Goal: Task Accomplishment & Management: Manage account settings

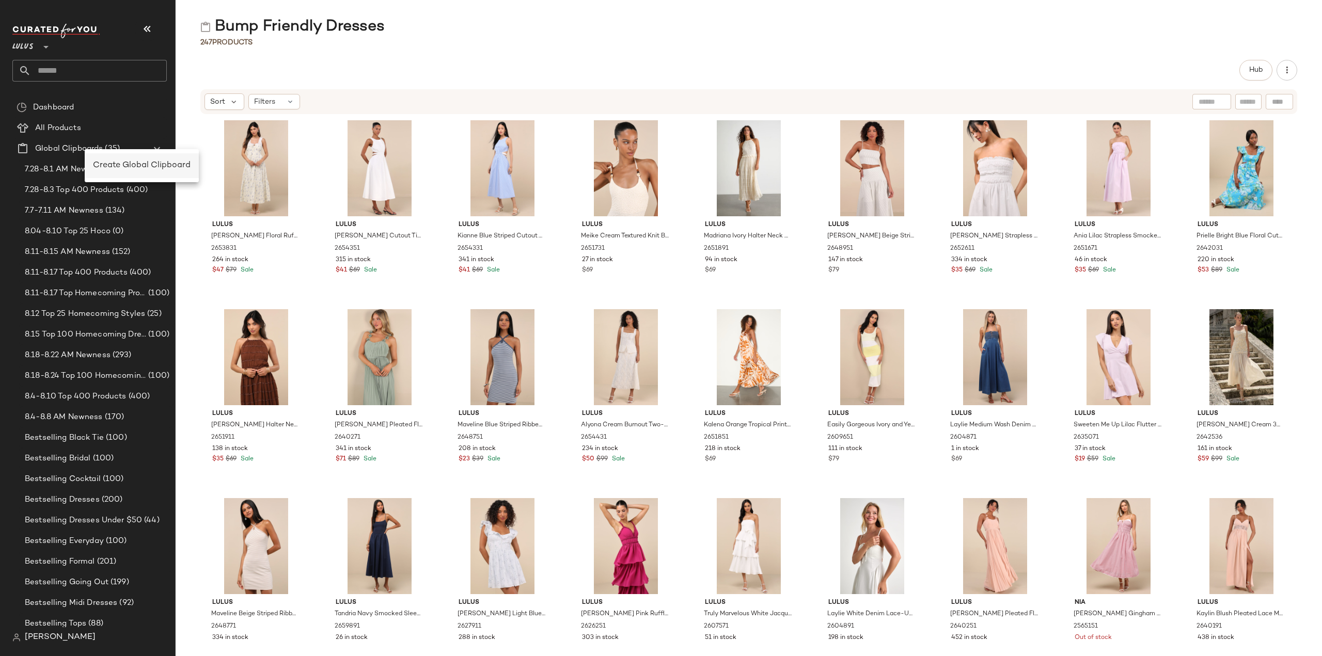
click at [101, 166] on span "Create Global Clipboard" at bounding box center [142, 165] width 98 height 9
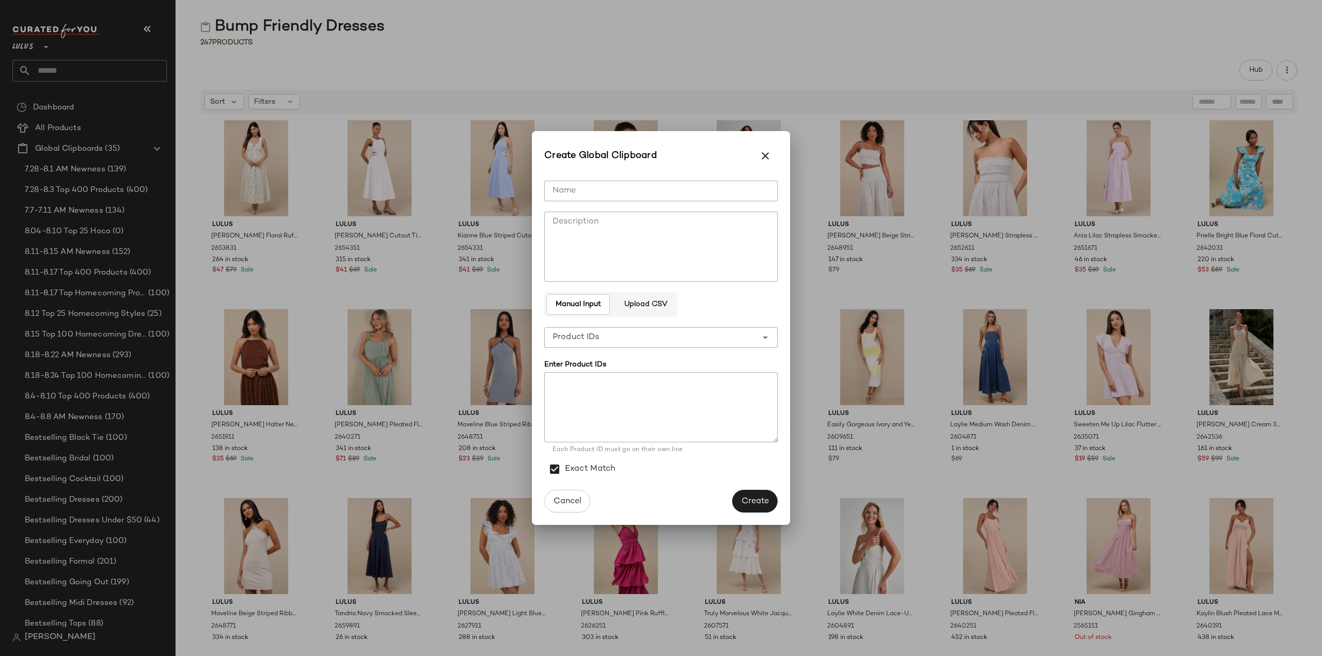
click at [590, 185] on input "Name" at bounding box center [660, 191] width 233 height 21
type input "*"
click at [549, 187] on input "**********" at bounding box center [660, 191] width 233 height 21
type input "**********"
click at [584, 392] on textarea at bounding box center [660, 407] width 233 height 70
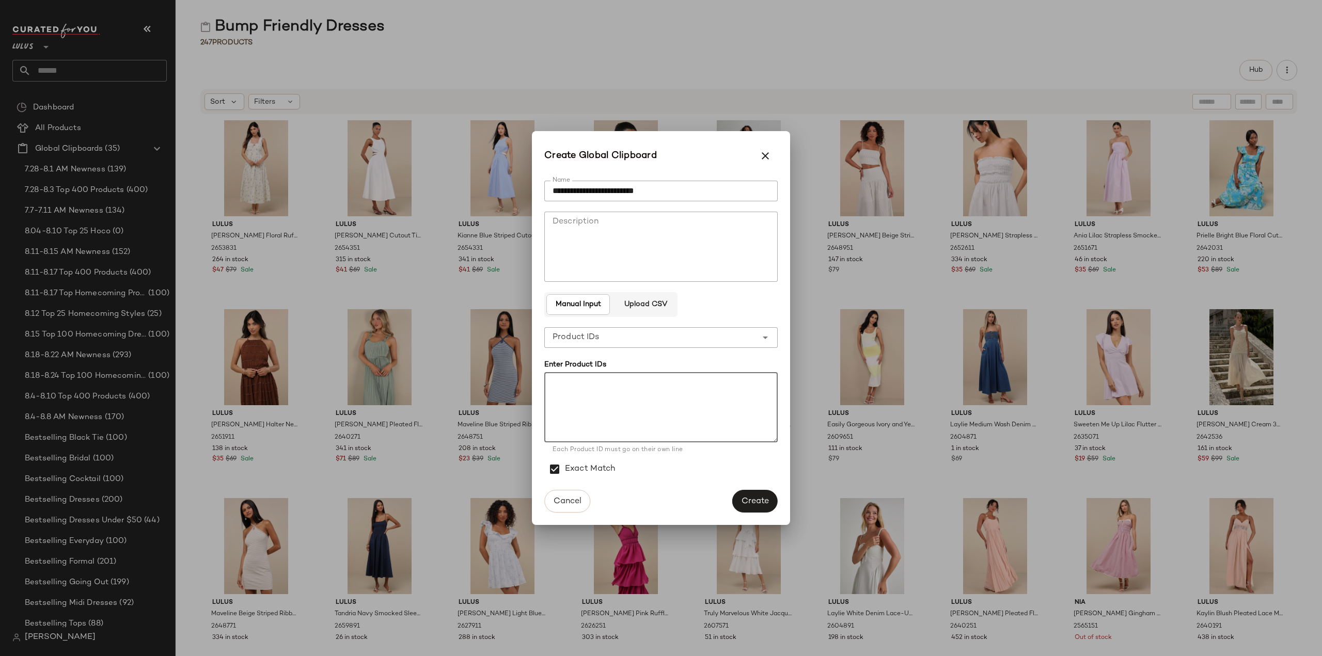
paste textarea "******* ******* ******* ******* ******* ******* ******* ******* ******* *******…"
type textarea "******* ******* ******* ******* ******* ******* ******* ******* ******* *******…"
click at [756, 504] on span "Create" at bounding box center [755, 502] width 28 height 10
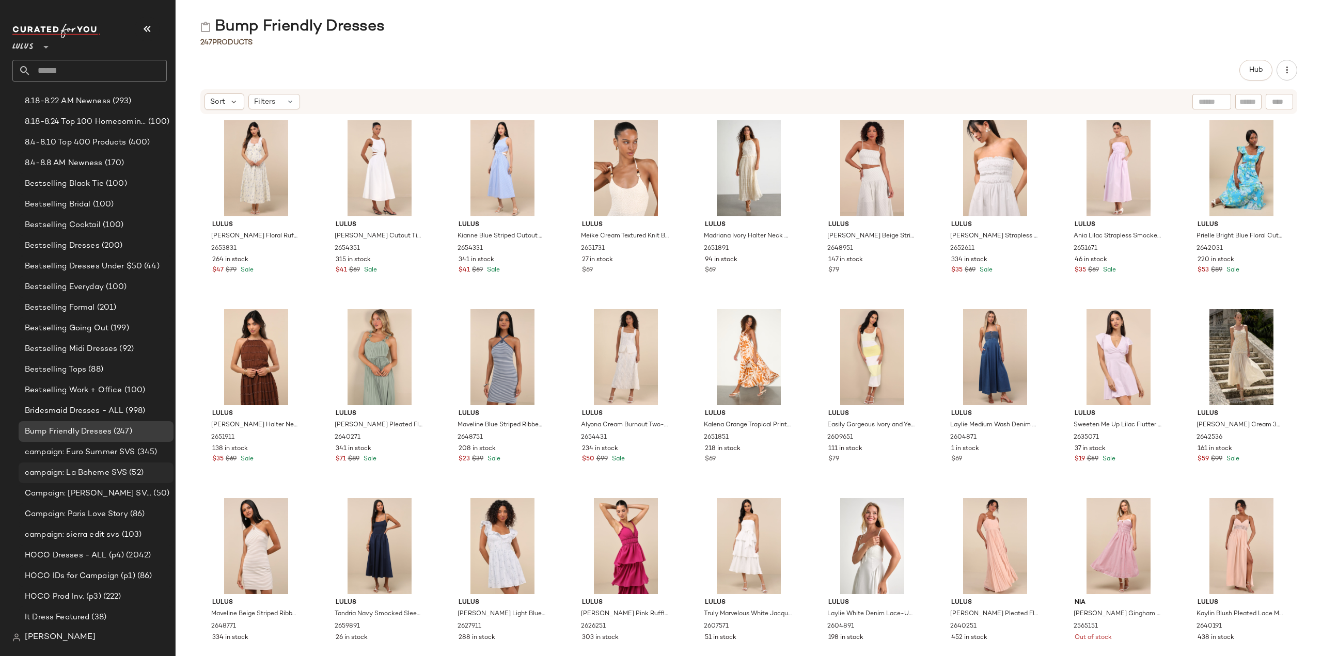
scroll to position [310, 0]
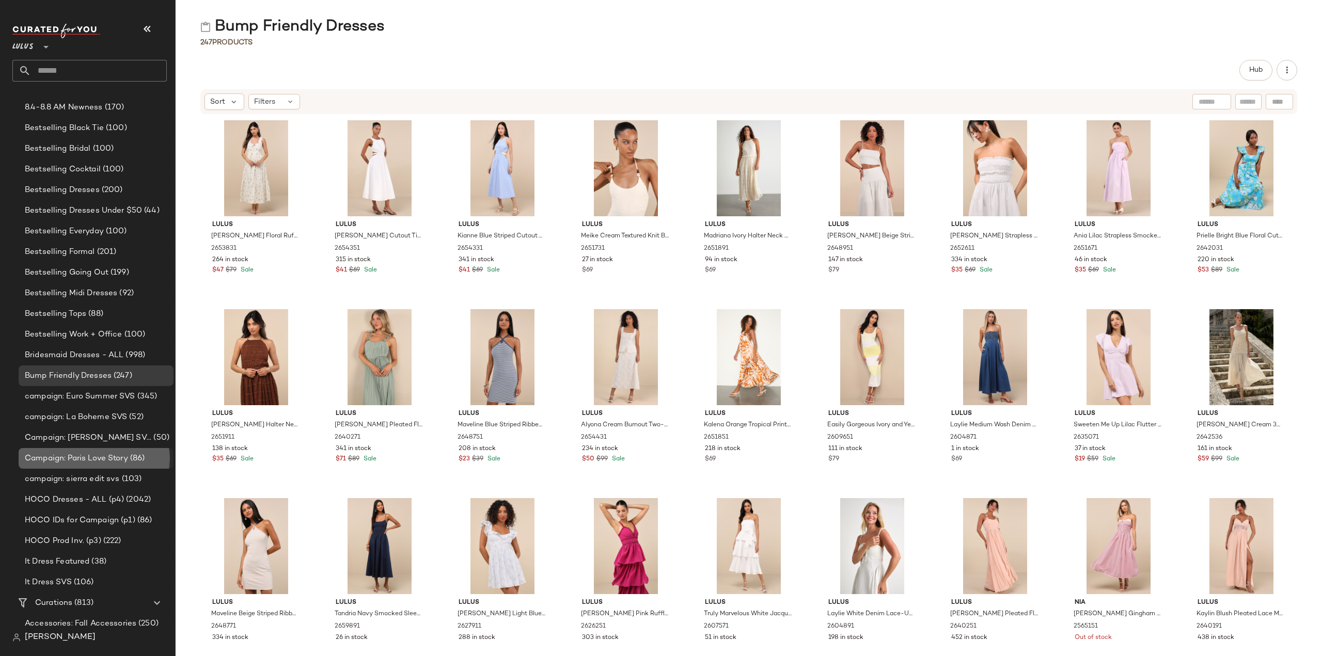
click at [56, 462] on span "Campaign: Paris Love Story" at bounding box center [76, 459] width 103 height 12
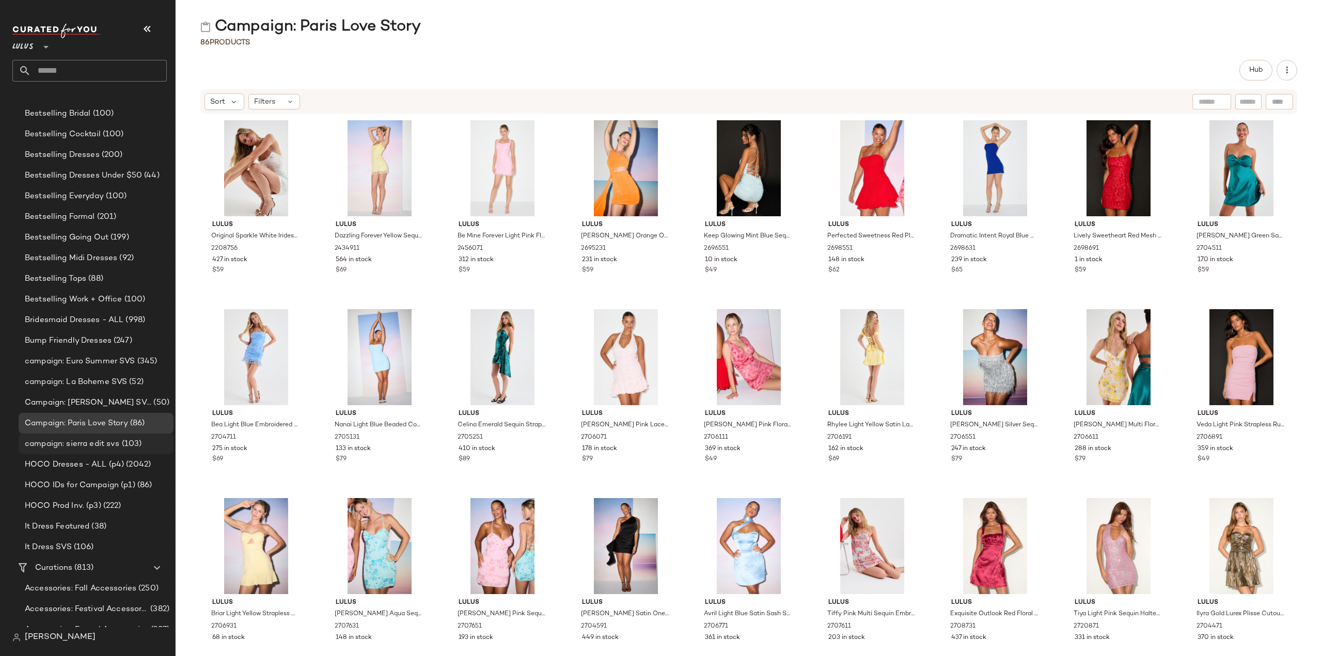
scroll to position [361, 0]
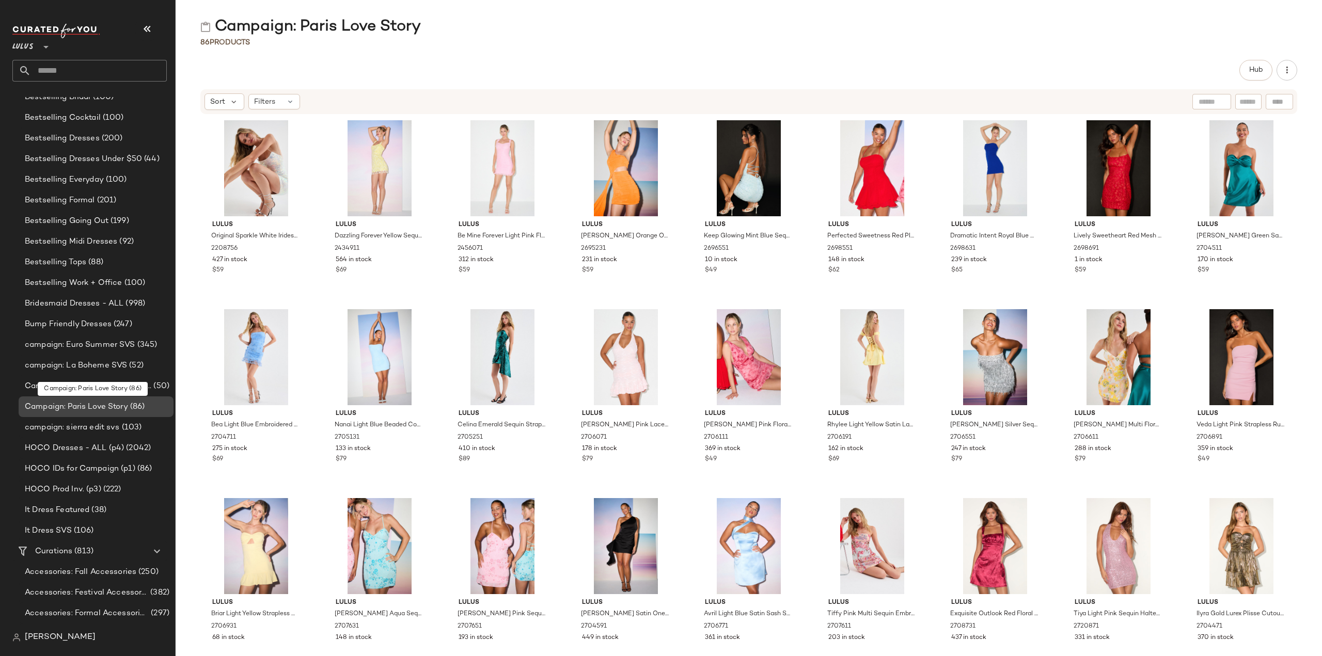
click at [92, 409] on span "Campaign: Paris Love Story" at bounding box center [76, 407] width 103 height 12
click at [267, 271] on div "$59" at bounding box center [256, 270] width 88 height 9
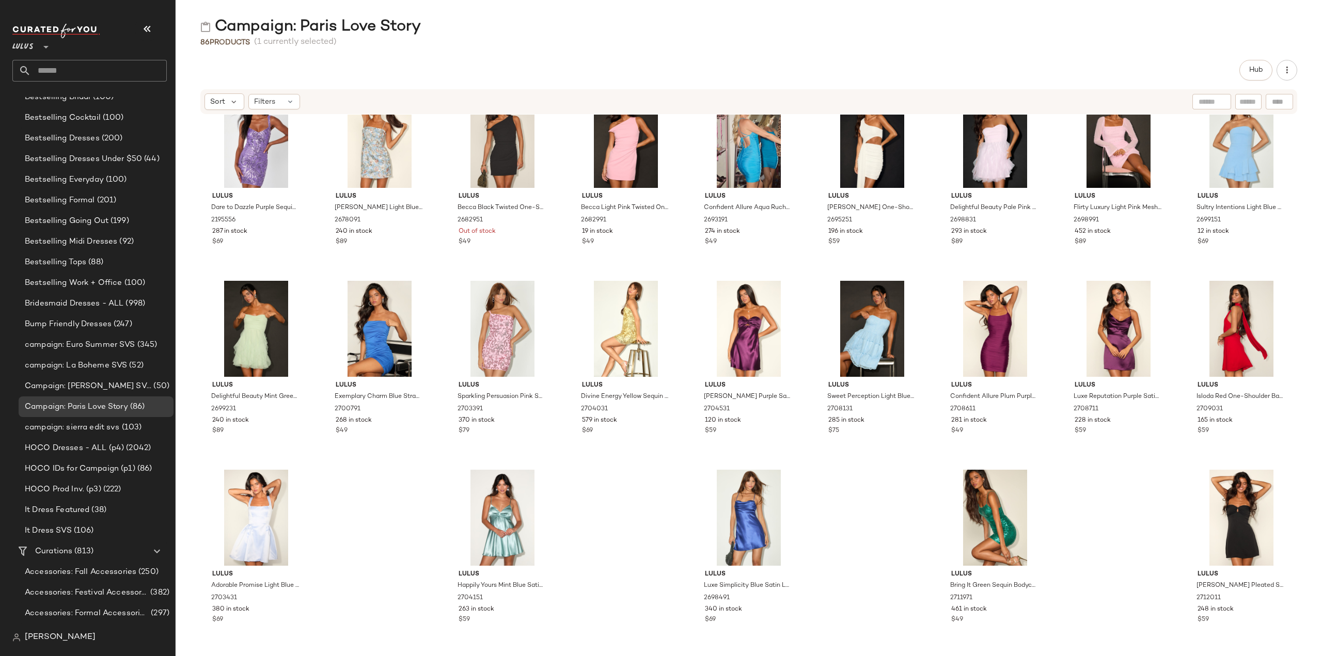
scroll to position [1362, 0]
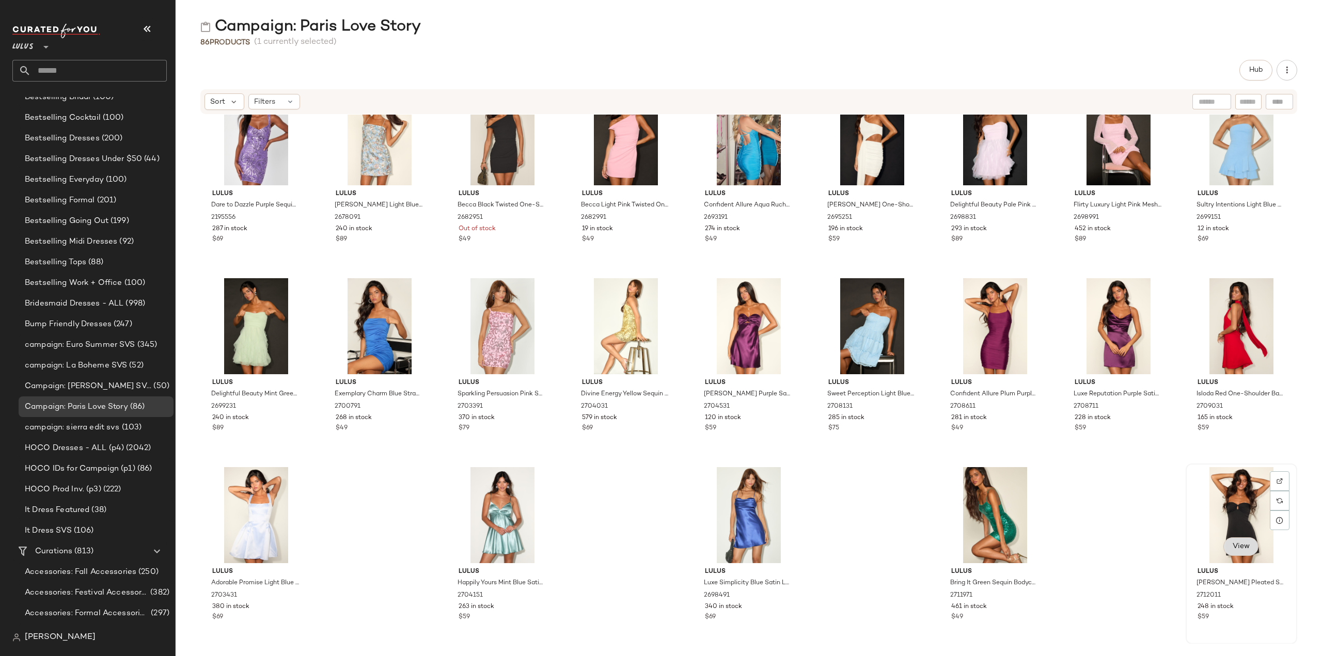
click at [1240, 548] on span "View" at bounding box center [1241, 547] width 18 height 8
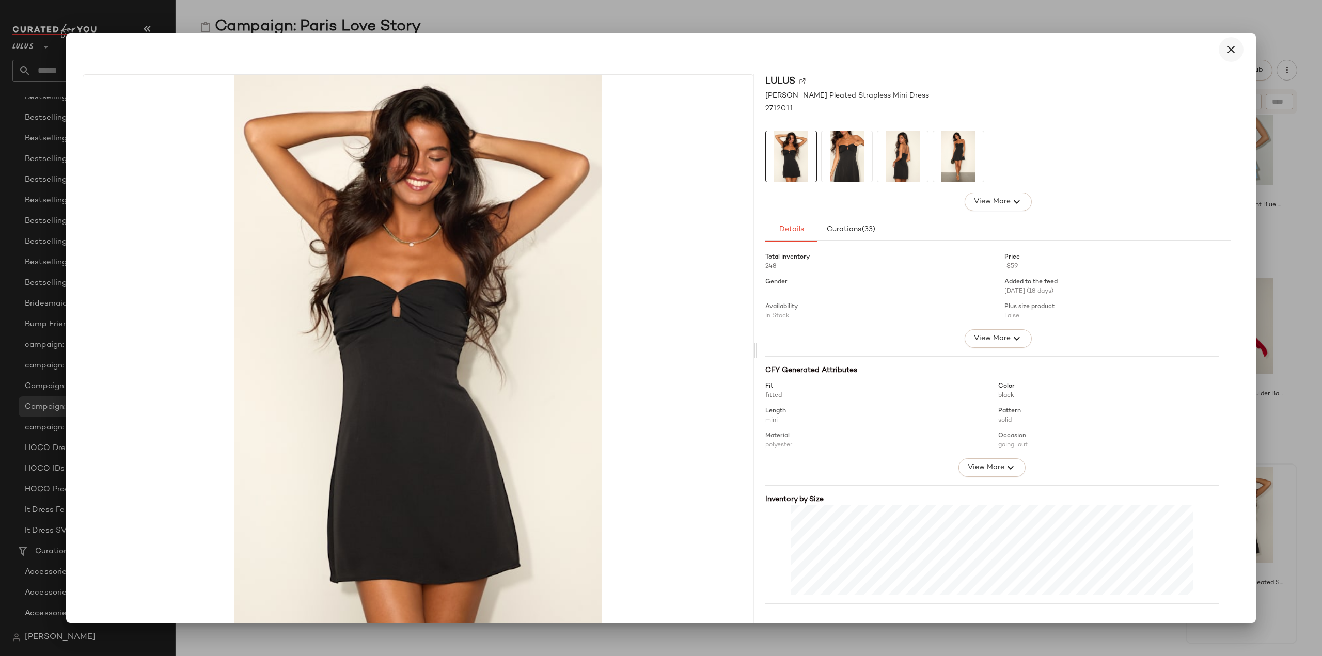
click at [1225, 46] on icon "button" at bounding box center [1231, 49] width 12 height 12
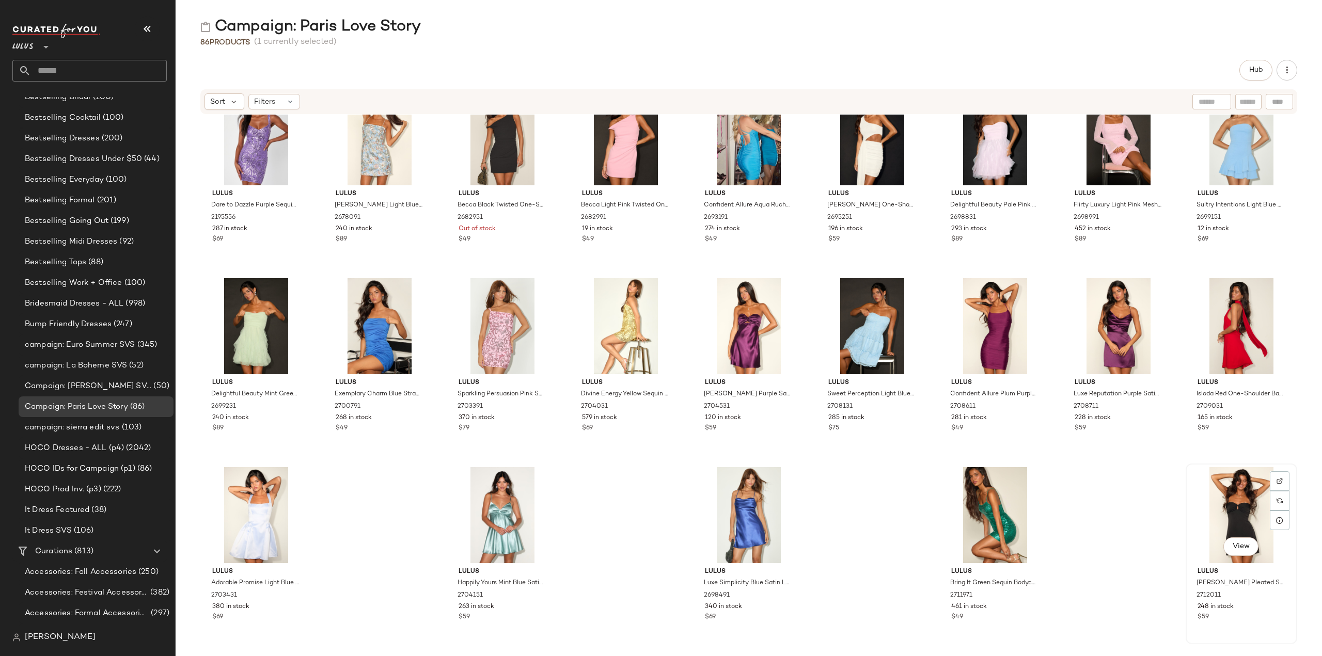
click at [1242, 608] on div "248 in stock" at bounding box center [1241, 607] width 88 height 9
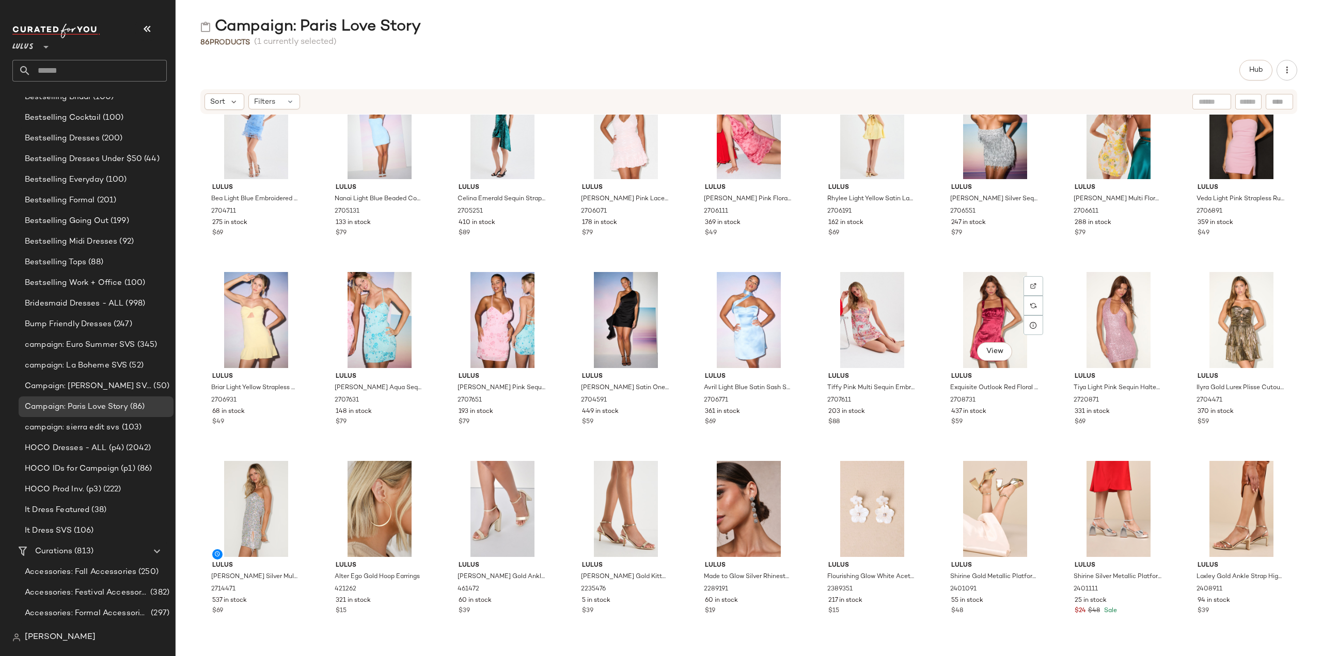
scroll to position [0, 0]
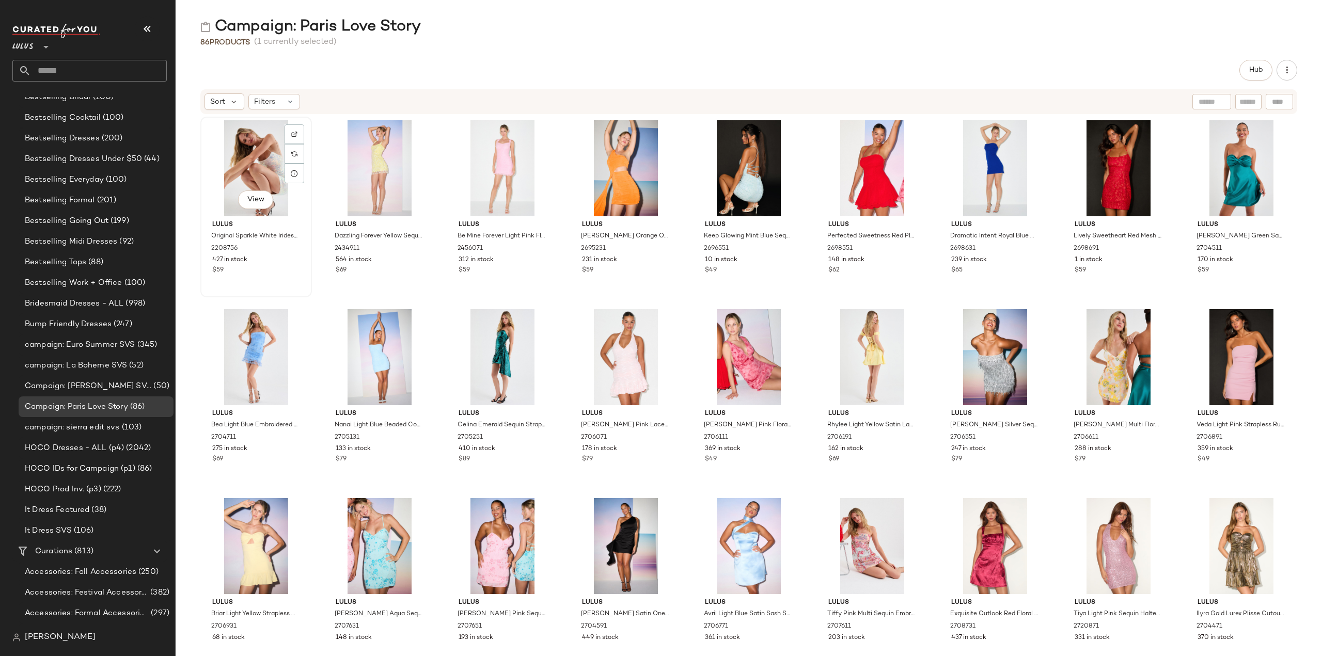
click at [264, 266] on div "$59" at bounding box center [256, 270] width 88 height 9
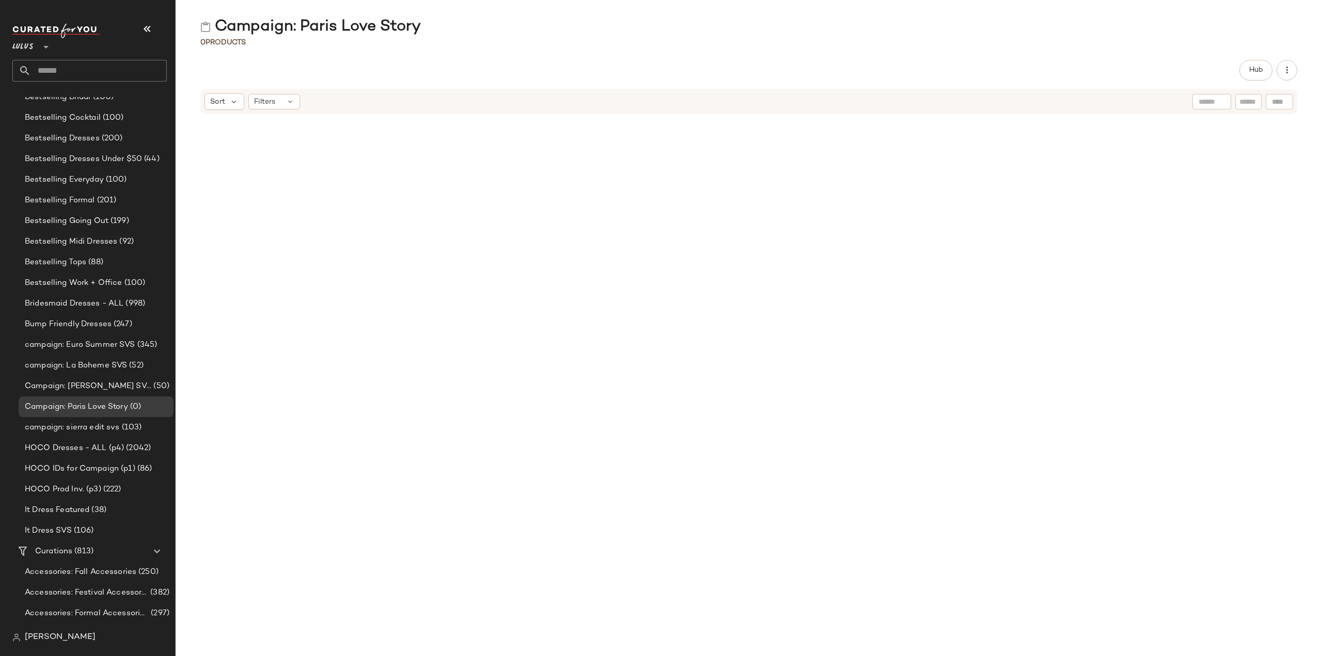
click at [407, 296] on div at bounding box center [749, 379] width 1146 height 529
click at [70, 73] on input "text" at bounding box center [99, 71] width 136 height 22
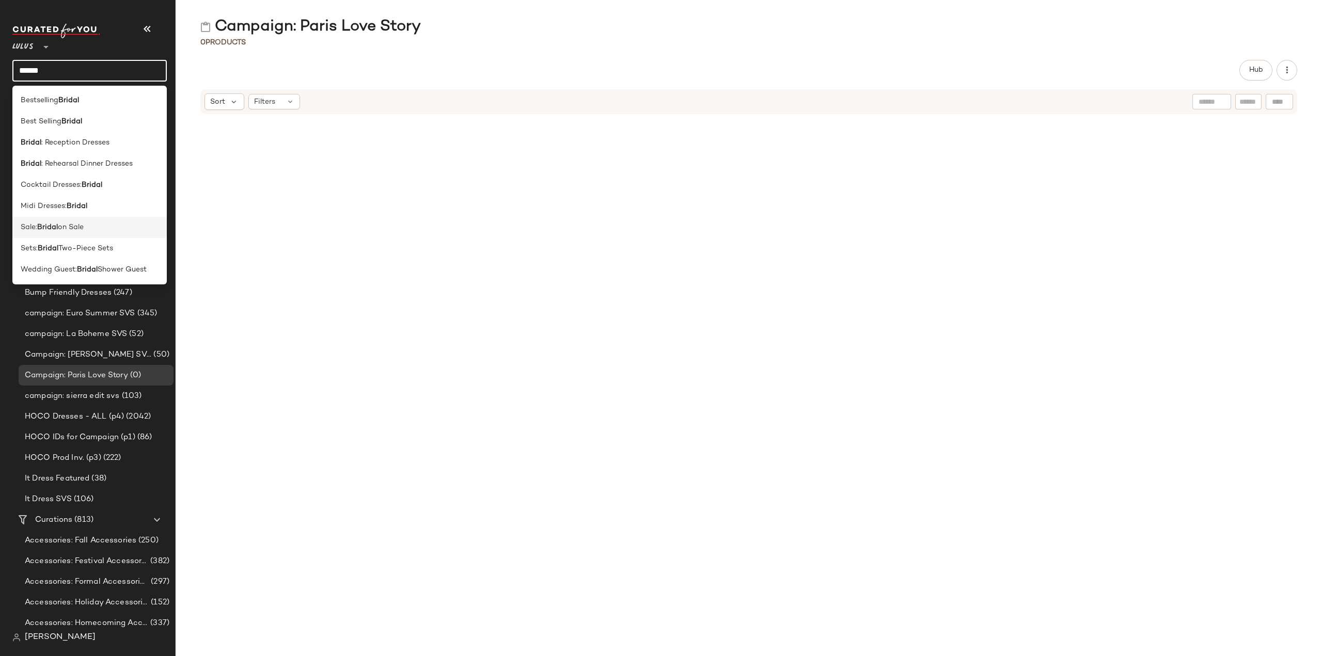
scroll to position [413, 0]
drag, startPoint x: 59, startPoint y: 69, endPoint x: 2, endPoint y: 75, distance: 57.1
click at [2, 75] on nav "Lulus ** ****** Dashboard All Products Global Clipboards (36) 7.28-8.1 AM Newne…" at bounding box center [88, 328] width 176 height 656
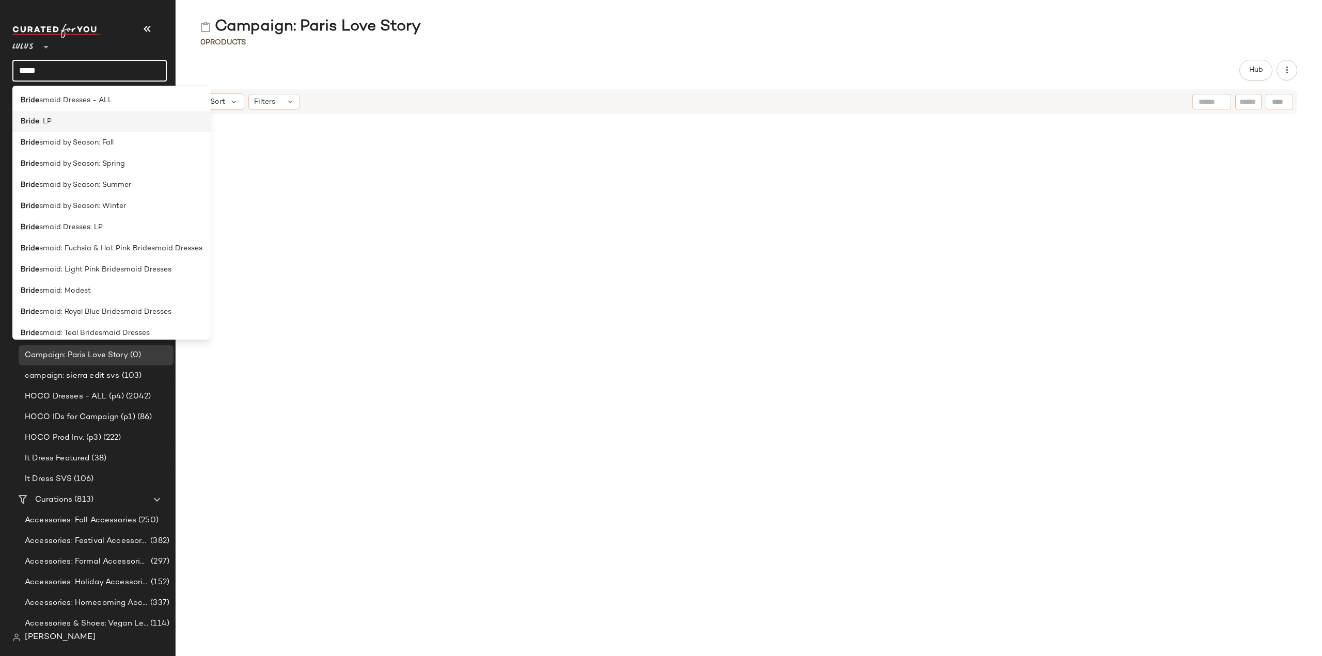
type input "*****"
click at [29, 123] on b "Bride" at bounding box center [30, 121] width 19 height 11
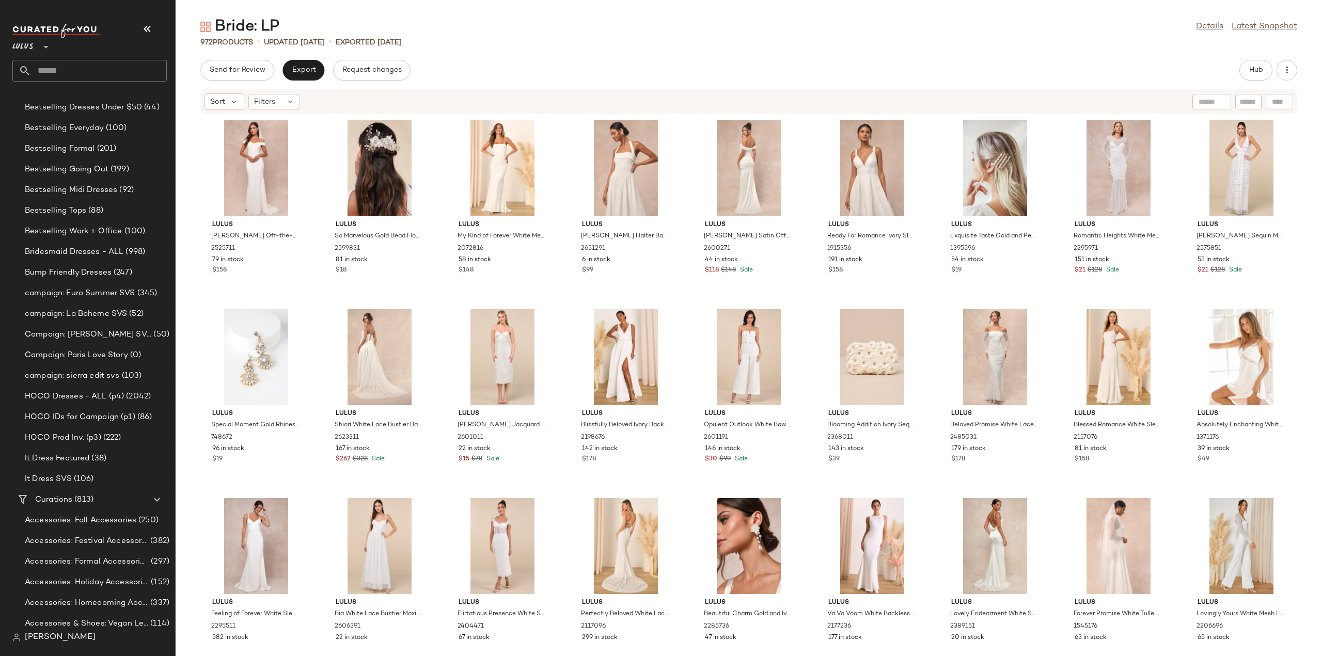
click at [74, 73] on input "text" at bounding box center [99, 71] width 136 height 22
type input "*"
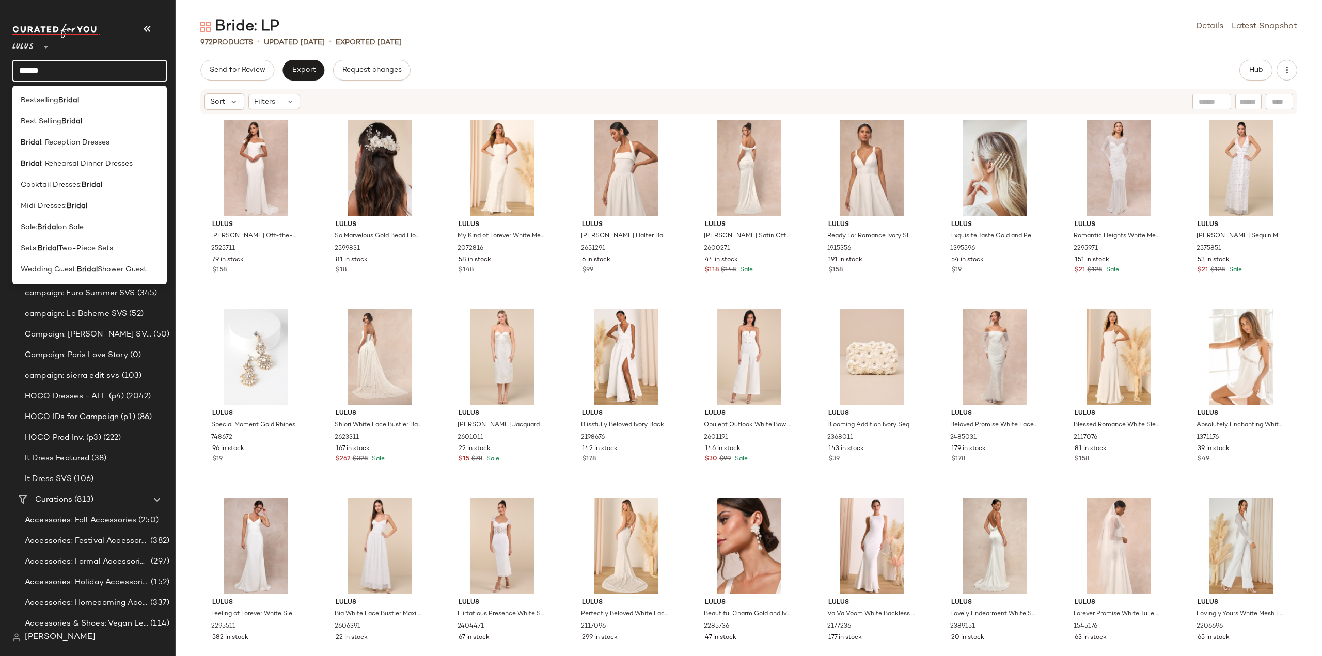
drag, startPoint x: 67, startPoint y: 76, endPoint x: 14, endPoint y: 75, distance: 52.7
click at [14, 75] on input "******" at bounding box center [89, 71] width 154 height 22
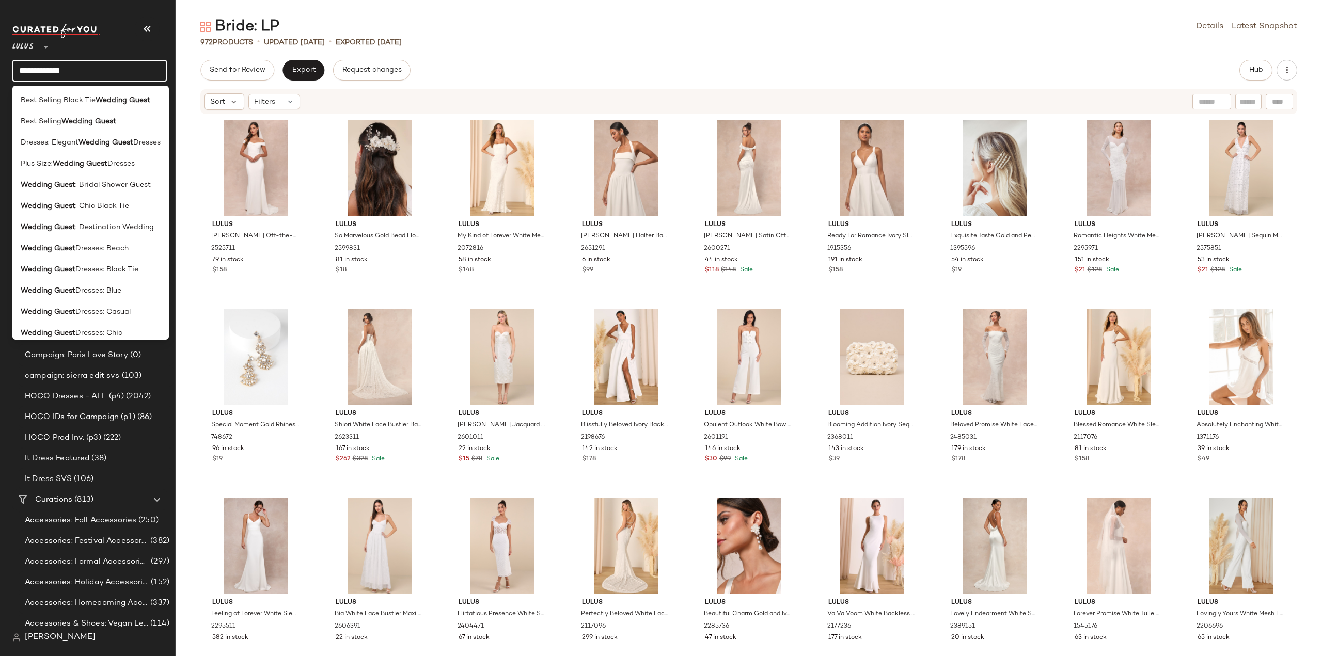
drag, startPoint x: 51, startPoint y: 68, endPoint x: 2, endPoint y: 69, distance: 49.1
click at [2, 69] on nav "**********" at bounding box center [88, 328] width 176 height 656
type input "**********"
drag, startPoint x: 106, startPoint y: 73, endPoint x: 0, endPoint y: 61, distance: 107.0
click at [0, 61] on nav "**********" at bounding box center [88, 328] width 176 height 656
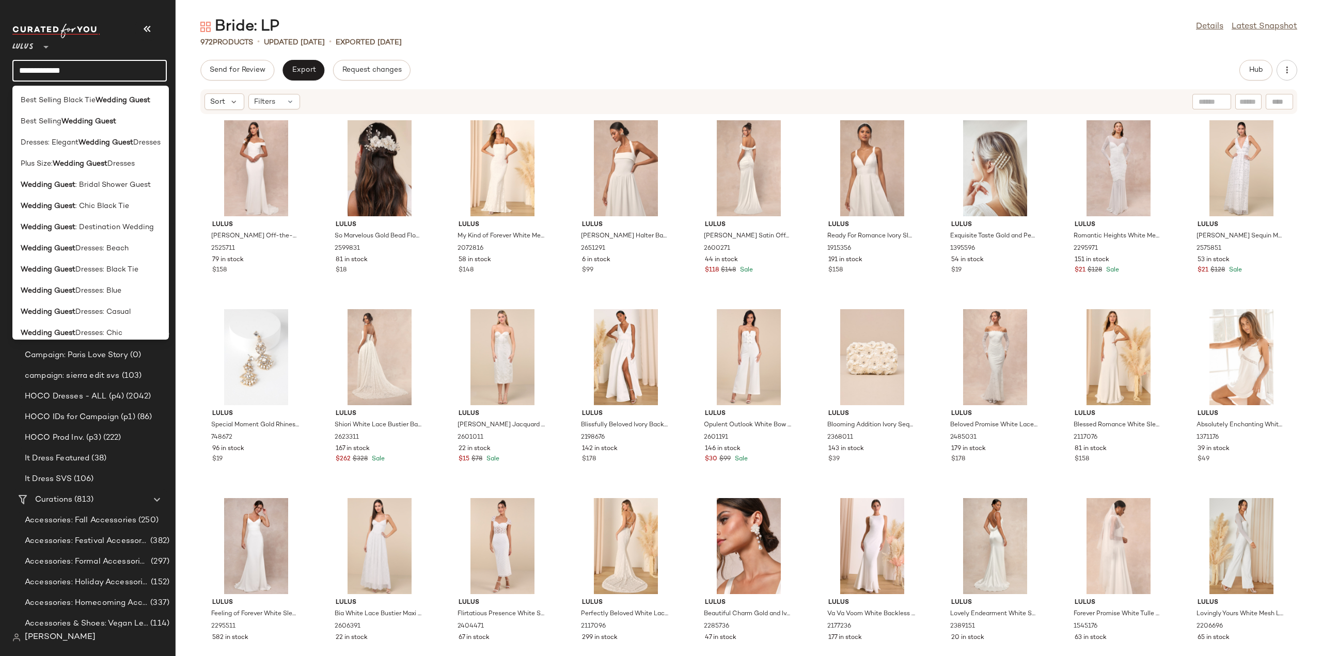
click at [114, 72] on input "**********" at bounding box center [89, 71] width 154 height 22
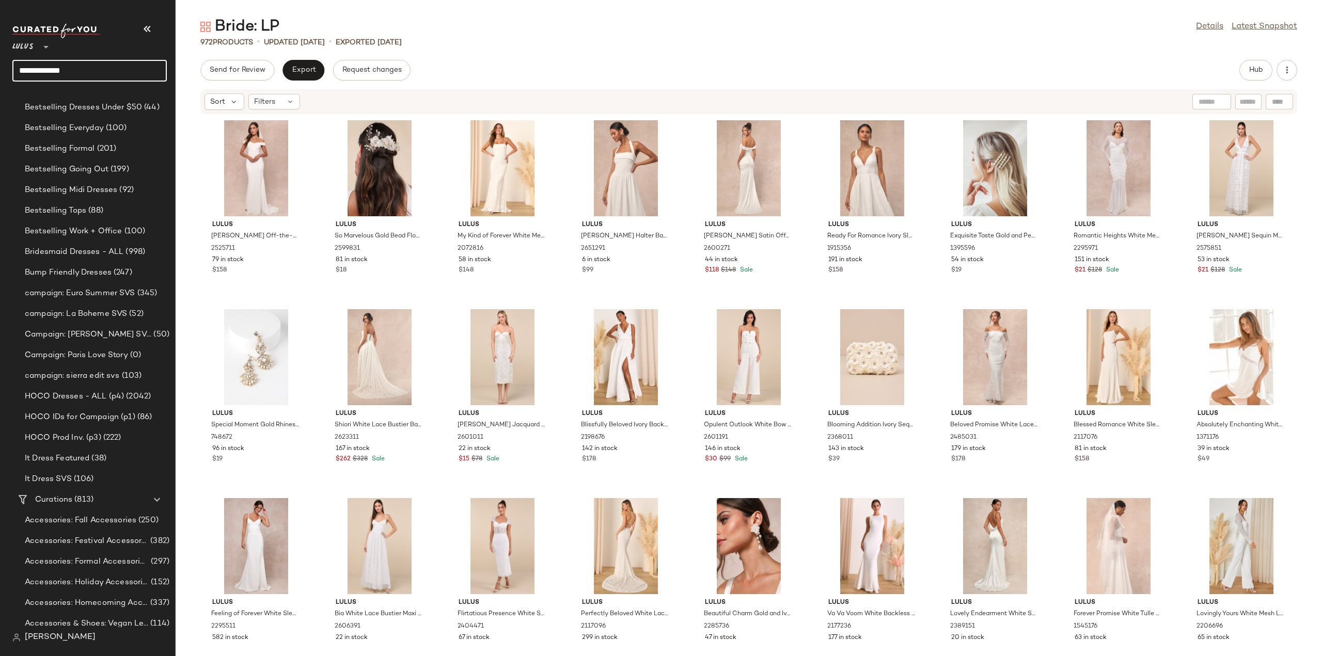
drag, startPoint x: 108, startPoint y: 72, endPoint x: 0, endPoint y: 73, distance: 108.4
click at [0, 73] on nav "**********" at bounding box center [88, 328] width 176 height 656
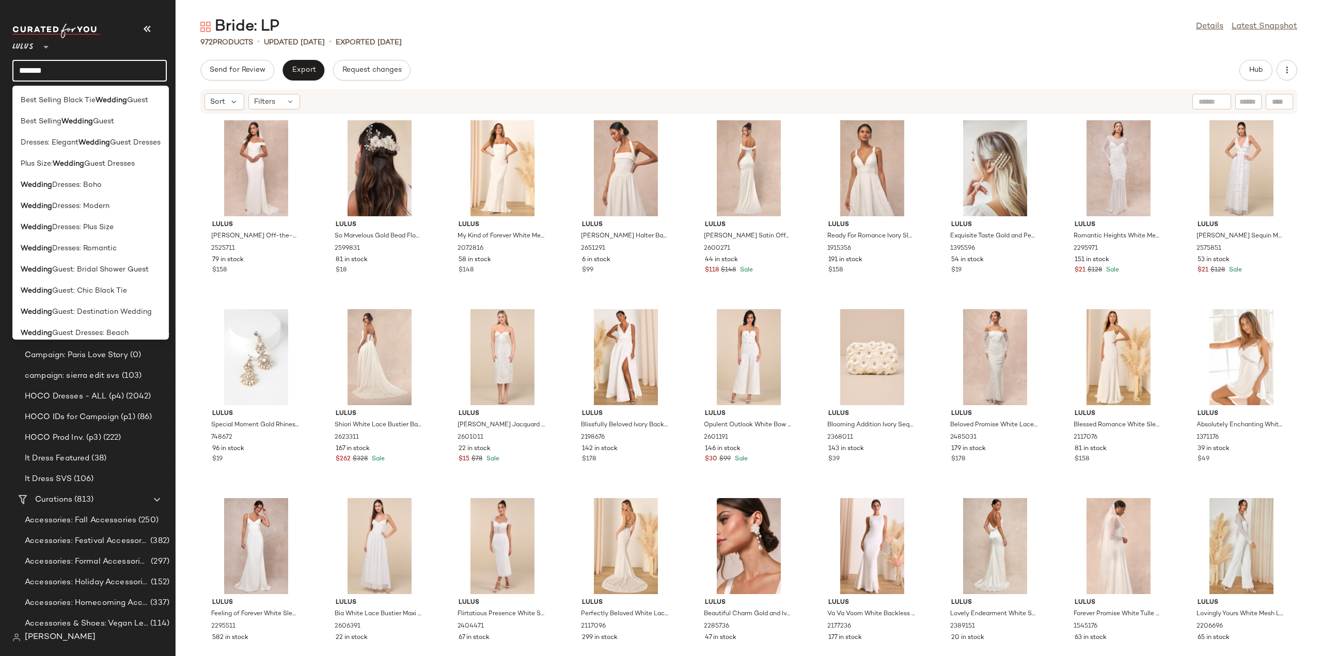
type input "*******"
click at [74, 8] on nav "Lulus ** ******* Dashboard All Products Global Clipboards (36) 7.28-8.1 AM Newn…" at bounding box center [88, 328] width 176 height 656
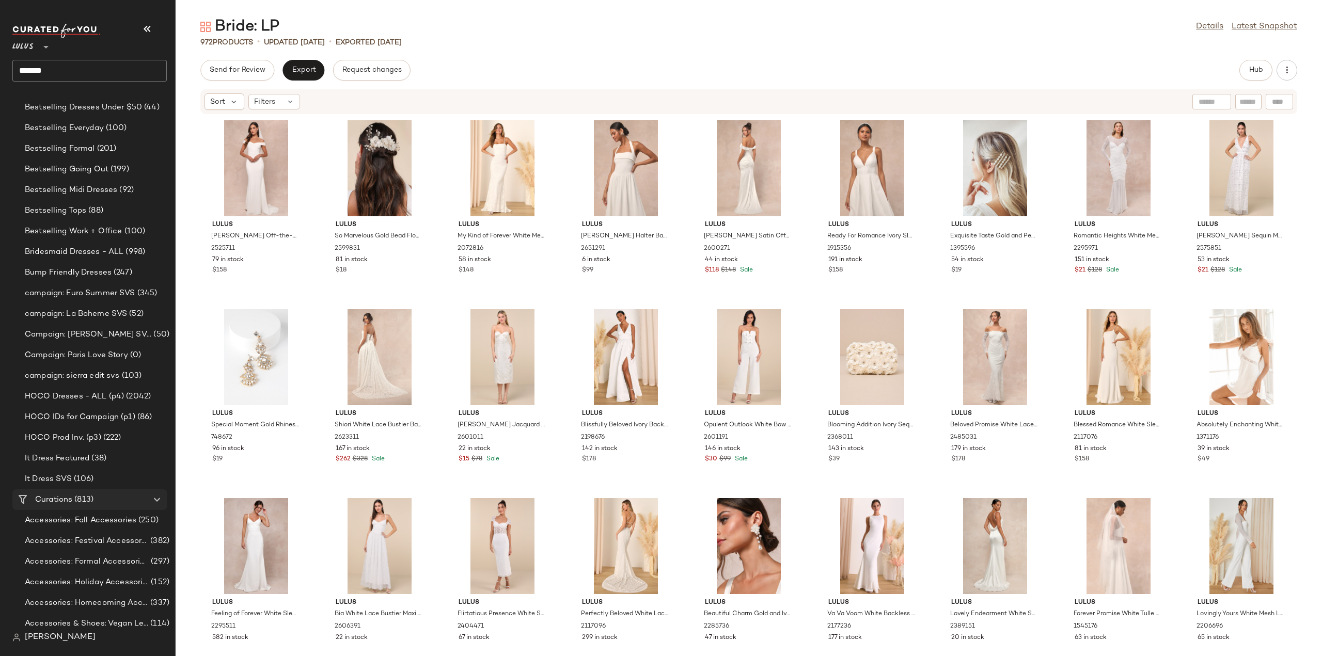
click at [53, 497] on span "Curations" at bounding box center [53, 500] width 37 height 12
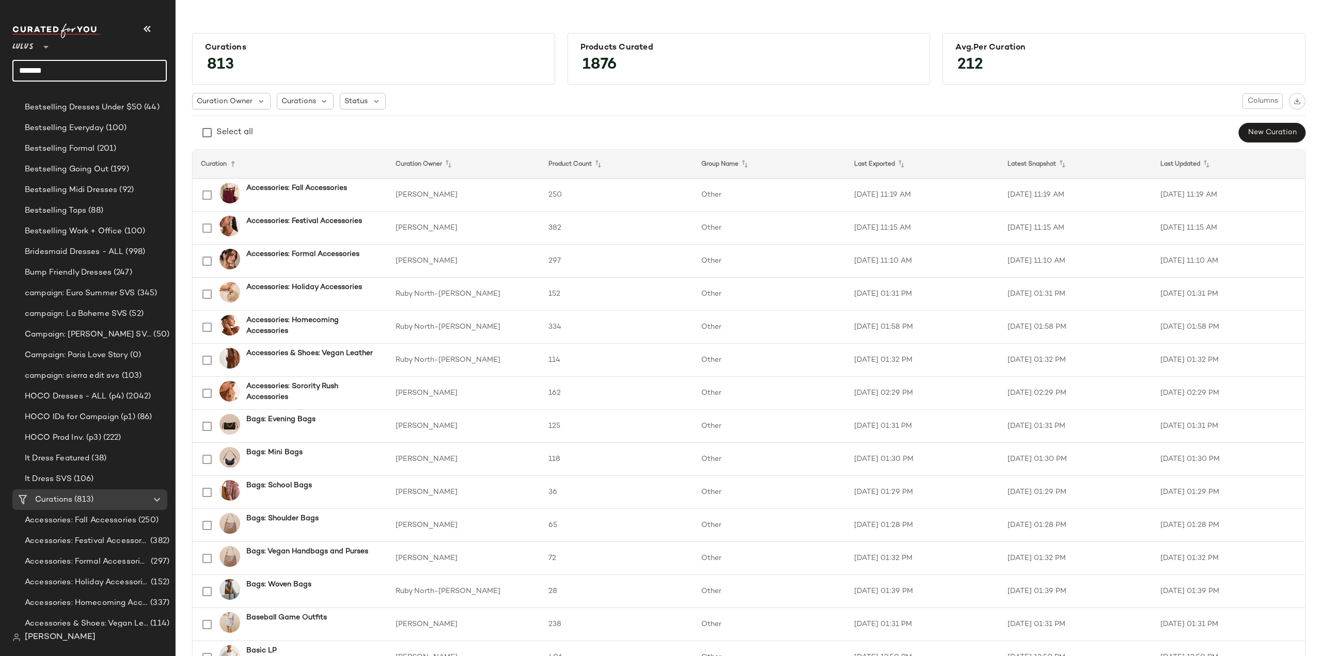
drag, startPoint x: 60, startPoint y: 71, endPoint x: 0, endPoint y: 69, distance: 60.5
click at [0, 69] on nav "Lulus ** ******* Dashboard All Products Global Clipboards (36) 7.28-8.1 AM Newn…" at bounding box center [88, 328] width 176 height 656
click at [323, 103] on icon at bounding box center [324, 101] width 9 height 9
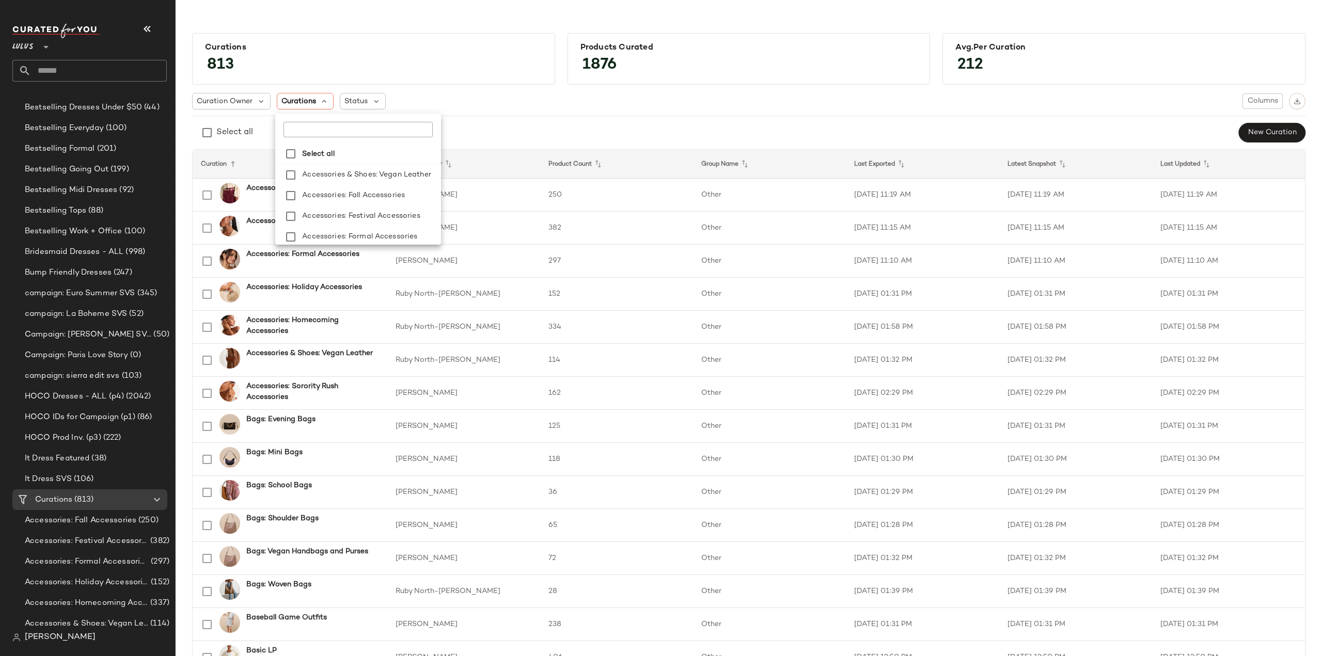
click at [311, 132] on input "text" at bounding box center [347, 129] width 129 height 15
click at [360, 130] on input "**********" at bounding box center [347, 129] width 129 height 15
type input "**********"
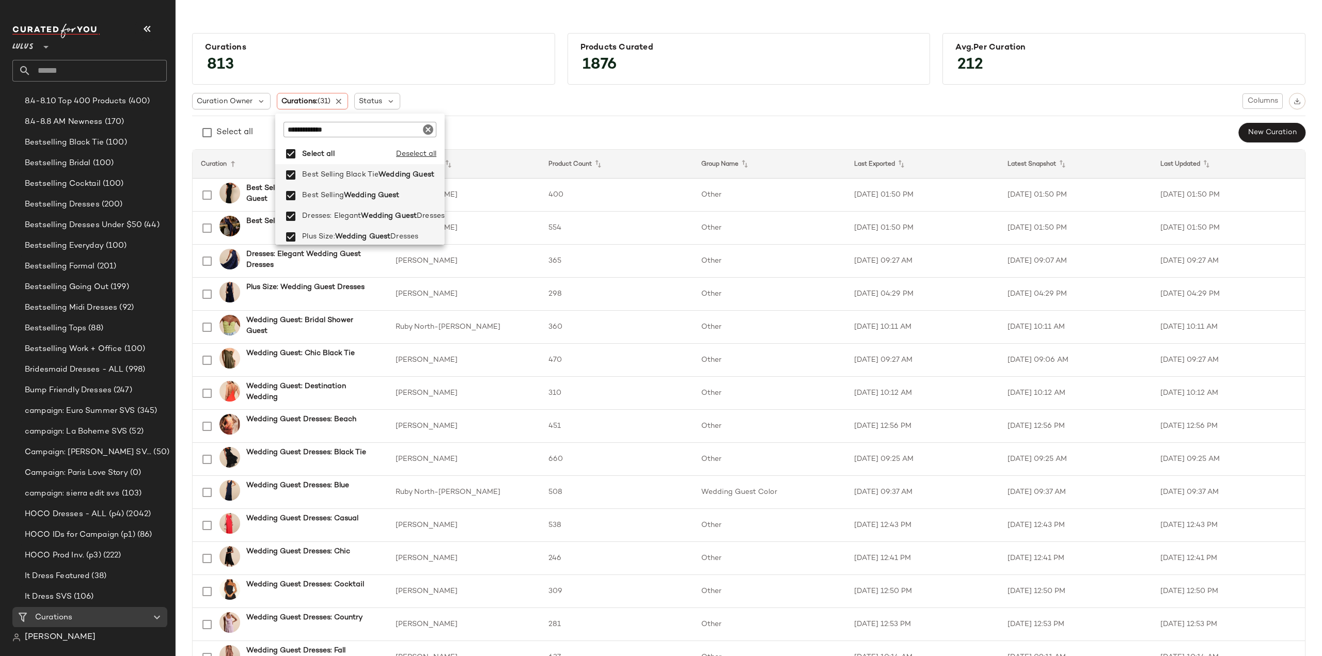
scroll to position [413, 0]
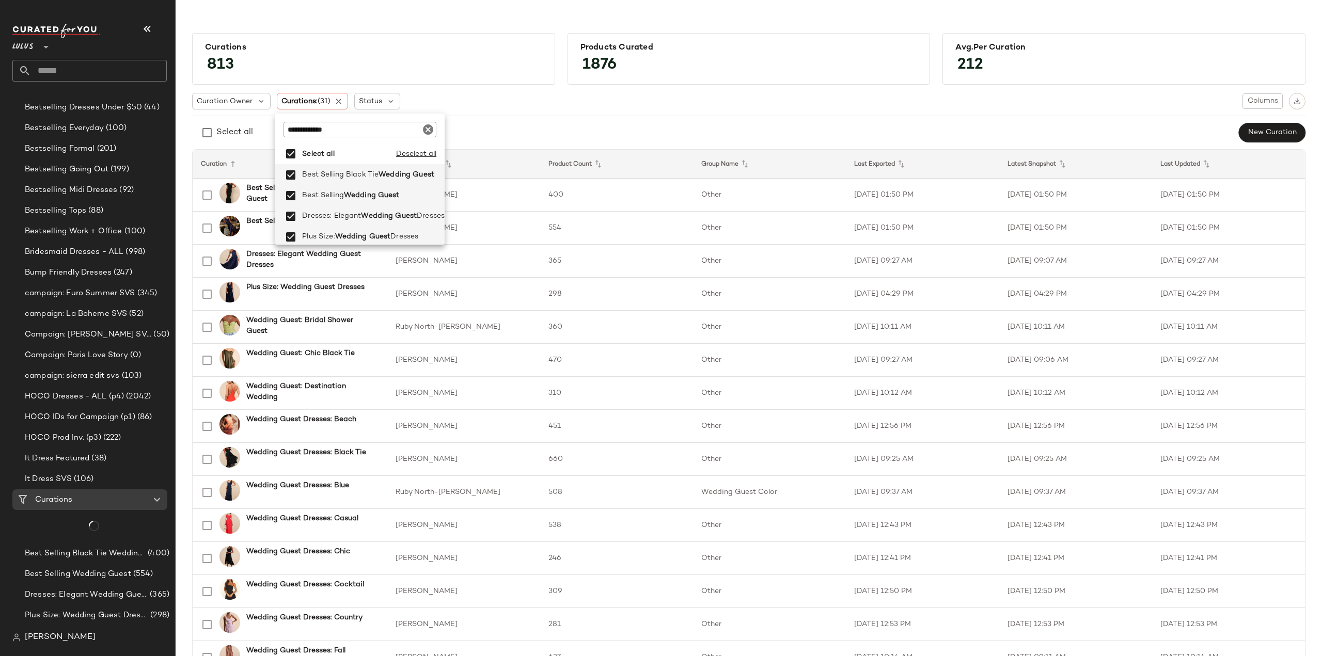
click at [506, 100] on div "Curation Owner Curations: (31) Status Columns" at bounding box center [748, 101] width 1113 height 17
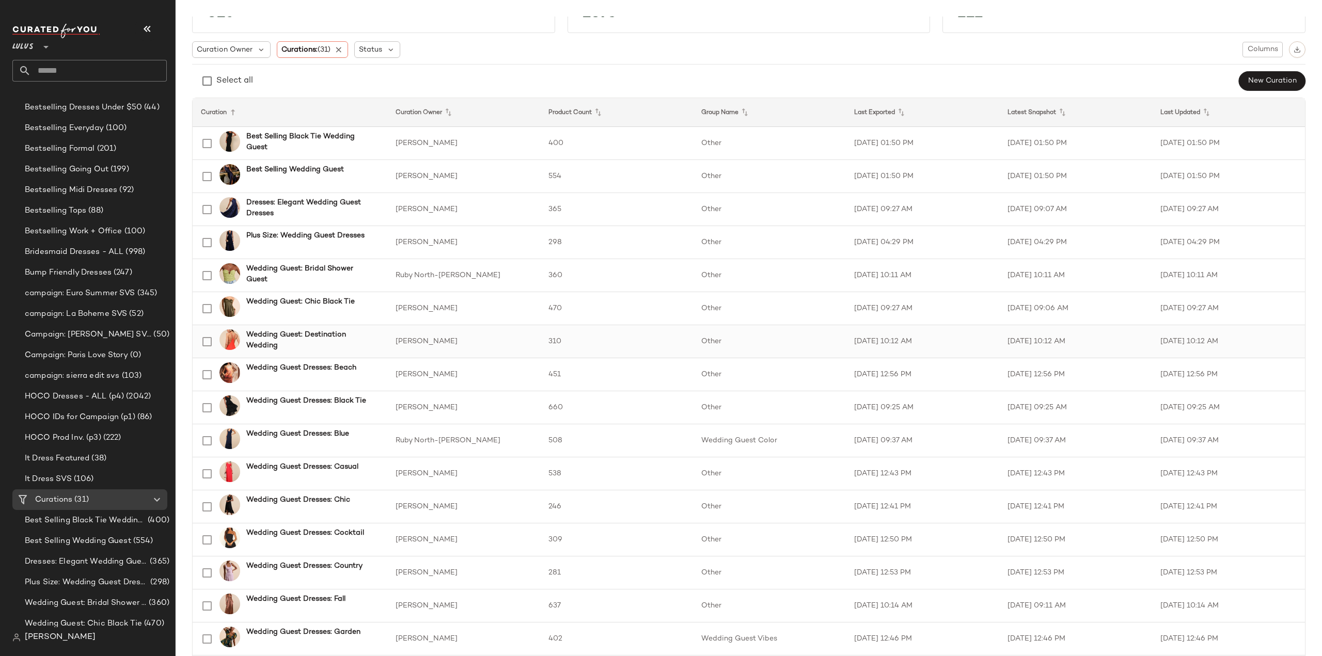
scroll to position [103, 0]
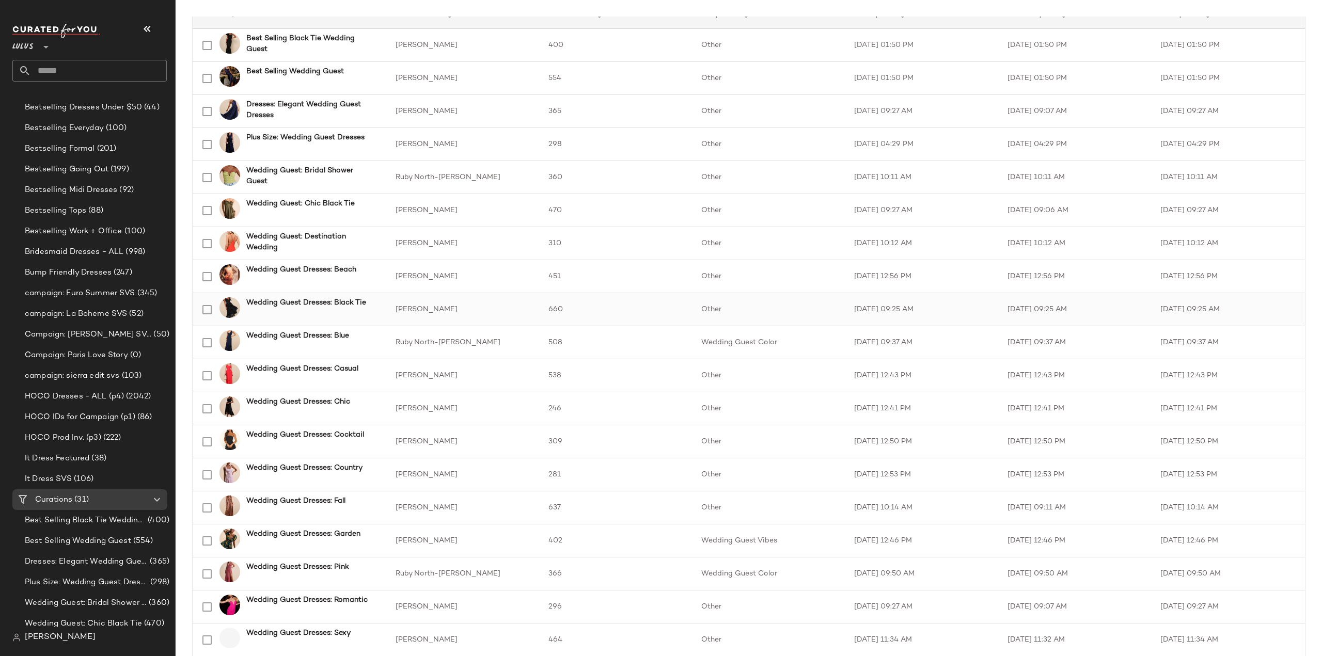
scroll to position [155, 0]
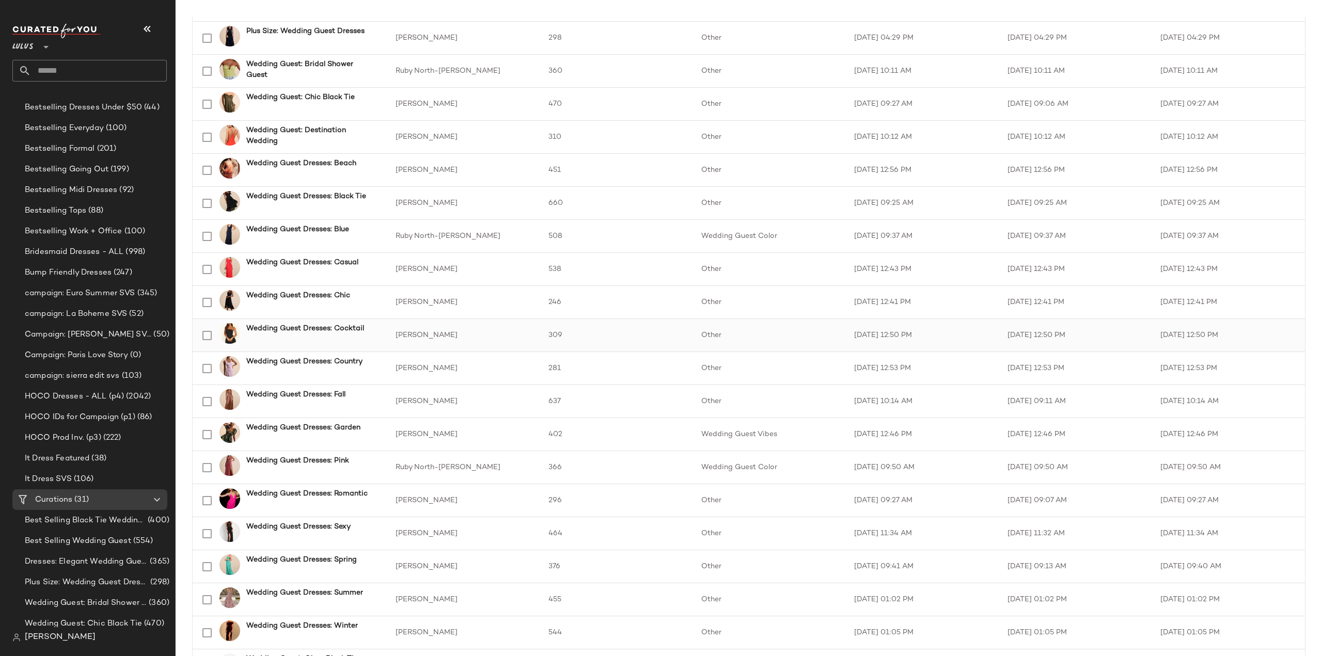
scroll to position [258, 0]
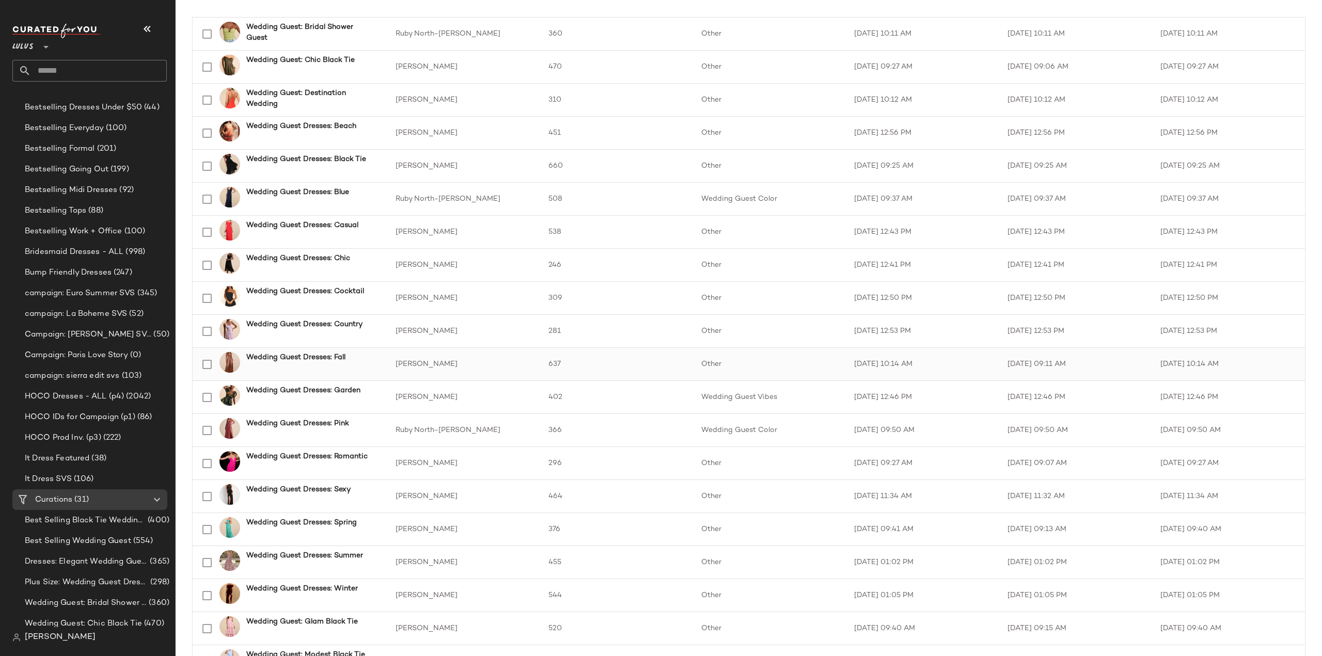
scroll to position [310, 0]
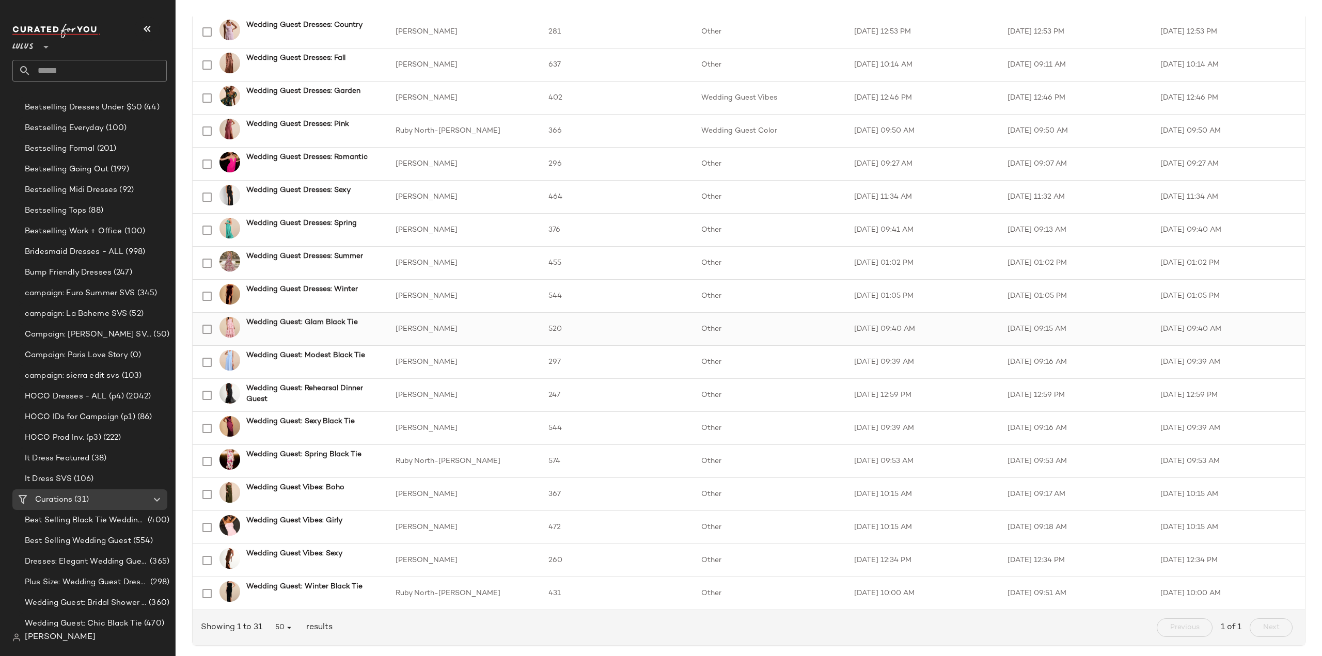
scroll to position [606, 0]
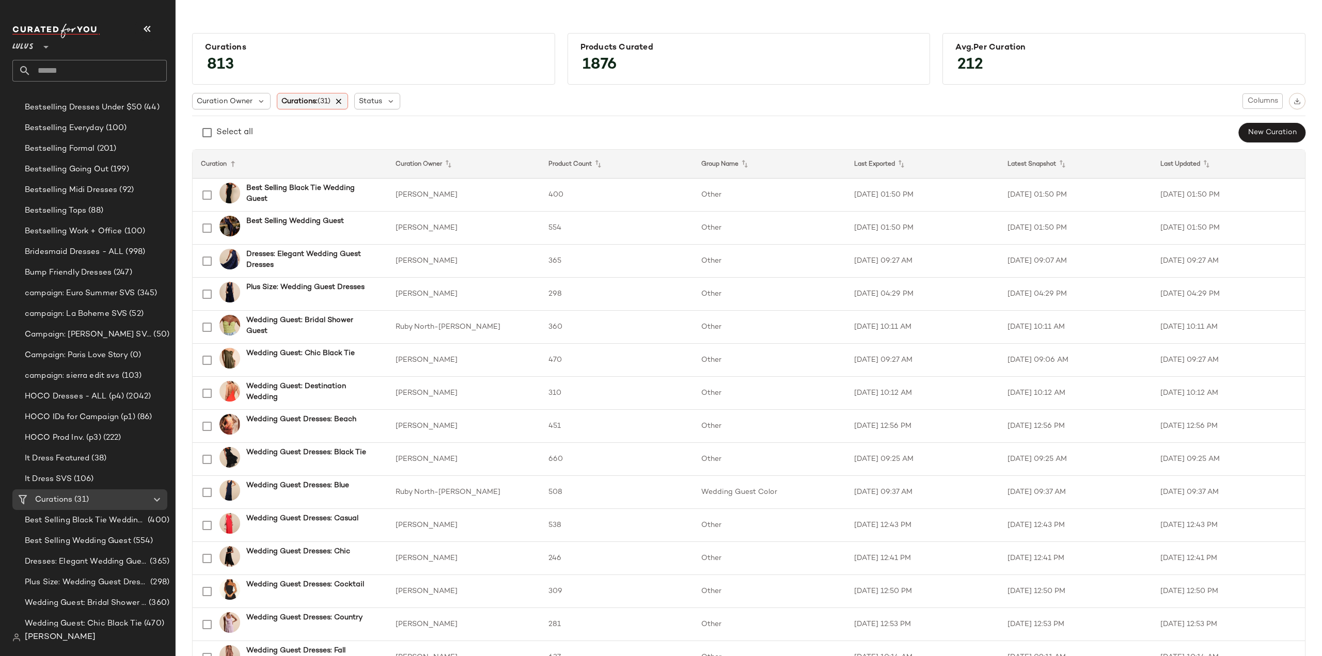
click at [342, 103] on icon at bounding box center [339, 101] width 9 height 9
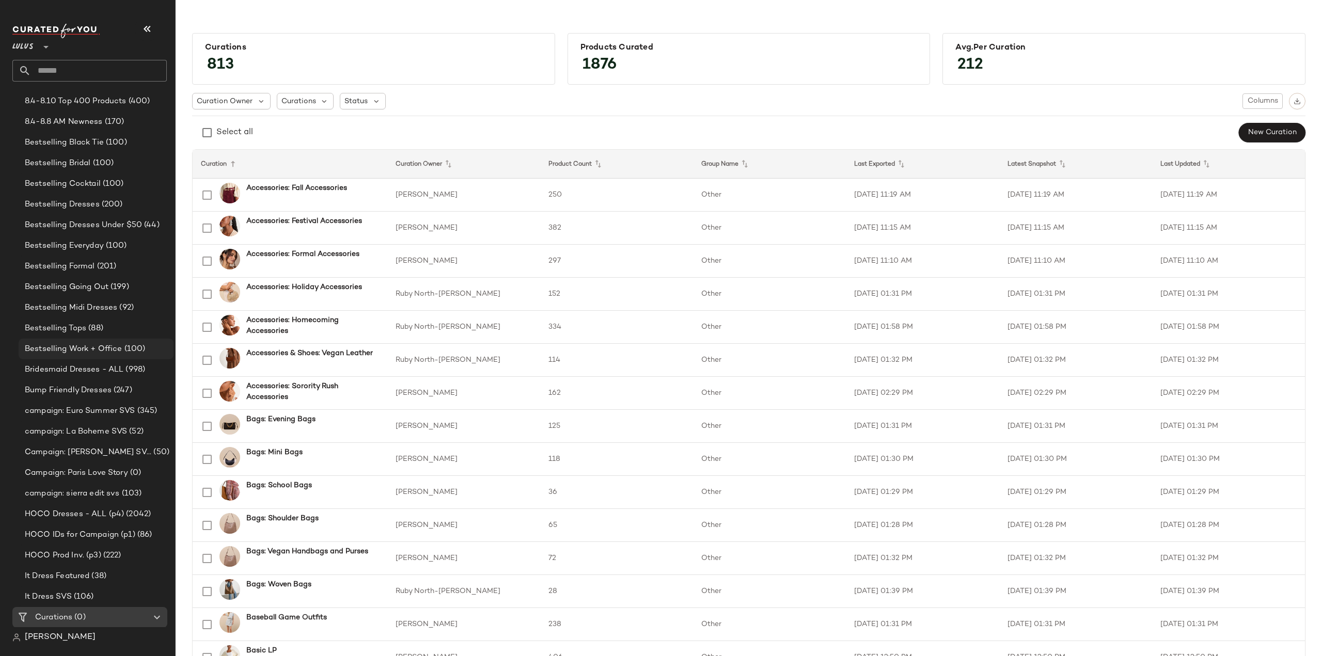
scroll to position [413, 0]
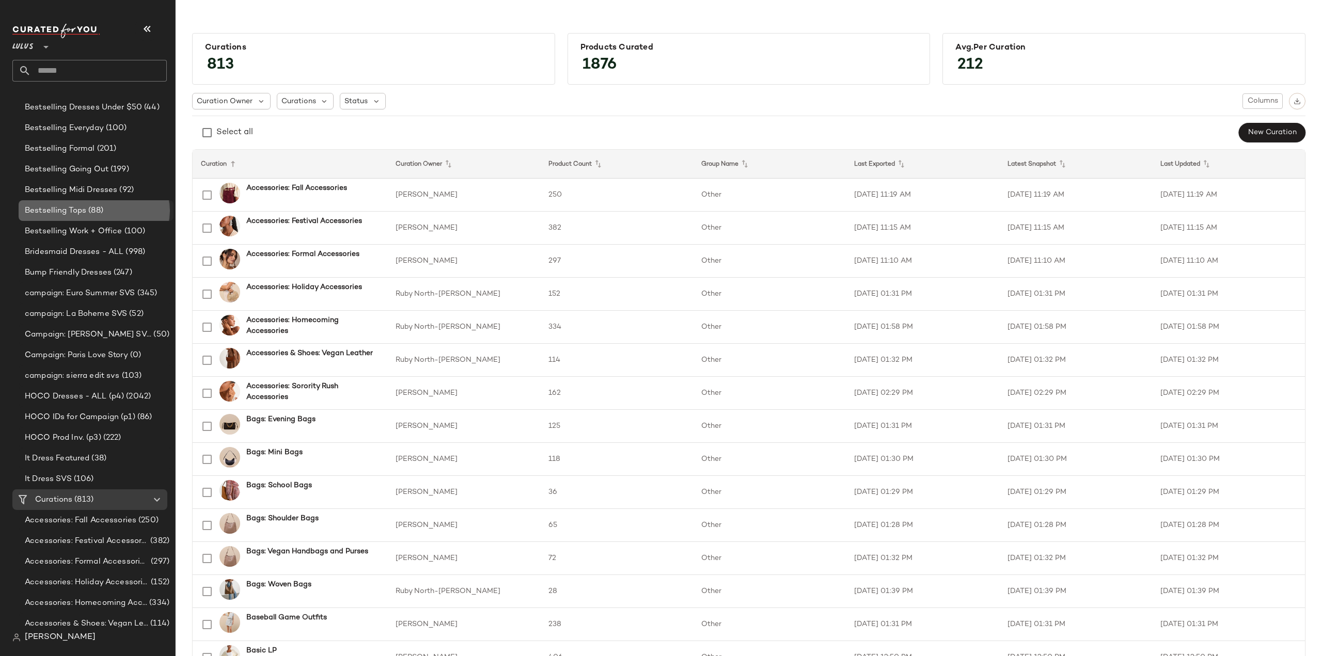
click at [68, 211] on span "Bestselling Tops" at bounding box center [55, 211] width 61 height 12
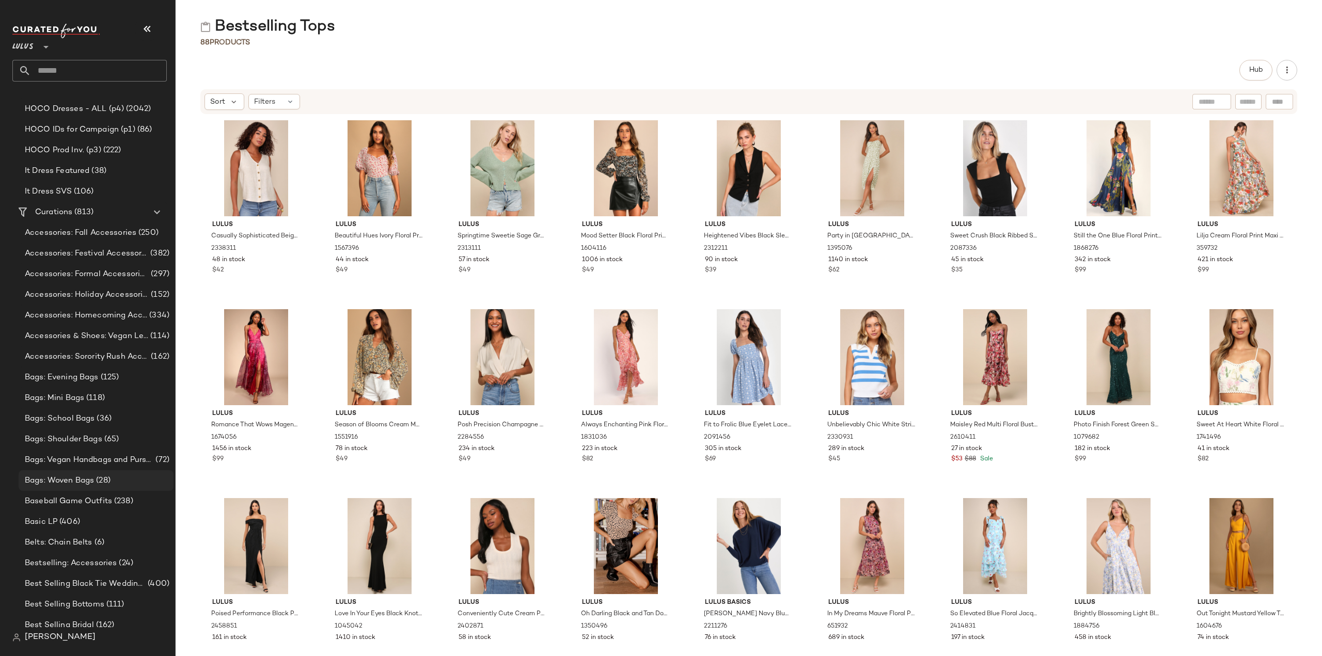
scroll to position [723, 0]
click at [68, 459] on span "Bags: Woven Bags" at bounding box center [59, 459] width 69 height 12
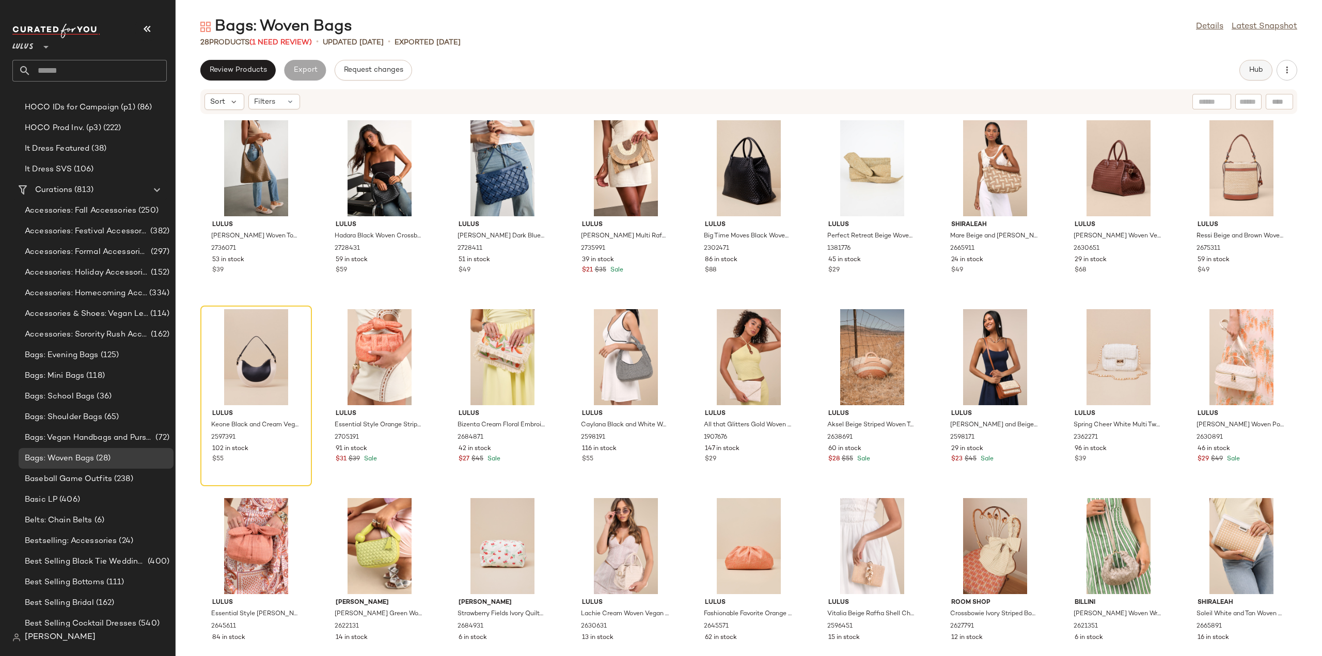
click at [1250, 71] on span "Hub" at bounding box center [1256, 70] width 14 height 8
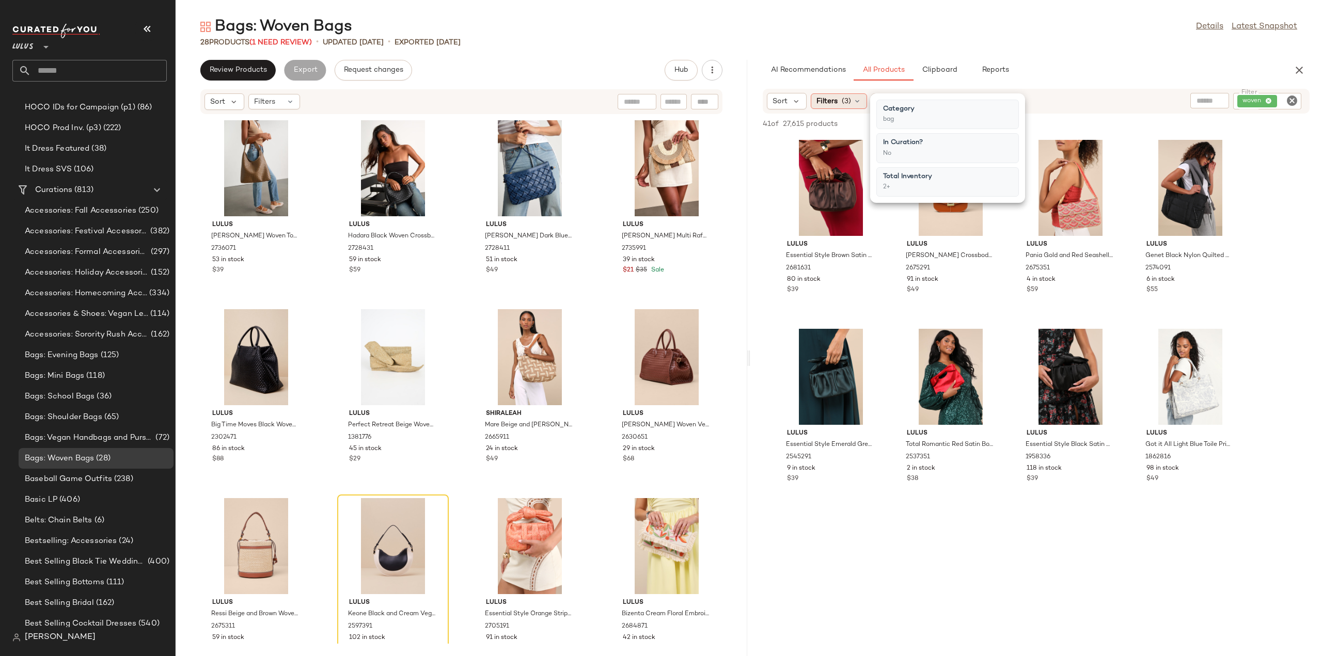
click at [853, 100] on icon at bounding box center [857, 101] width 8 height 8
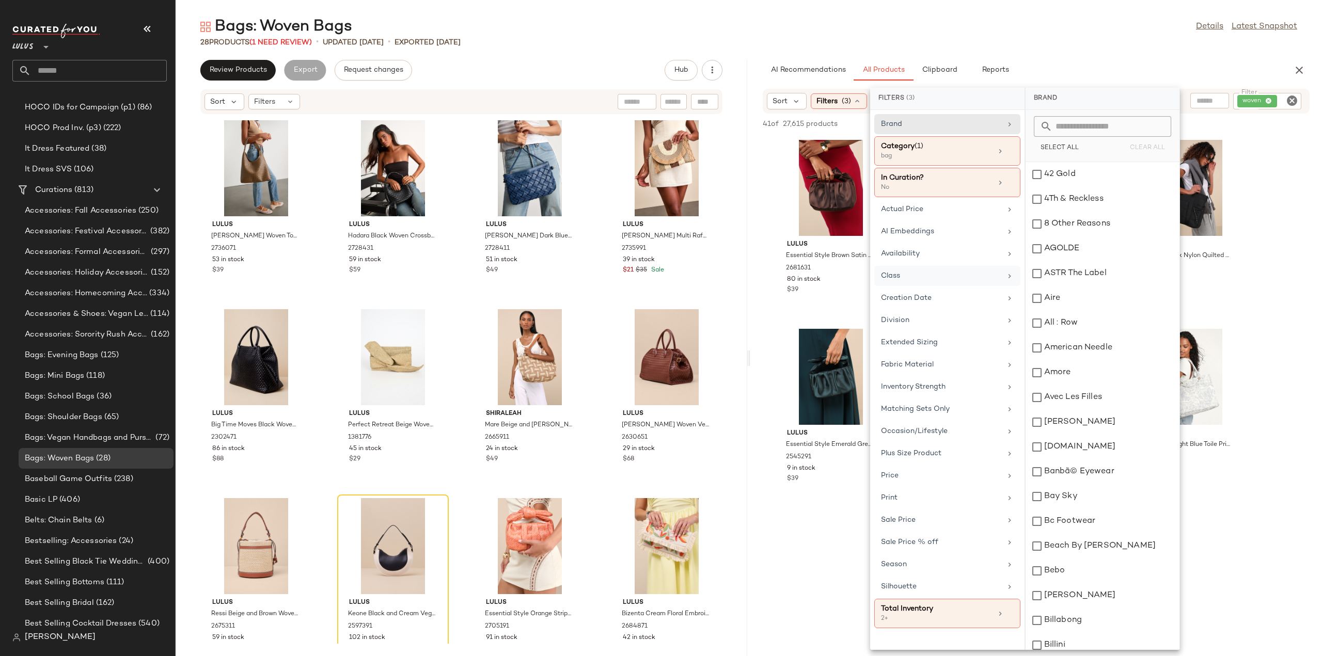
click at [948, 277] on div "Class" at bounding box center [941, 276] width 120 height 11
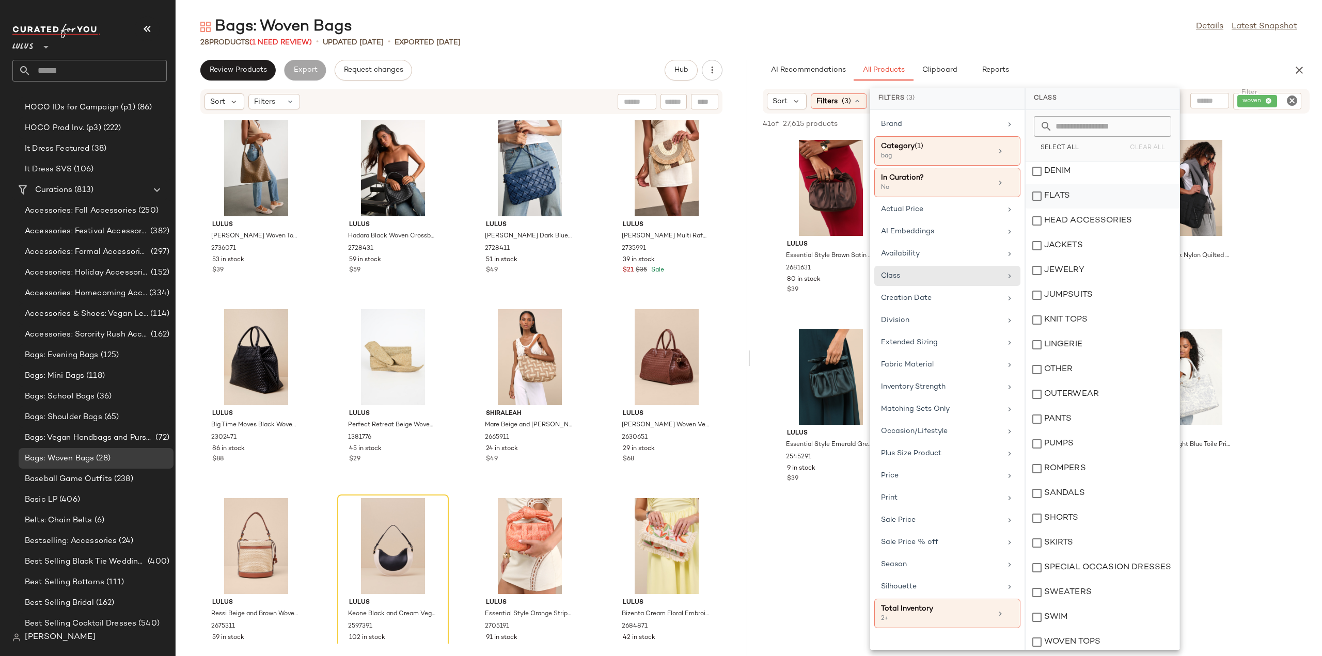
scroll to position [181, 0]
click at [982, 426] on div "Occasion/Lifestyle" at bounding box center [941, 431] width 120 height 11
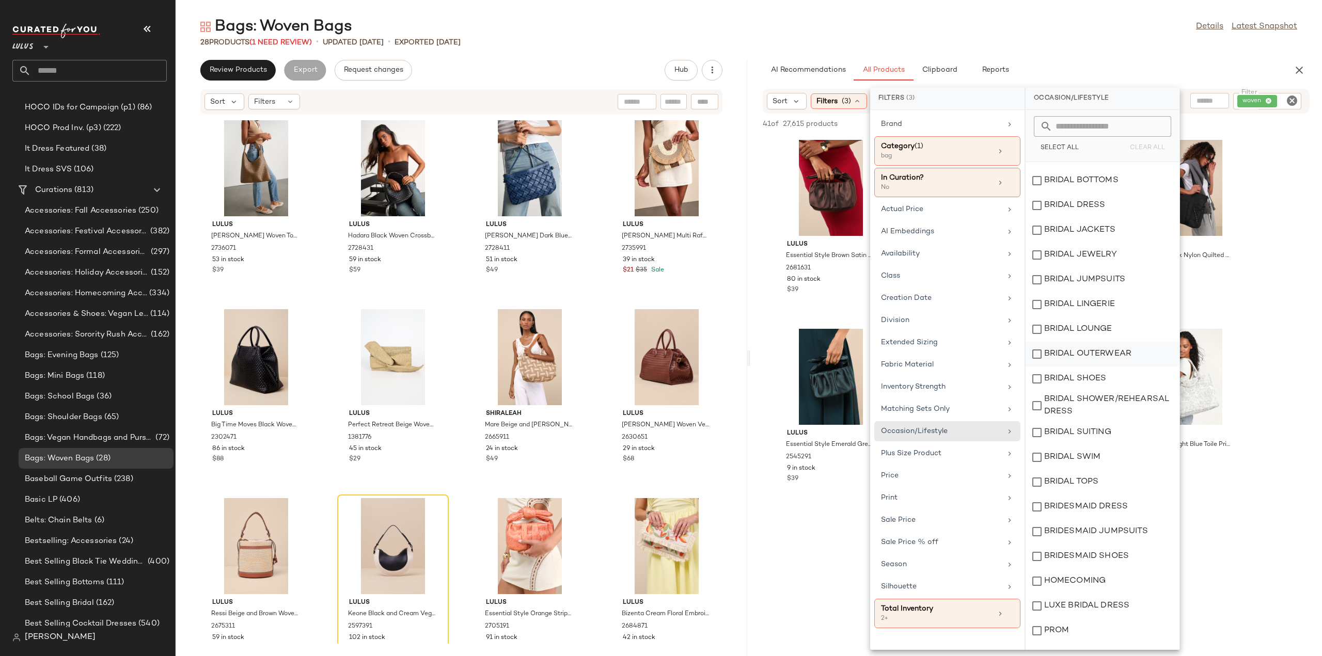
scroll to position [0, 0]
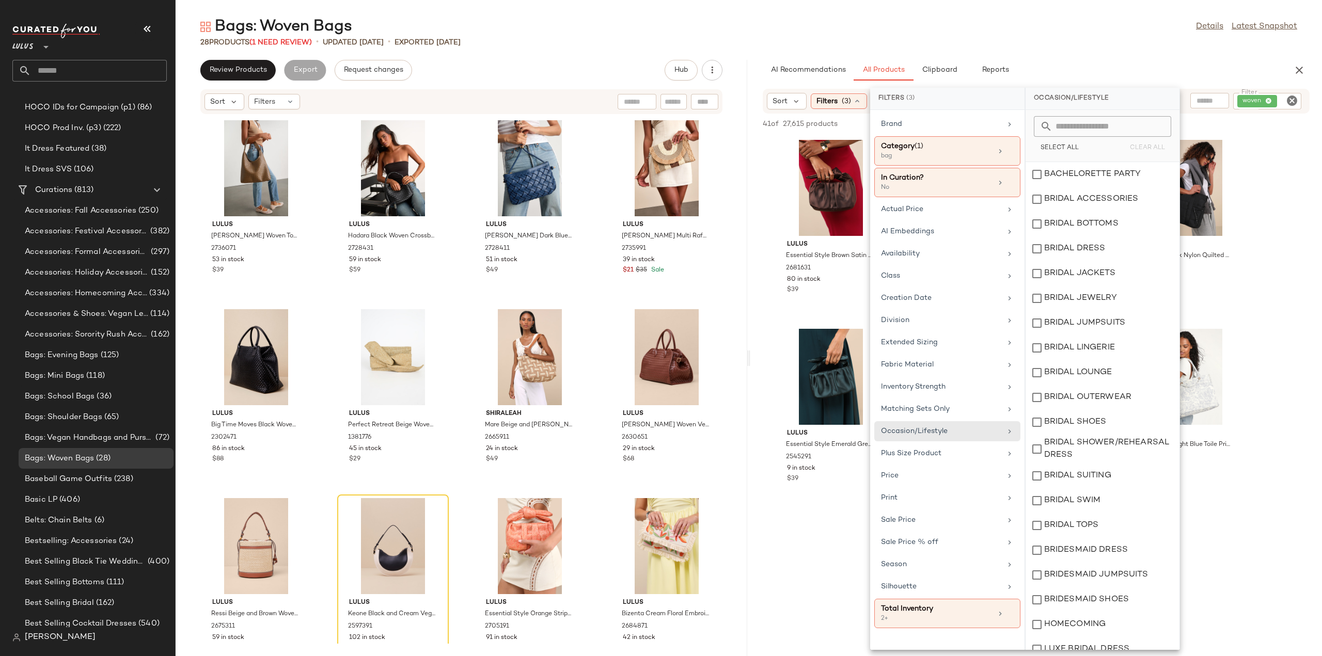
click at [74, 71] on input "text" at bounding box center [99, 71] width 136 height 22
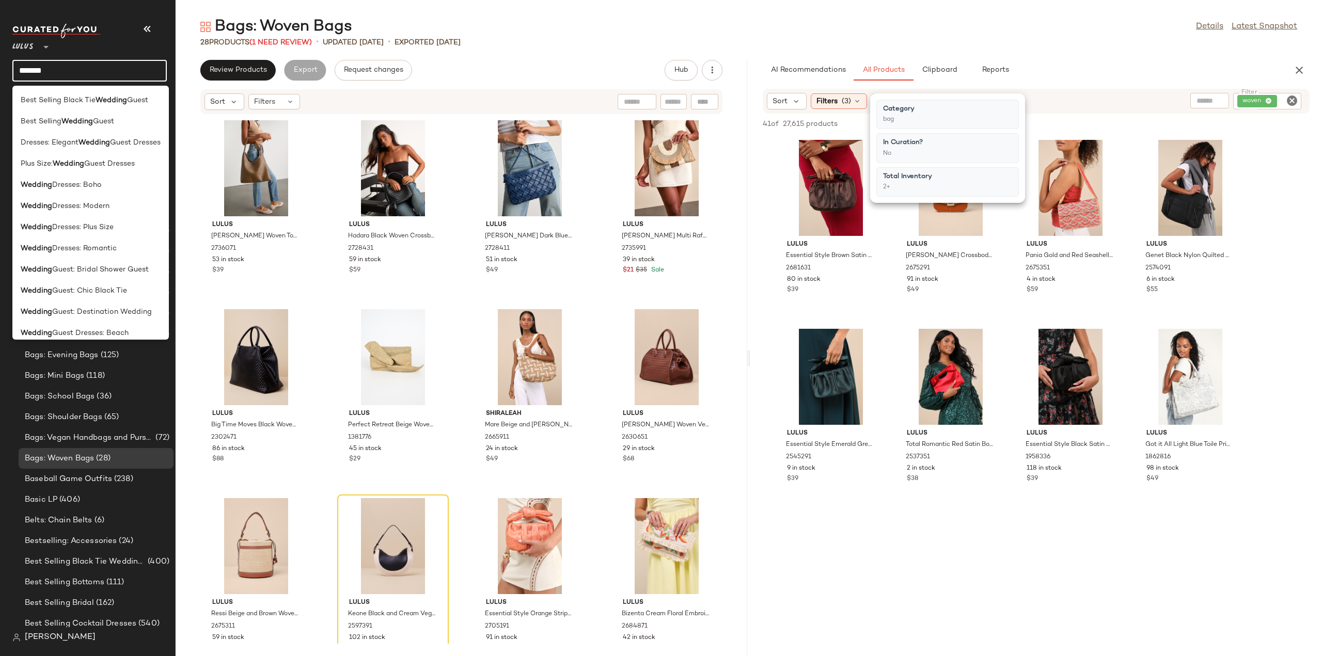
type input "*******"
click at [1295, 97] on icon "Clear Filter" at bounding box center [1292, 100] width 12 height 12
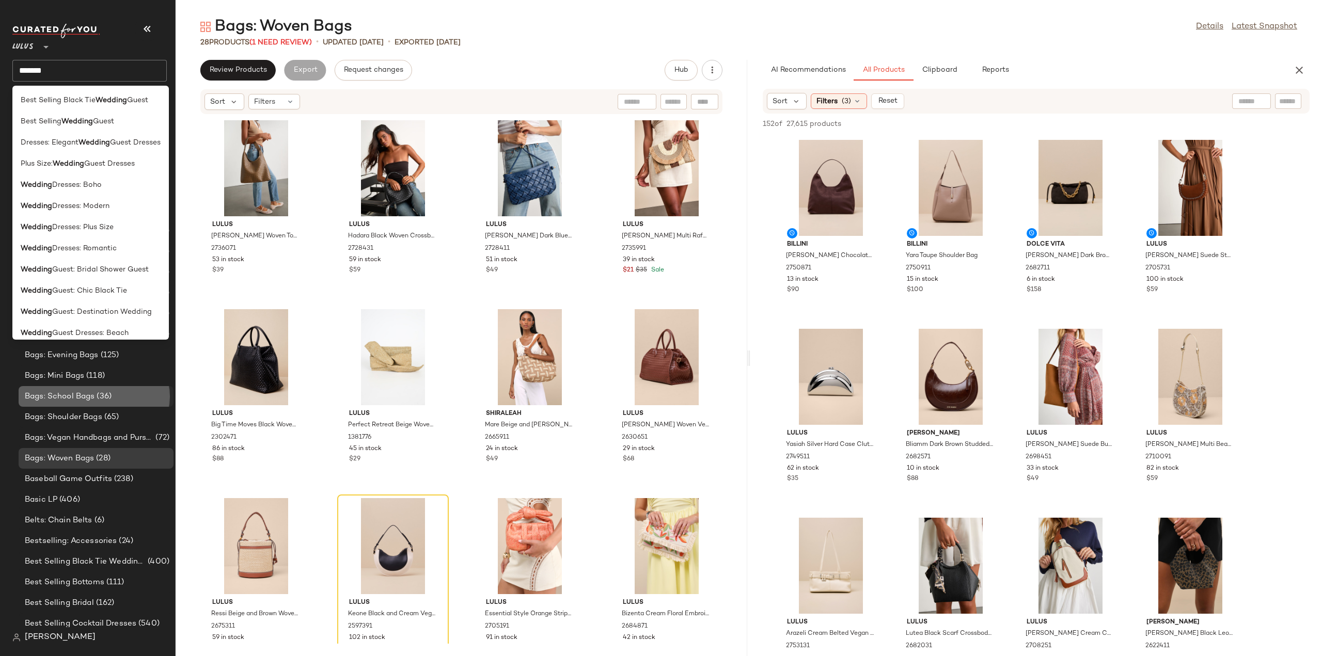
click at [86, 403] on div "Bags: School Bags (36)" at bounding box center [96, 396] width 155 height 21
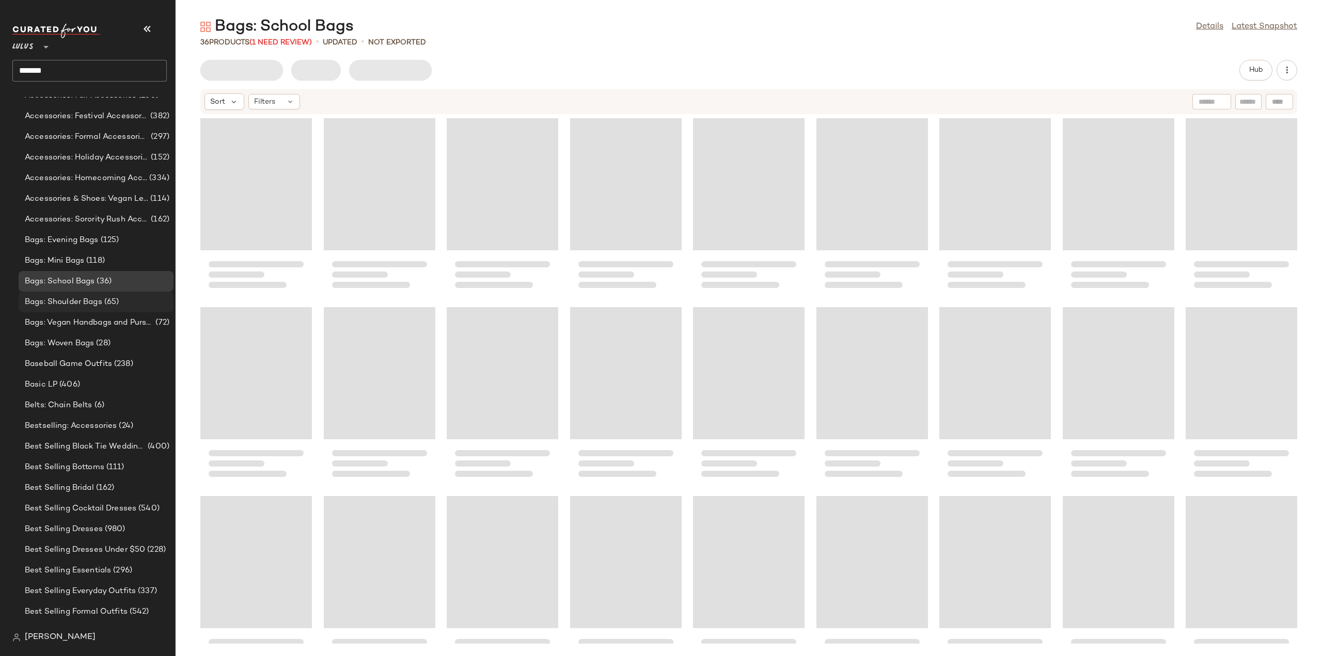
scroll to position [878, 0]
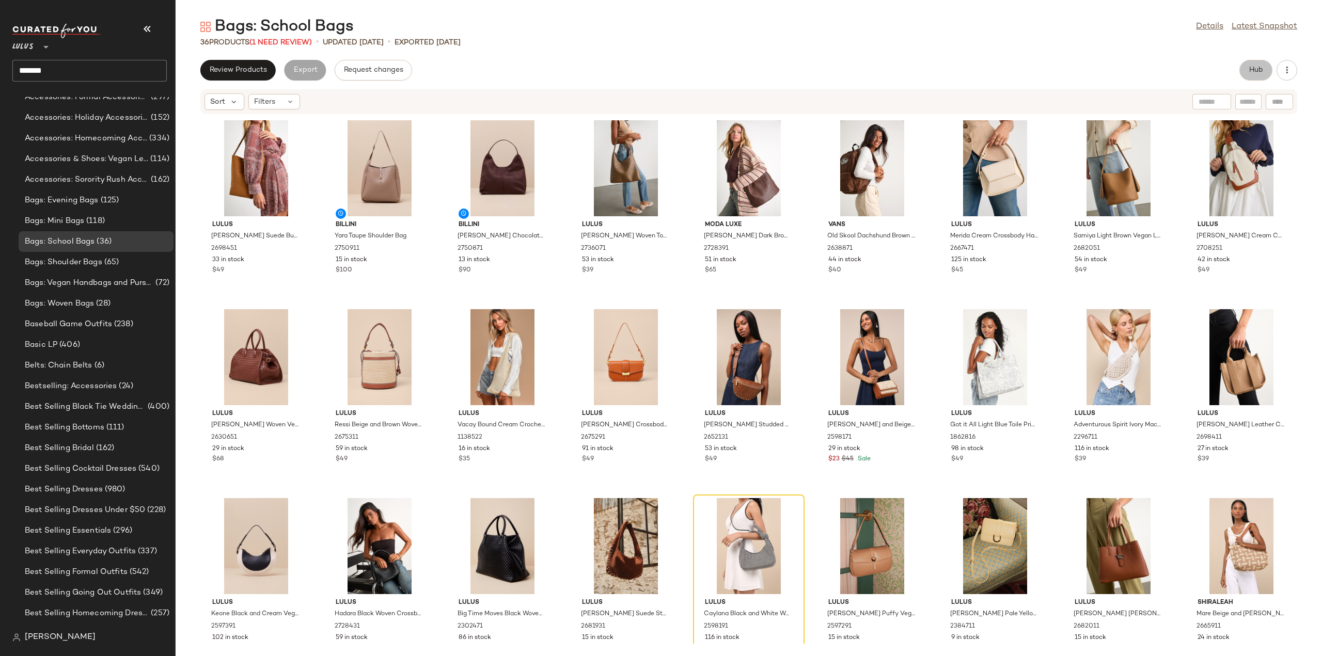
click at [1255, 72] on span "Hub" at bounding box center [1256, 70] width 14 height 8
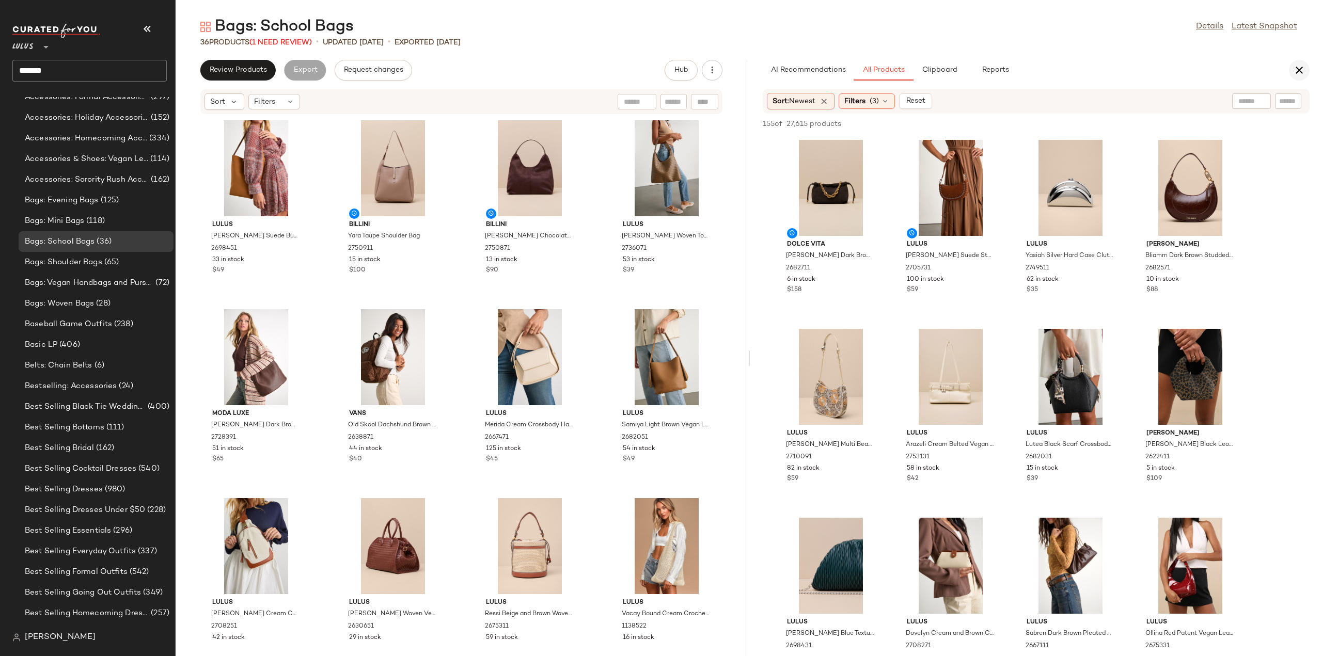
click at [1301, 66] on icon "button" at bounding box center [1299, 70] width 12 height 12
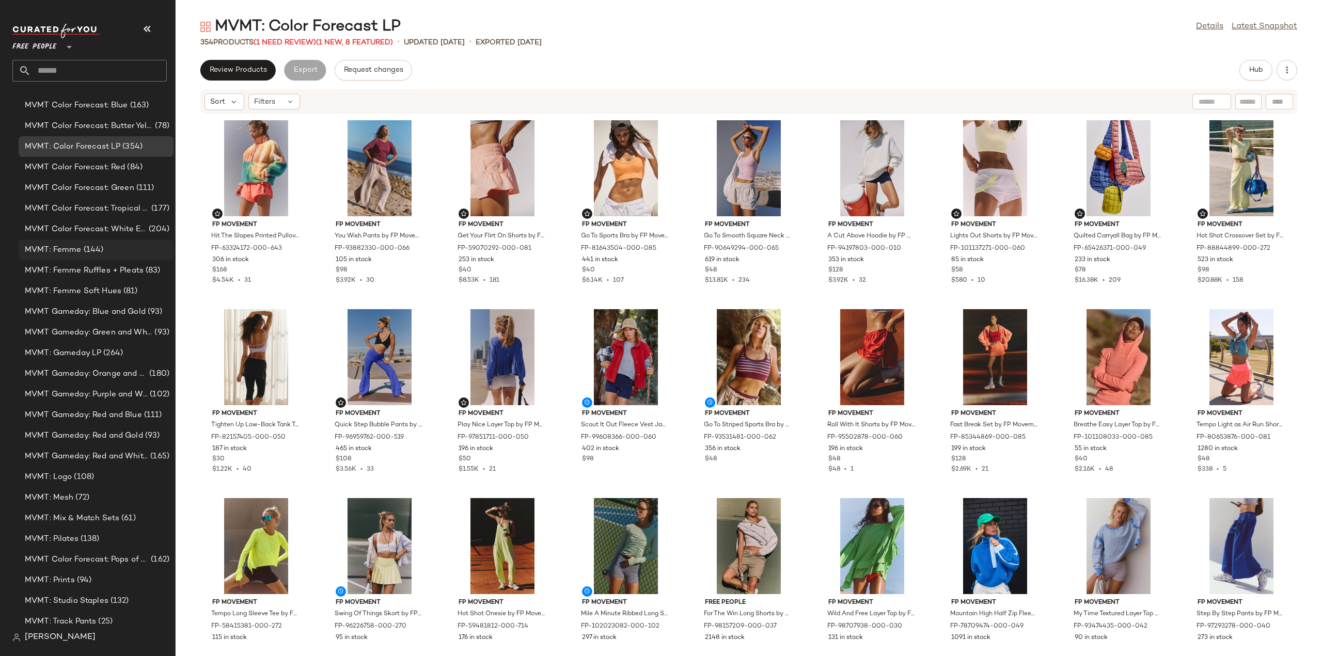
scroll to position [3152, 0]
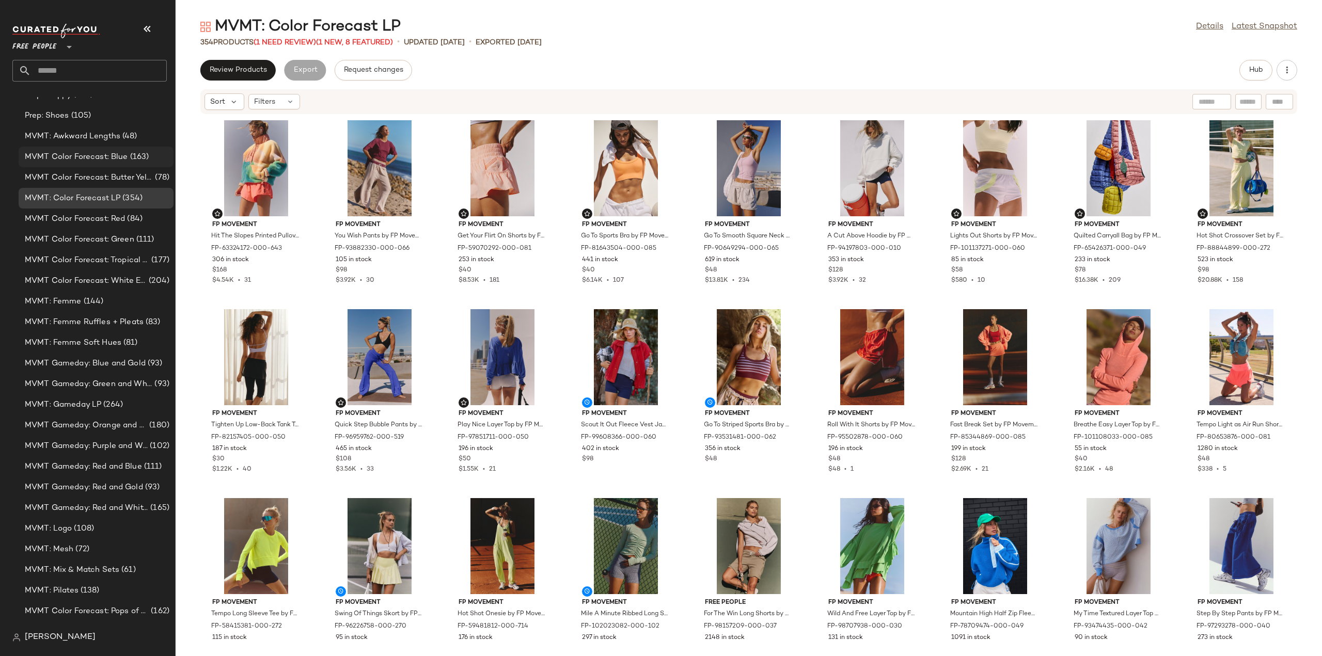
click at [104, 154] on span "MVMT Color Forecast: Blue" at bounding box center [76, 157] width 103 height 12
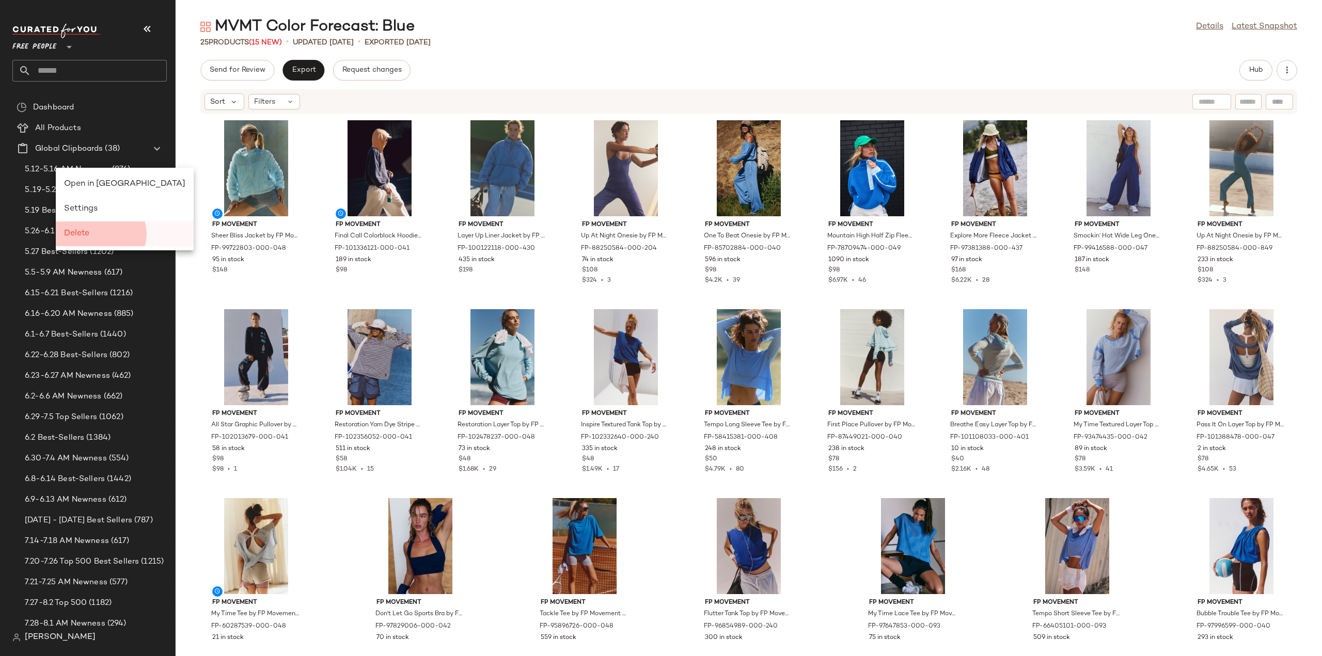
click at [81, 235] on span "Delete" at bounding box center [76, 233] width 25 height 9
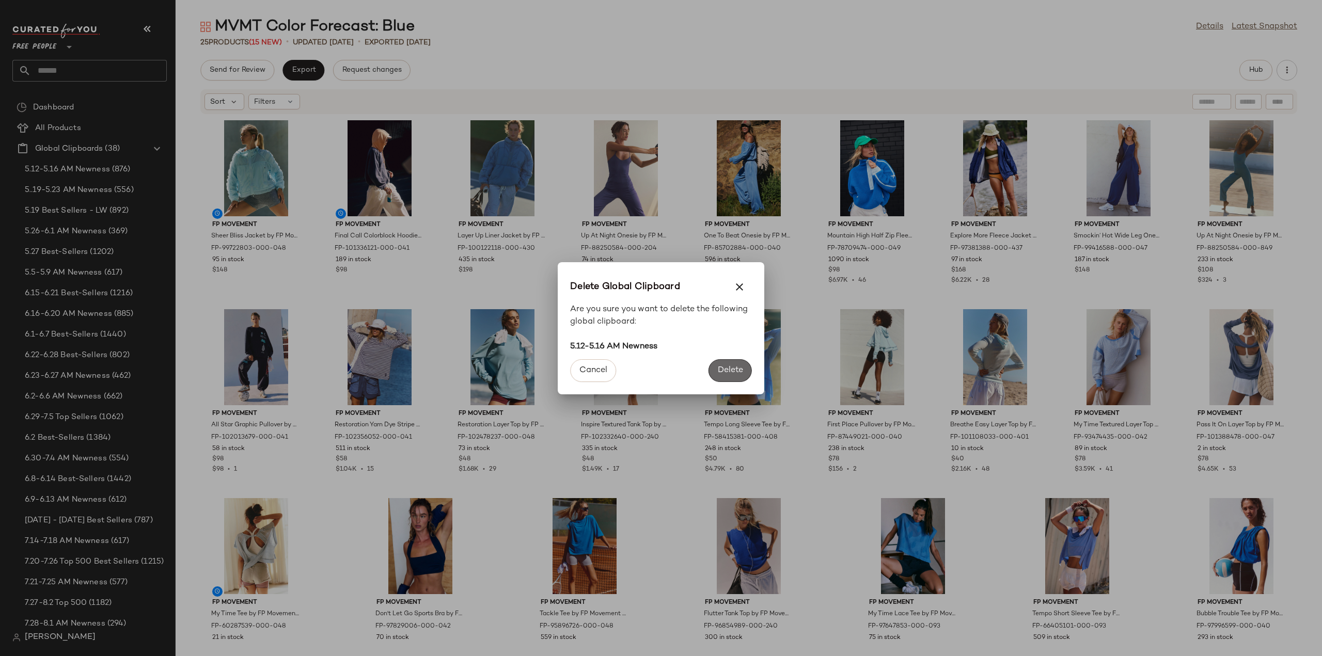
click at [723, 367] on span "Delete" at bounding box center [730, 371] width 26 height 10
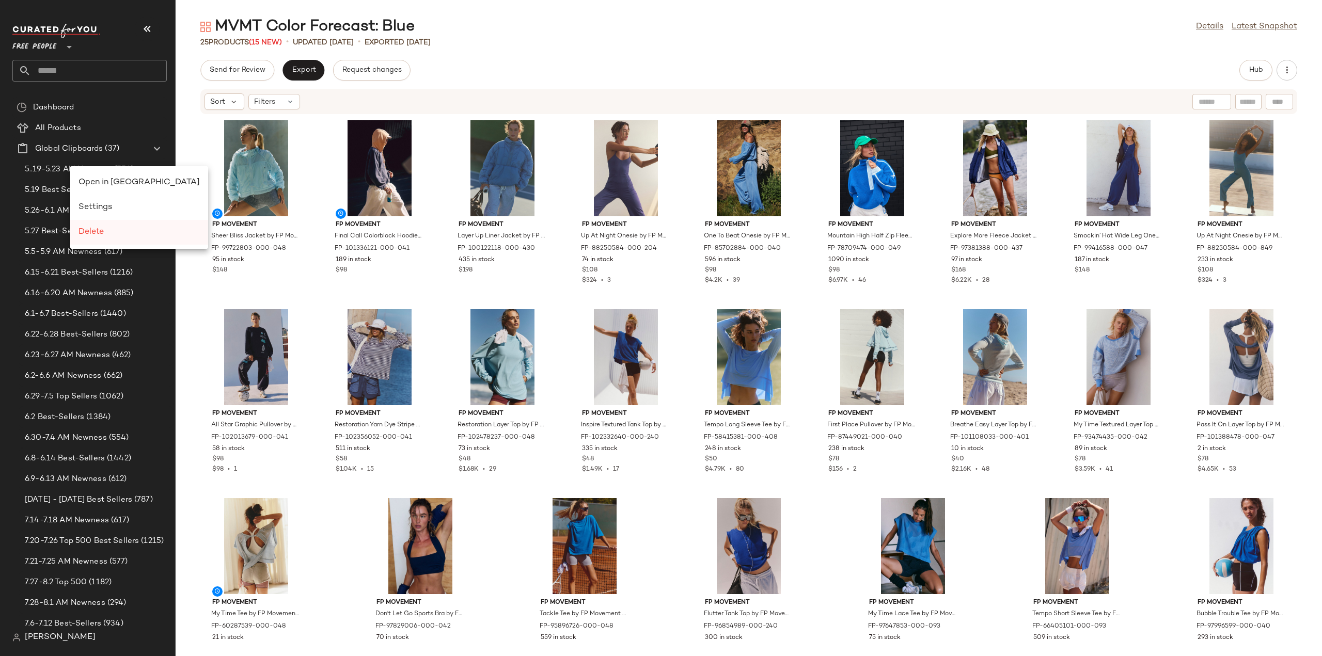
click at [94, 229] on span "Delete" at bounding box center [90, 232] width 25 height 9
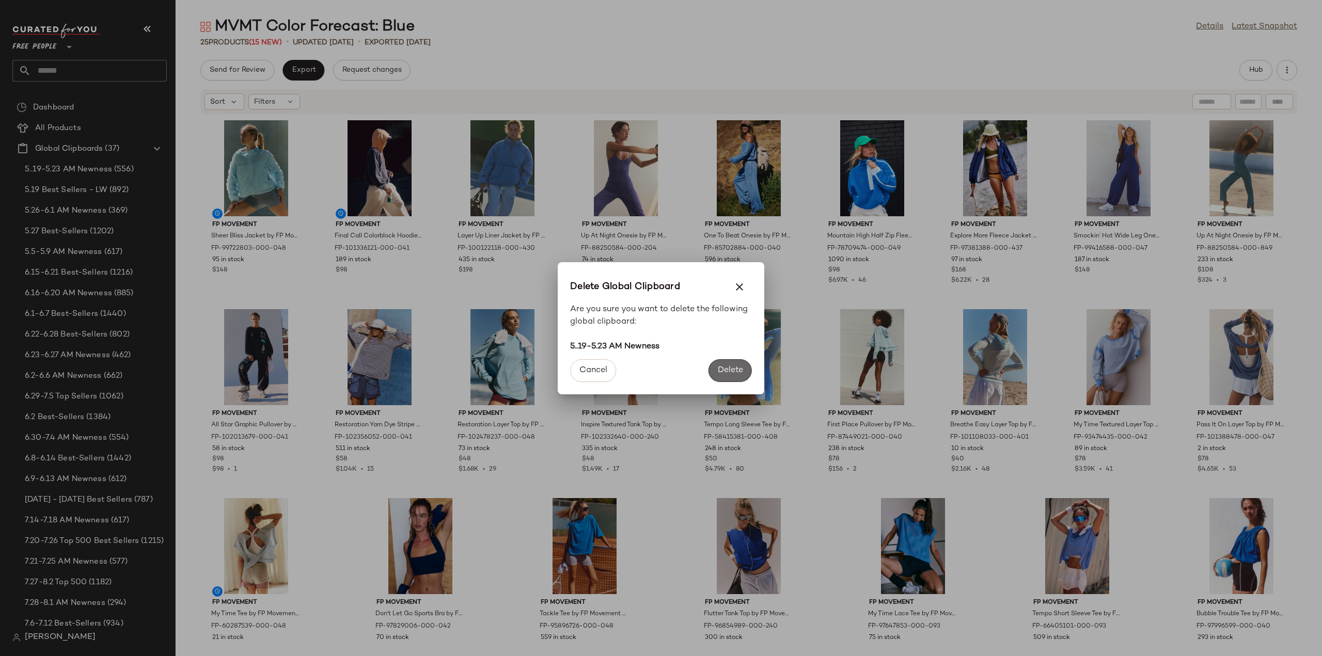
click at [735, 374] on span "Delete" at bounding box center [730, 371] width 26 height 10
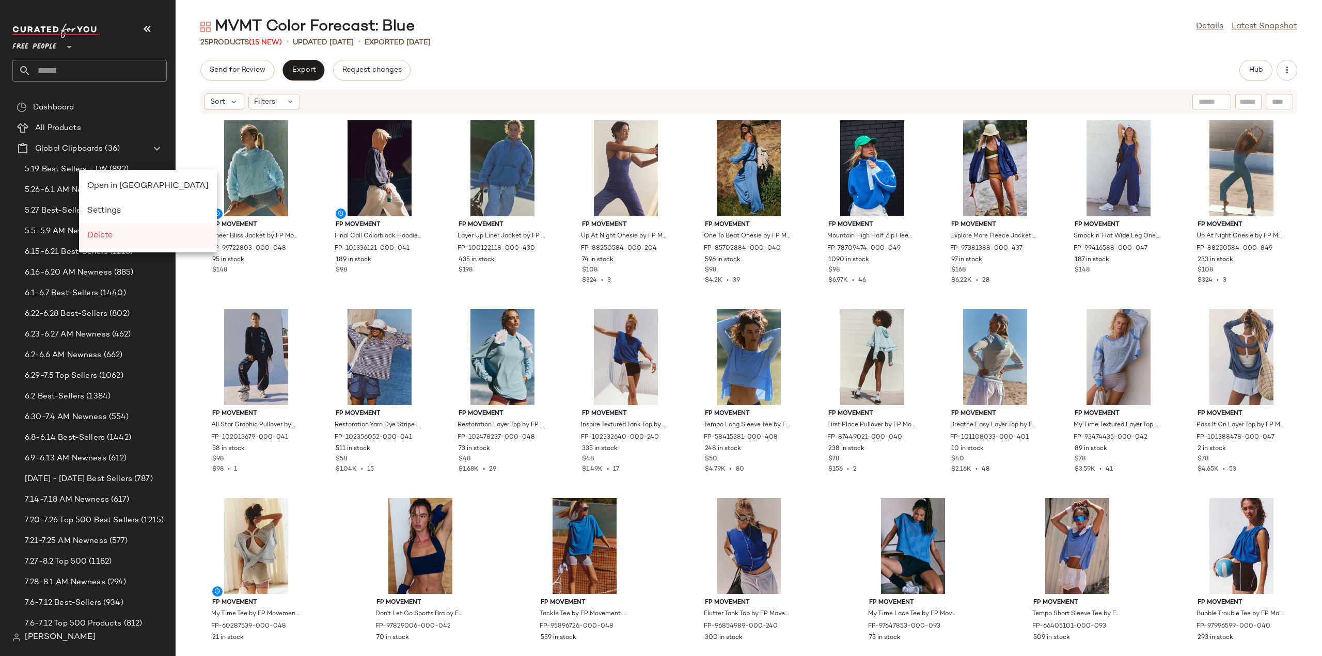
click at [109, 233] on span "Delete" at bounding box center [99, 235] width 25 height 9
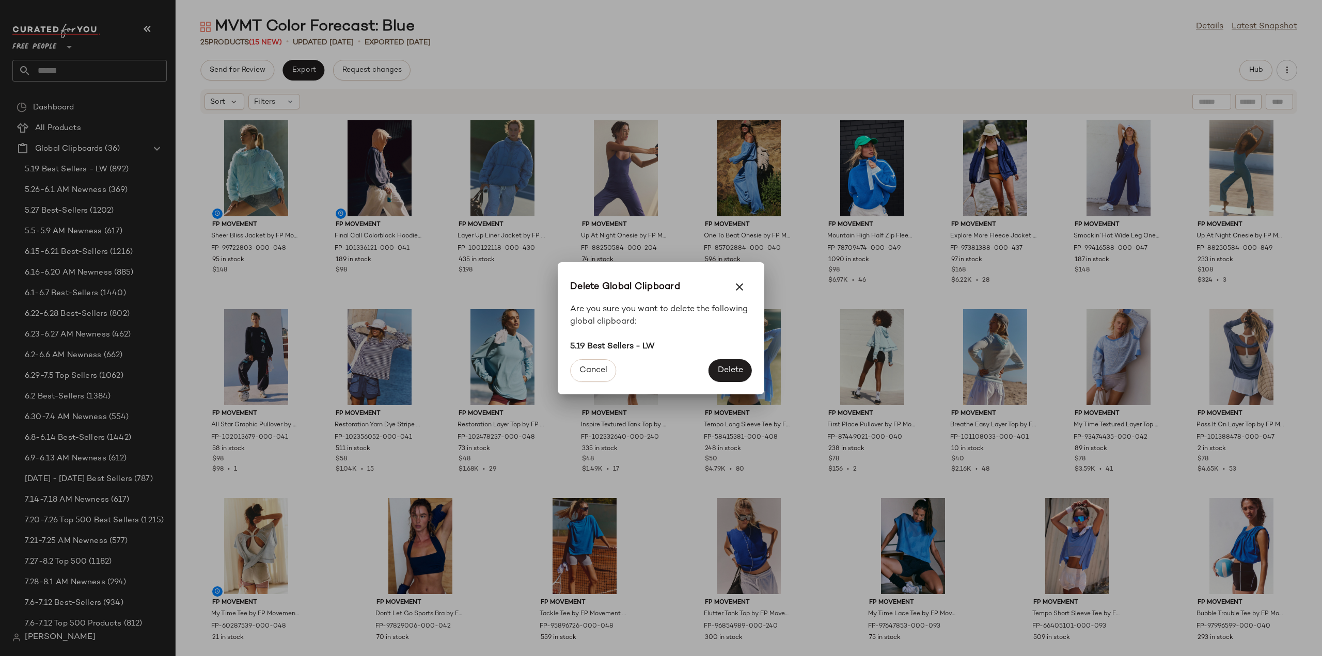
click at [724, 373] on span "Delete" at bounding box center [730, 371] width 26 height 10
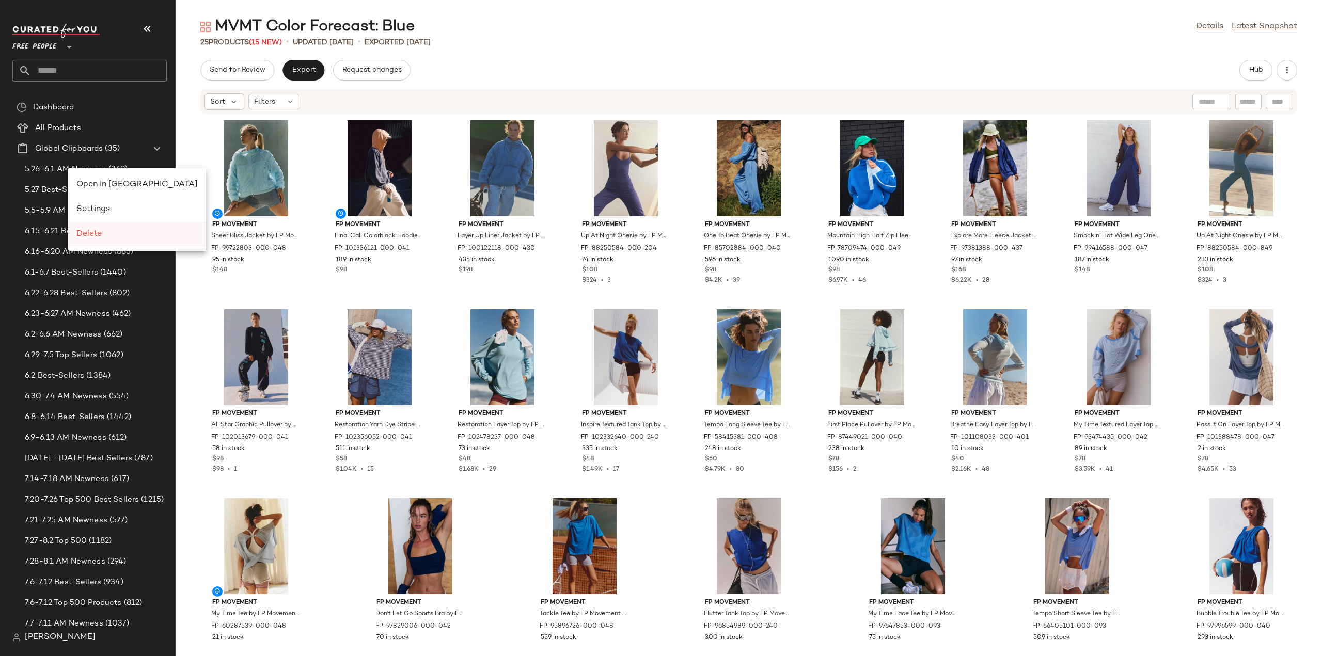
click at [104, 232] on div "Delete" at bounding box center [136, 234] width 121 height 12
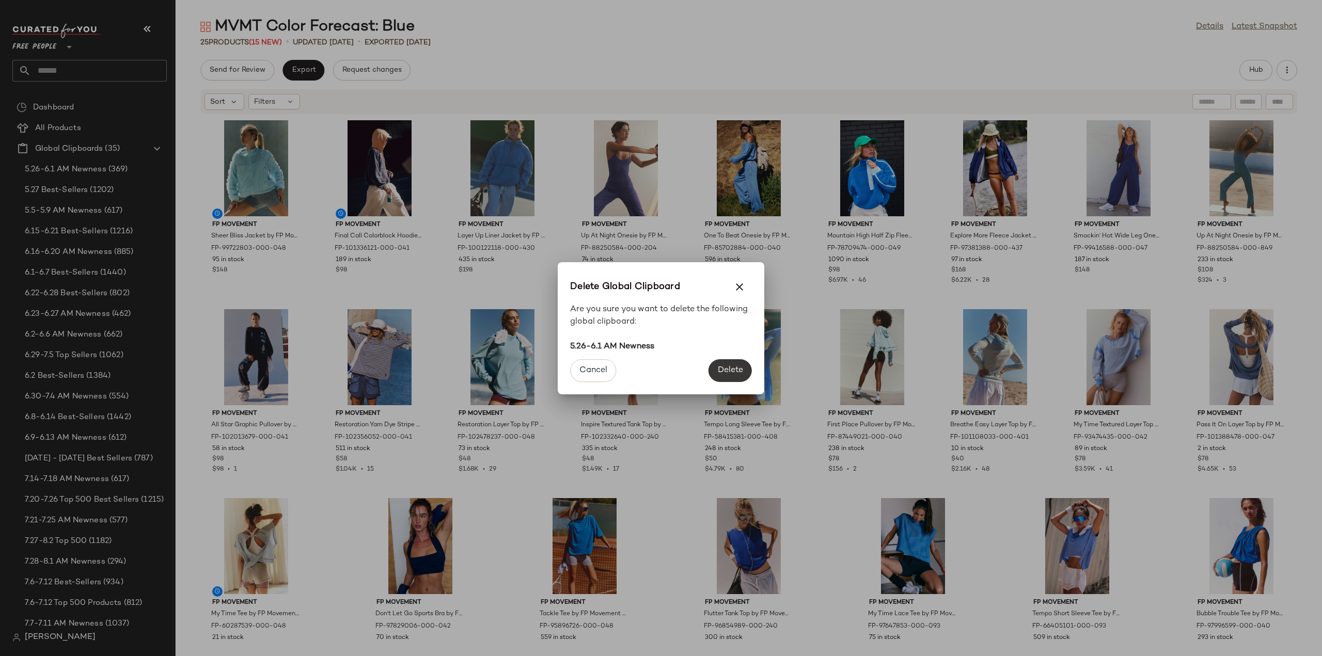
click at [721, 368] on span "Delete" at bounding box center [730, 371] width 26 height 10
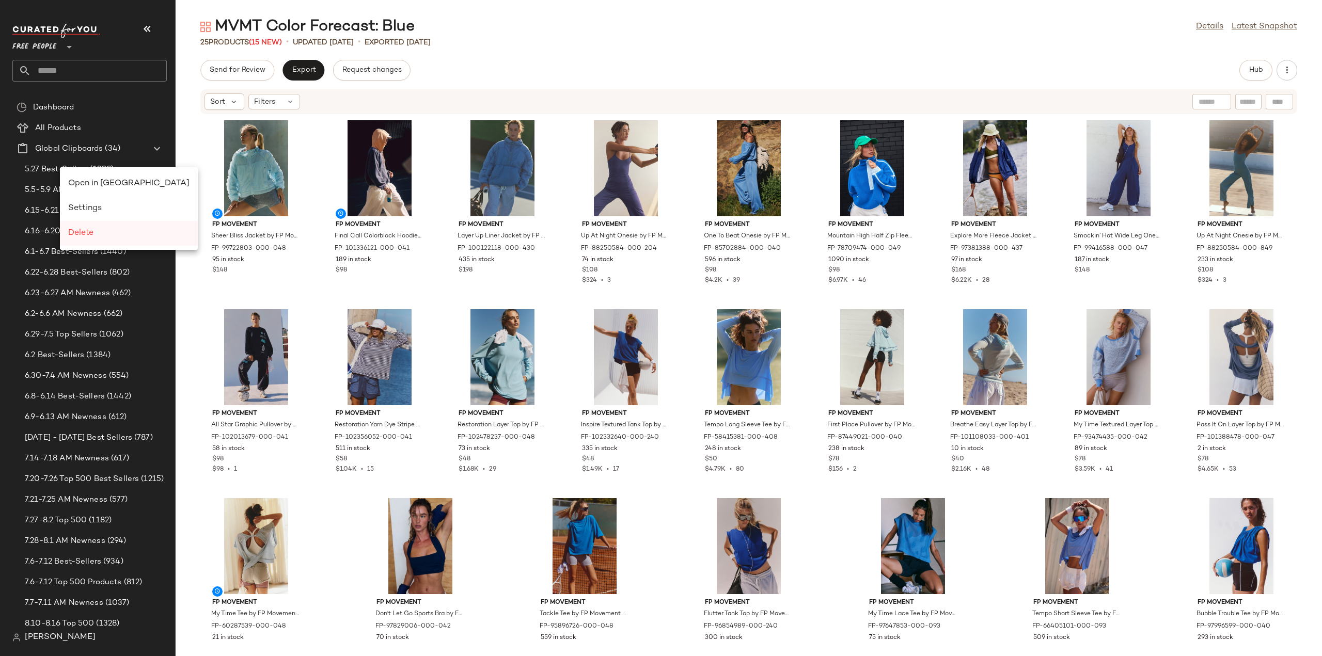
click at [93, 231] on span "Delete" at bounding box center [80, 233] width 25 height 9
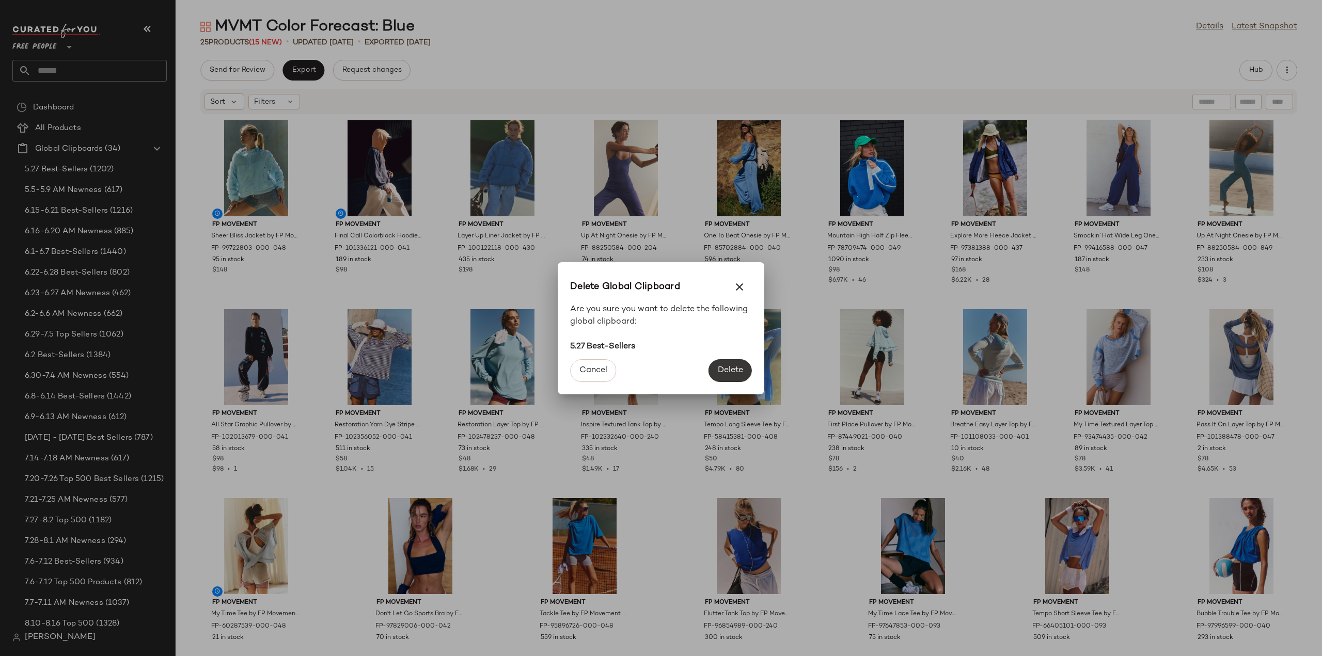
click at [737, 367] on span "Delete" at bounding box center [730, 371] width 26 height 10
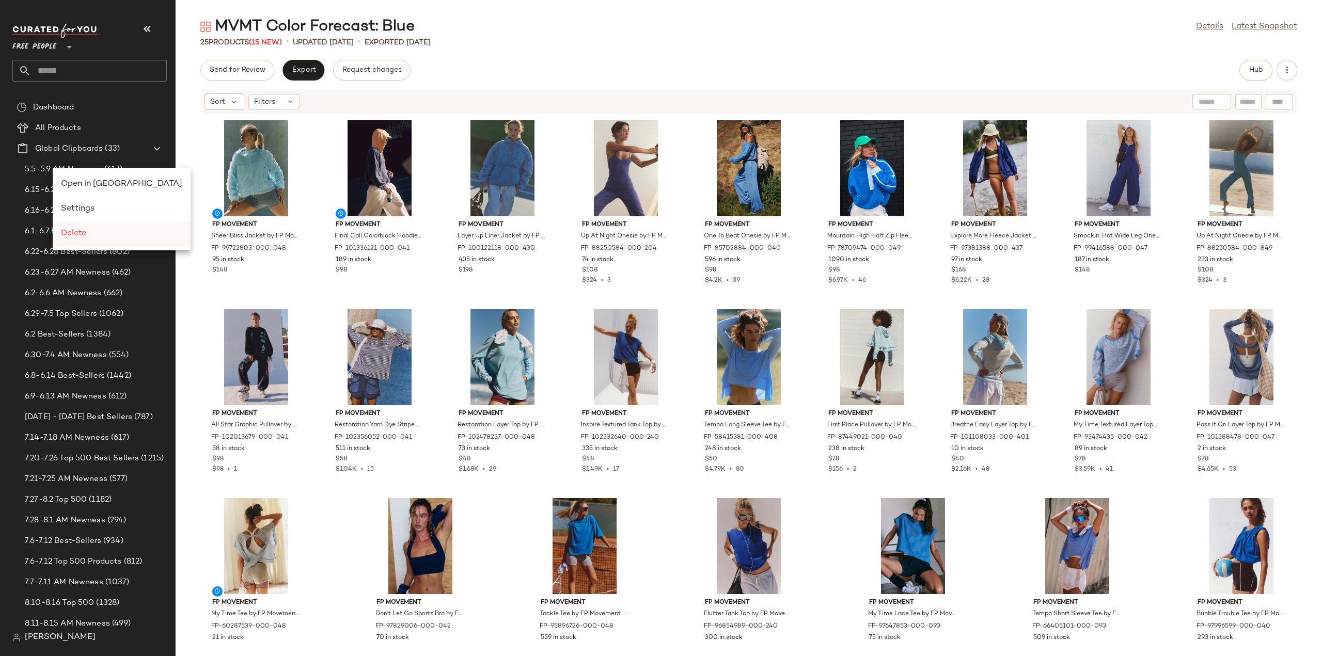
click at [78, 234] on span "Delete" at bounding box center [73, 233] width 25 height 9
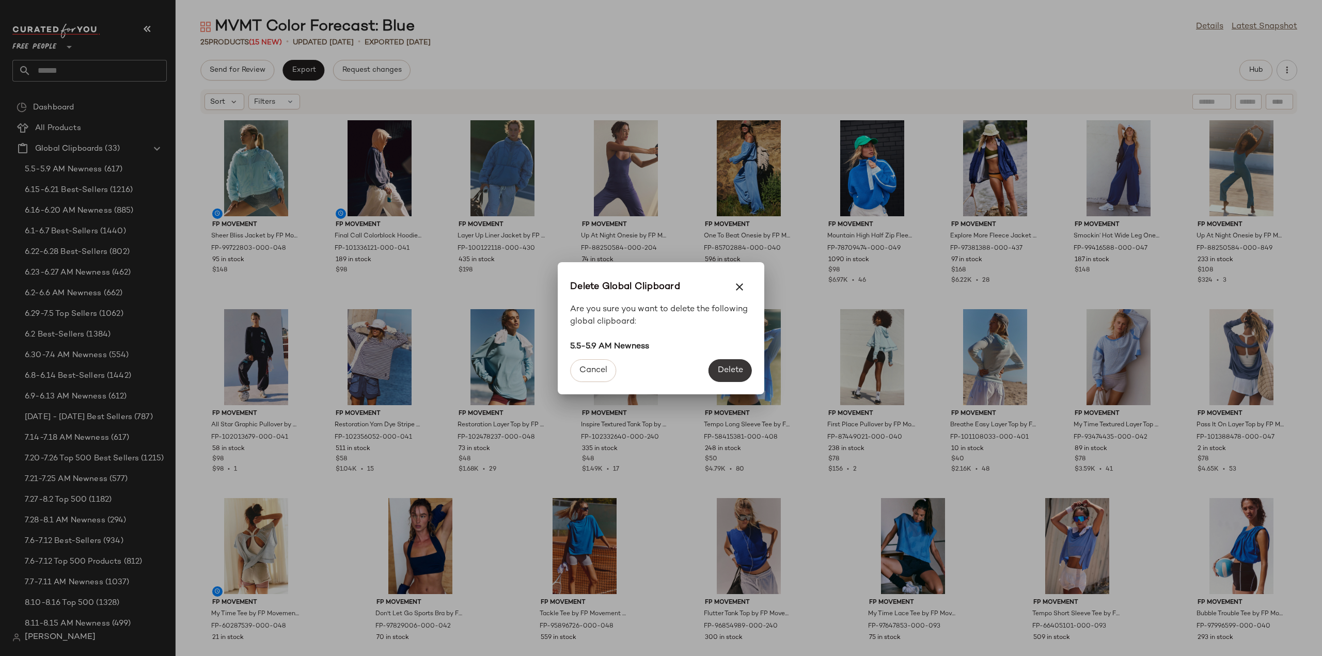
click at [735, 368] on span "Delete" at bounding box center [730, 371] width 26 height 10
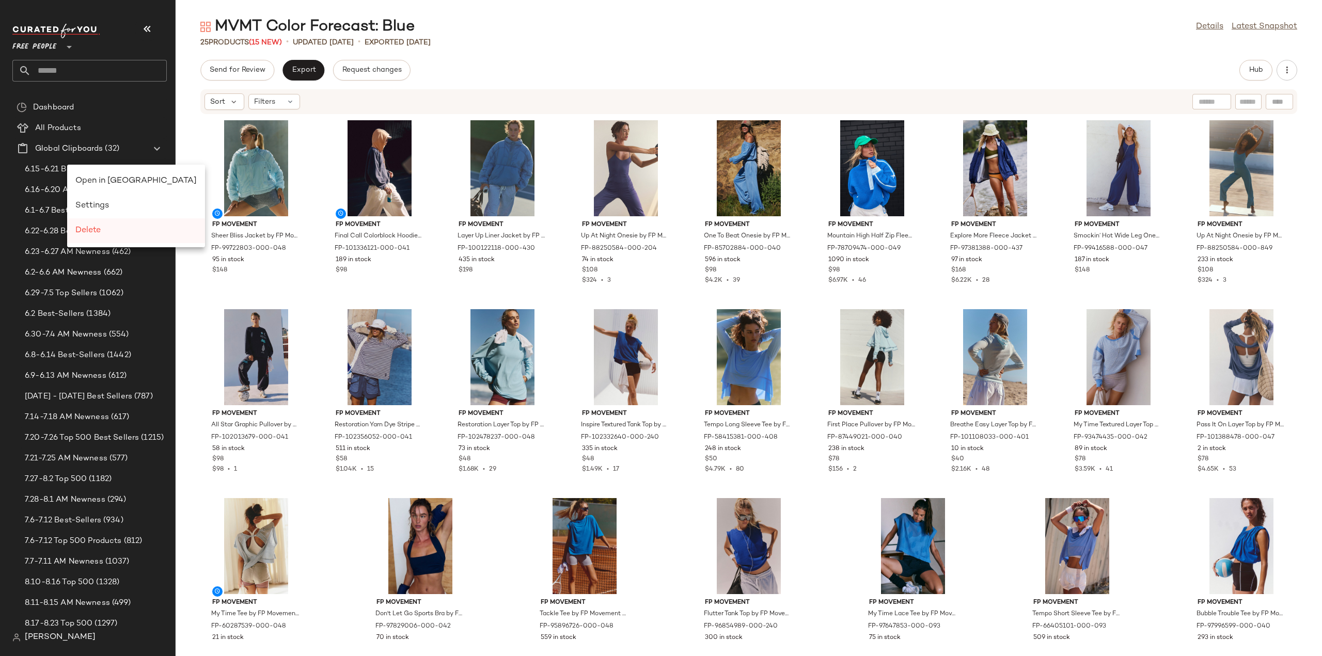
click at [92, 232] on span "Delete" at bounding box center [87, 230] width 25 height 9
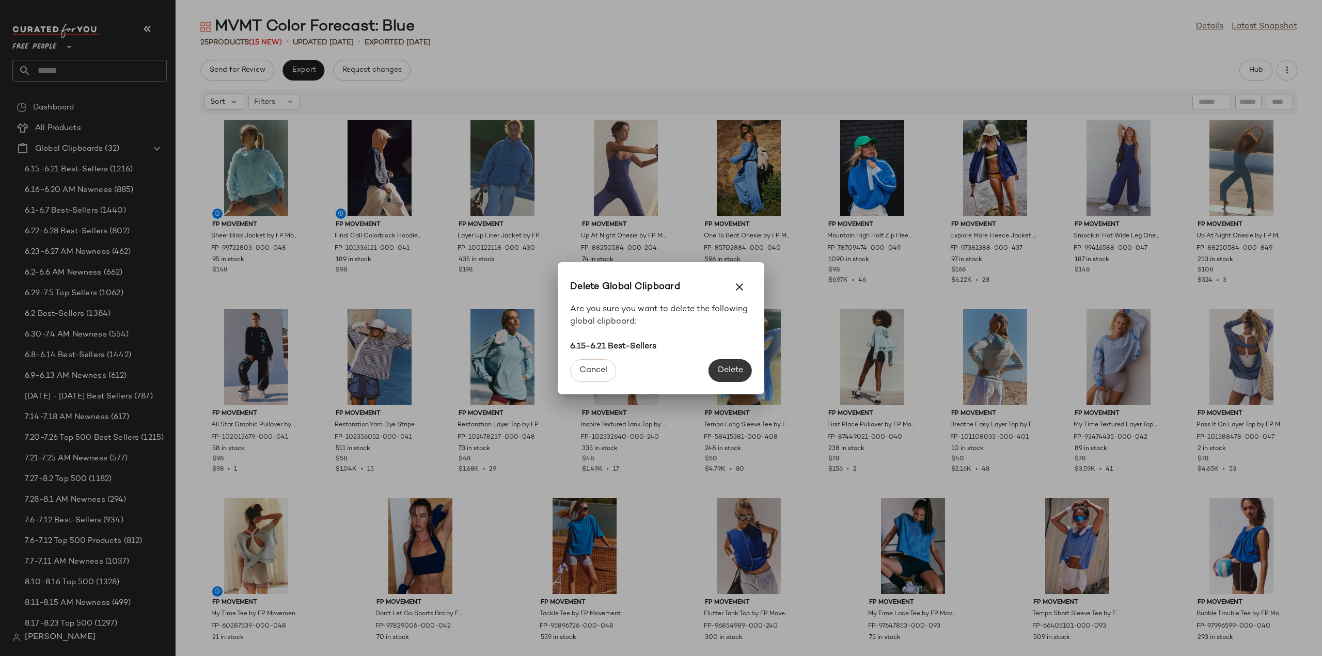
click at [721, 370] on span "Delete" at bounding box center [730, 371] width 26 height 10
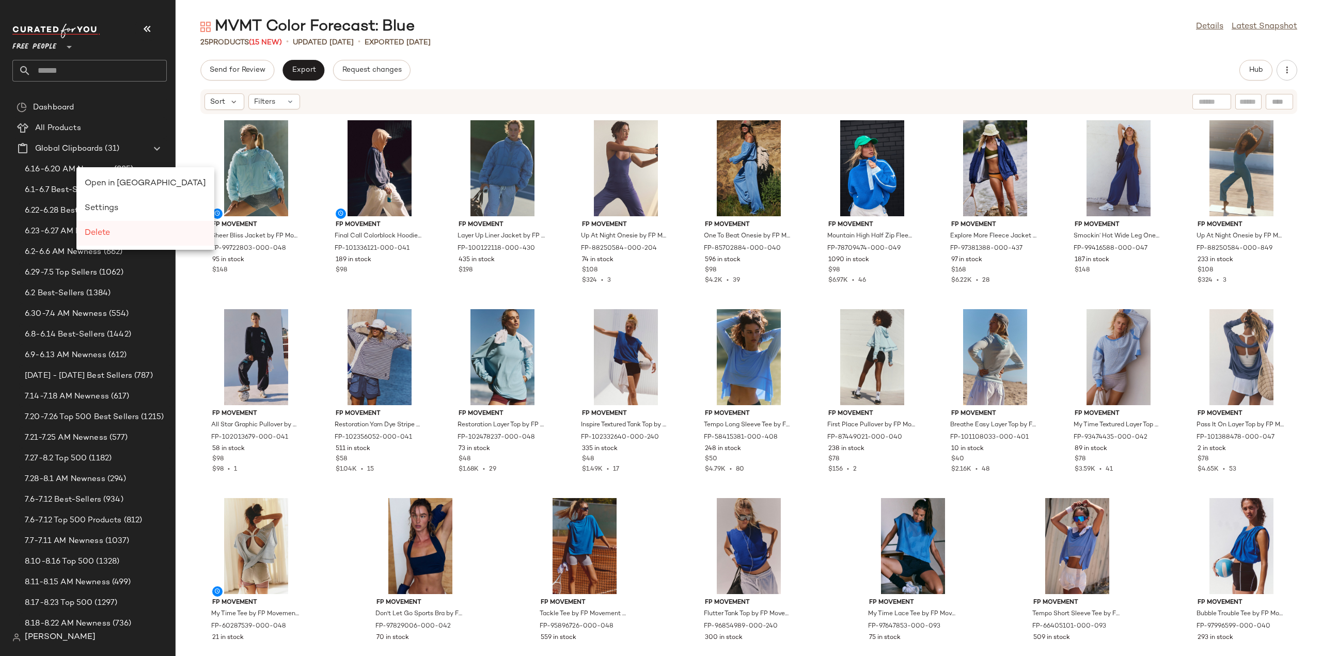
click at [98, 231] on span "Delete" at bounding box center [97, 233] width 25 height 9
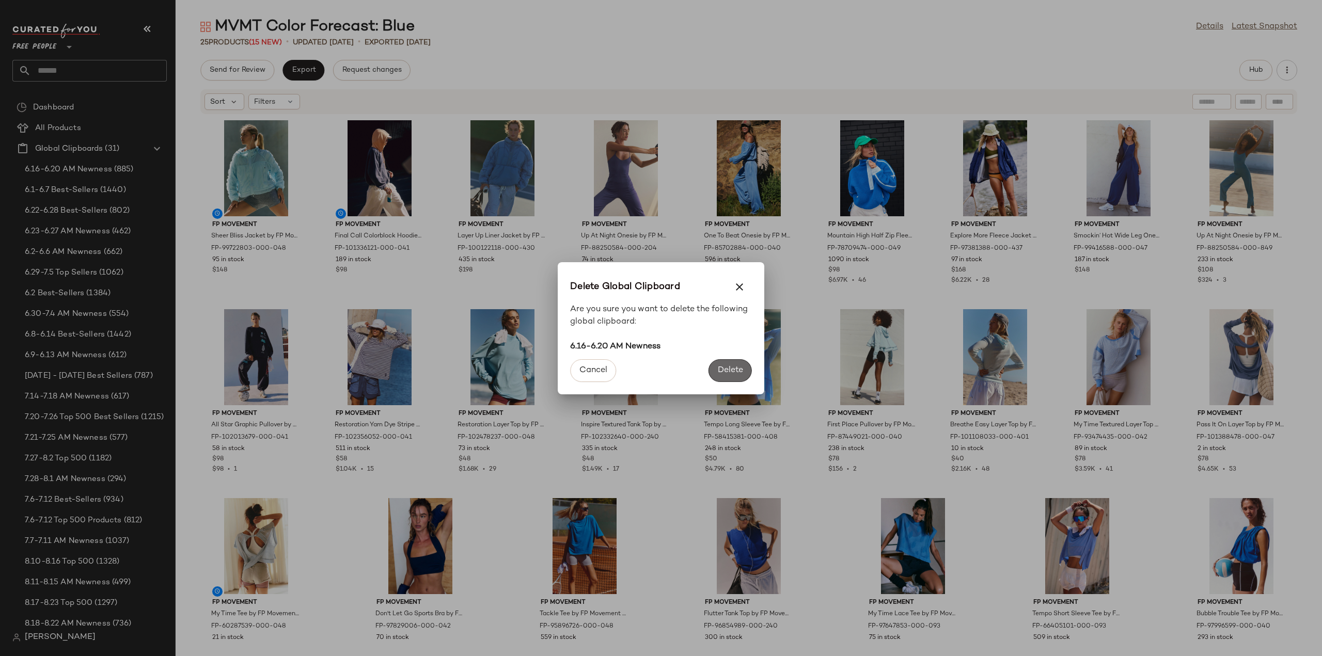
click at [733, 371] on span "Delete" at bounding box center [730, 371] width 26 height 10
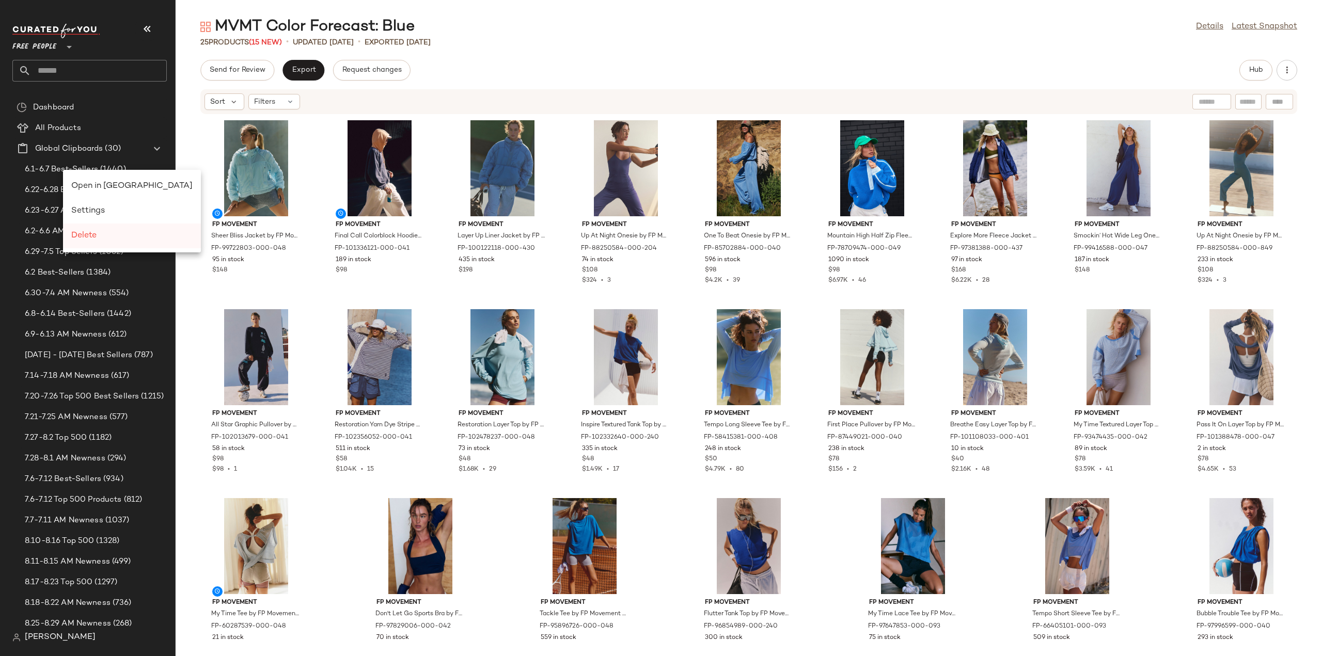
click at [91, 237] on span "Delete" at bounding box center [83, 235] width 25 height 9
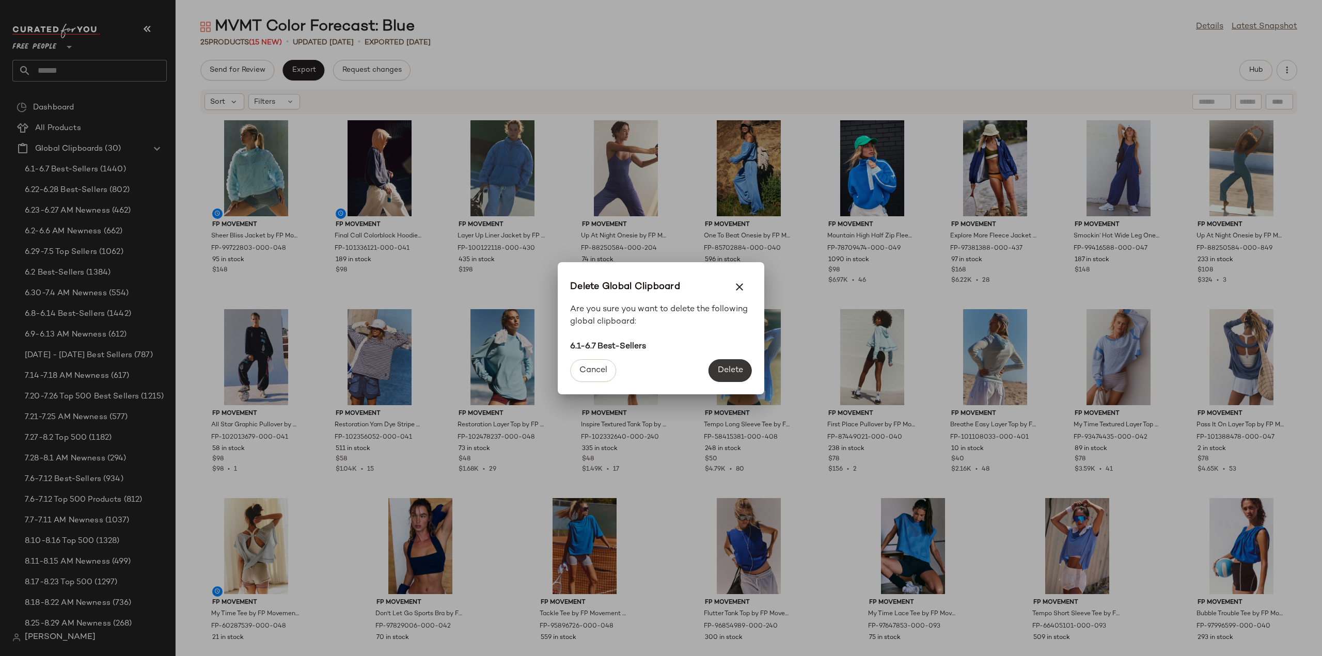
click at [729, 367] on span "Delete" at bounding box center [730, 371] width 26 height 10
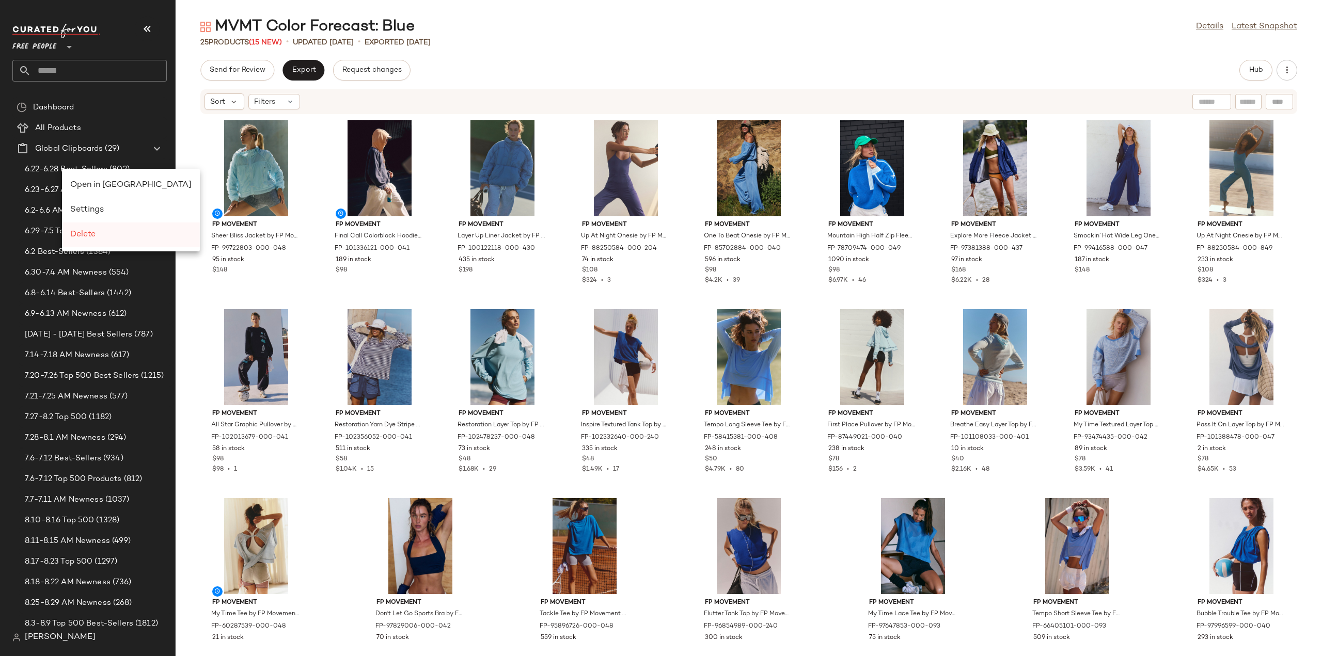
click at [83, 234] on span "Delete" at bounding box center [82, 234] width 25 height 9
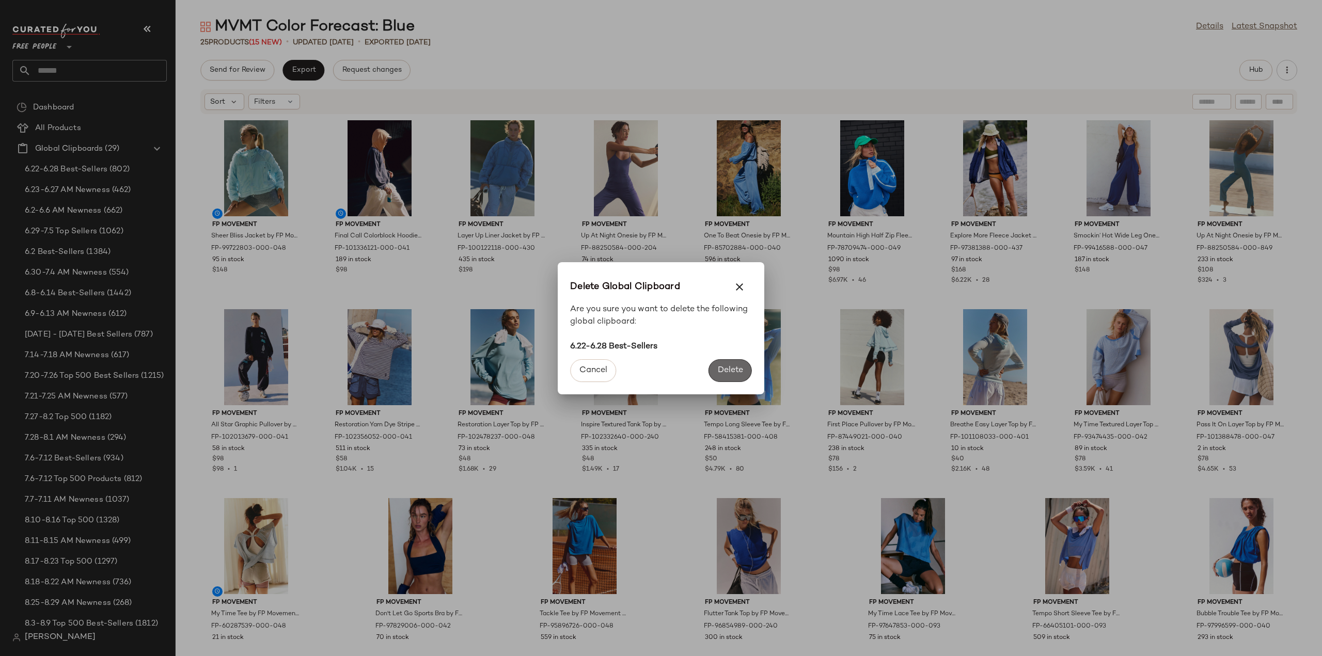
click at [737, 374] on span "Delete" at bounding box center [730, 371] width 26 height 10
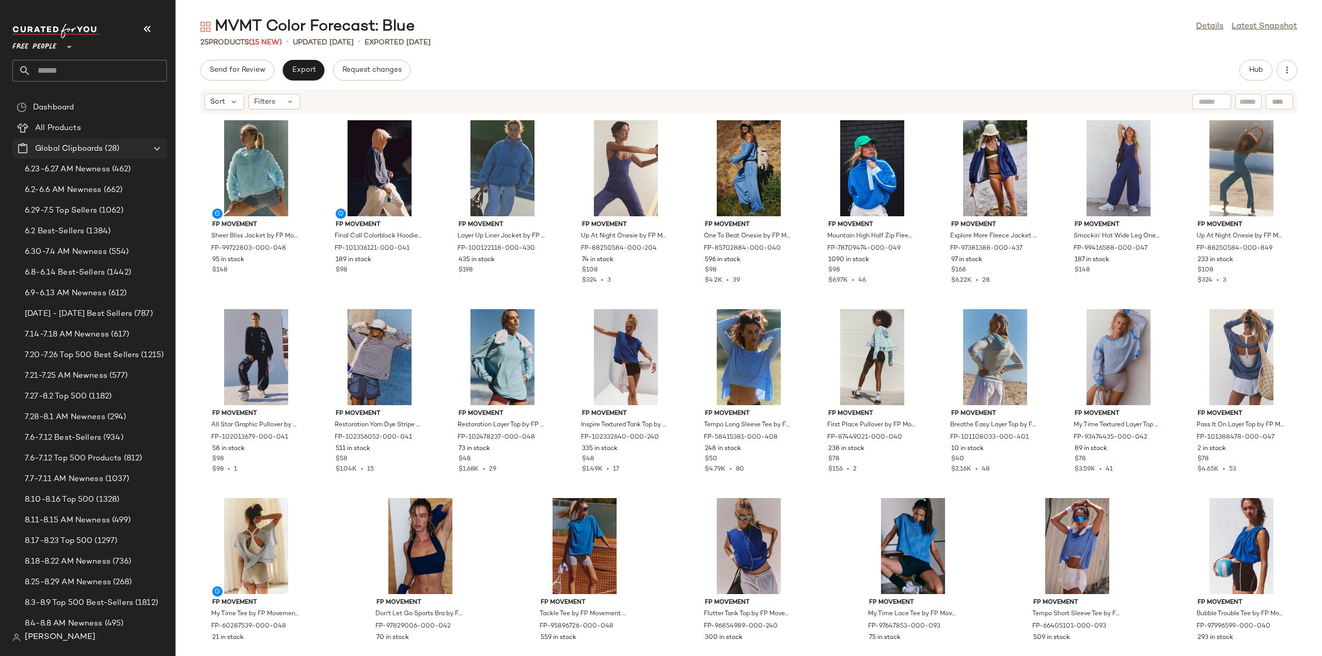
click at [66, 146] on span "Global Clipboards" at bounding box center [69, 149] width 68 height 12
click at [92, 234] on span "Delete" at bounding box center [92, 236] width 25 height 9
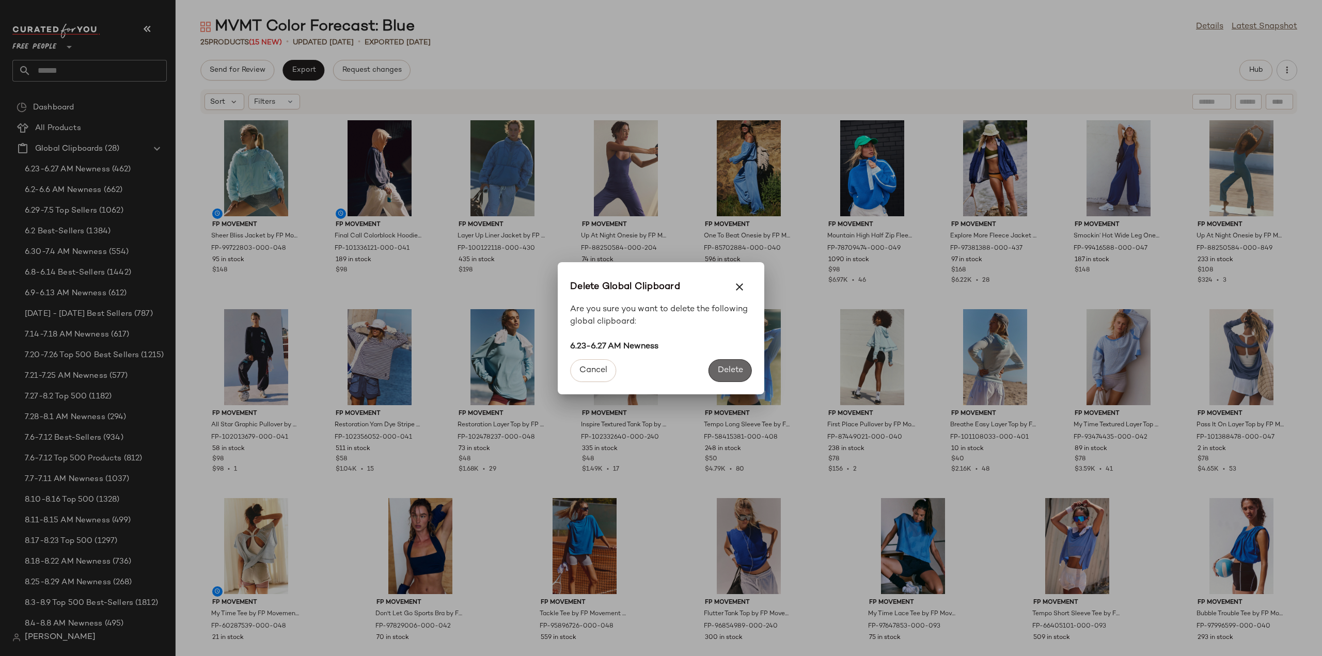
click at [727, 370] on span "Delete" at bounding box center [730, 371] width 26 height 10
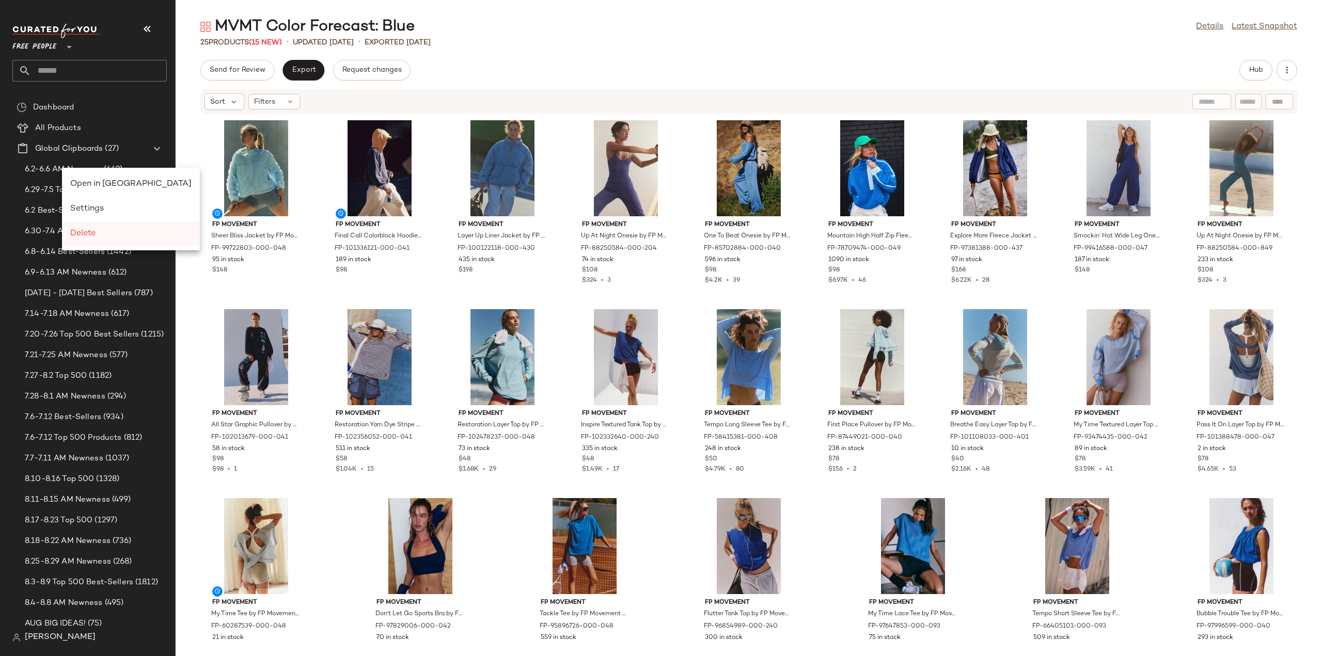
click at [91, 233] on span "Delete" at bounding box center [82, 233] width 25 height 9
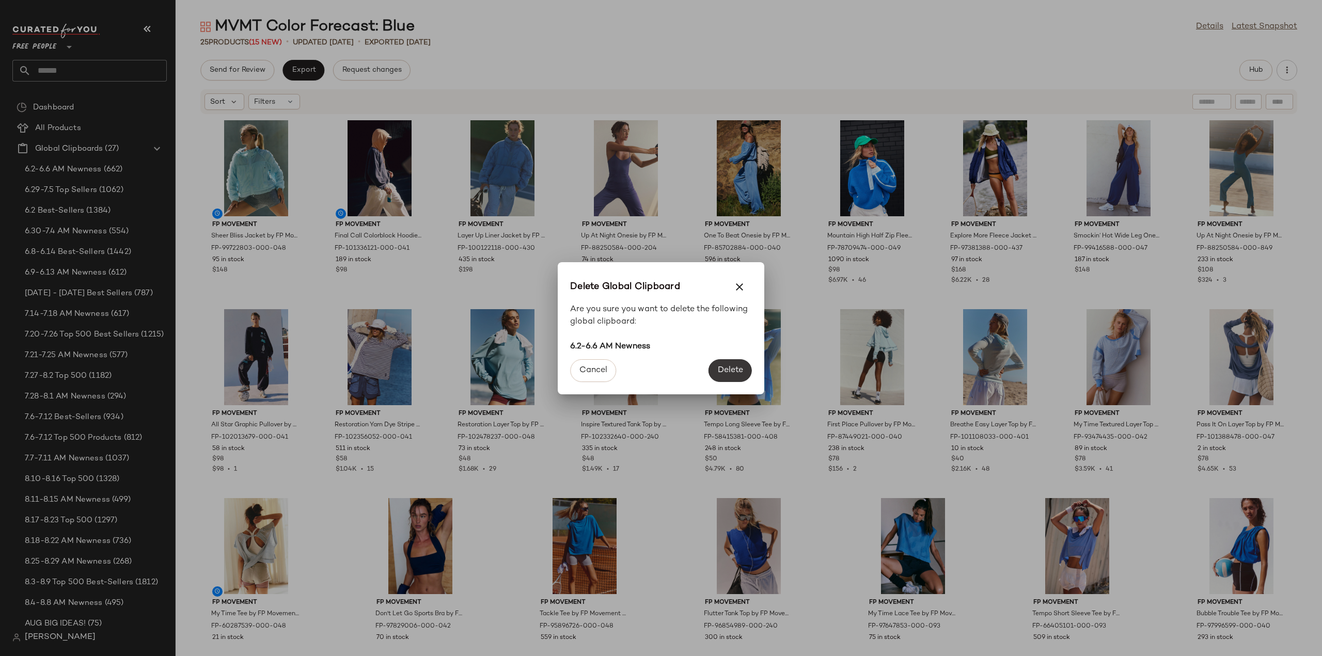
click at [727, 369] on span "Delete" at bounding box center [730, 371] width 26 height 10
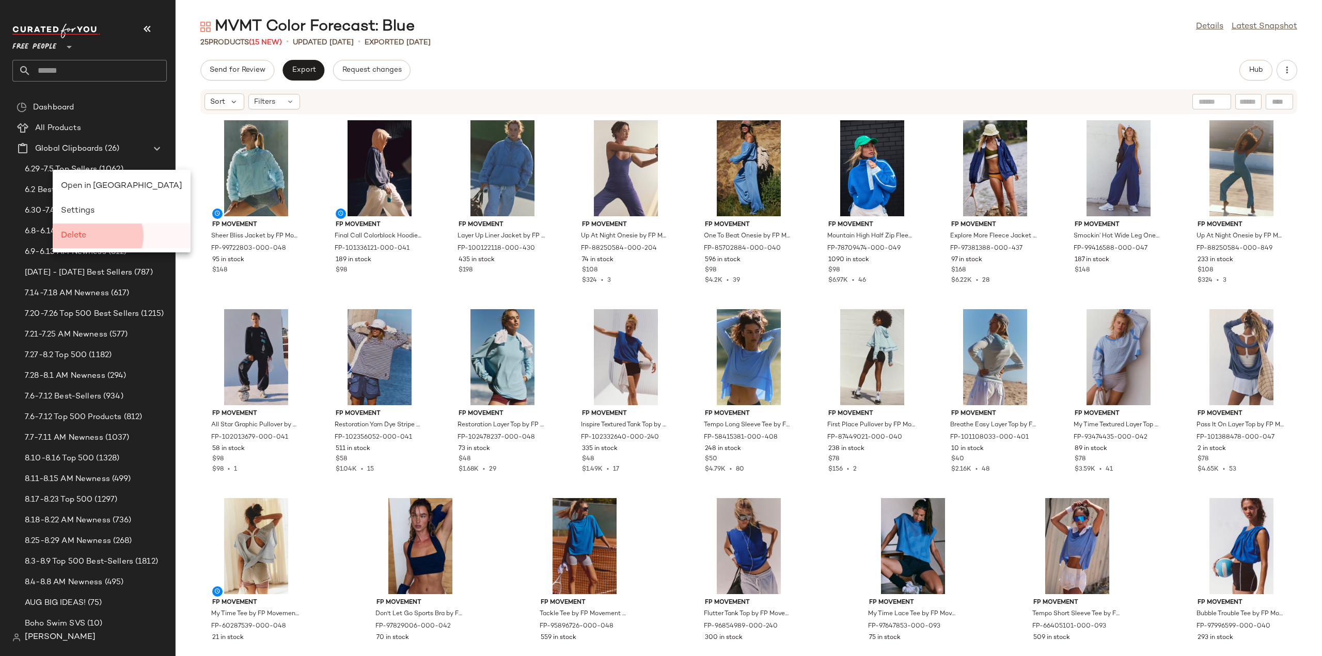
click at [80, 235] on span "Delete" at bounding box center [73, 235] width 25 height 9
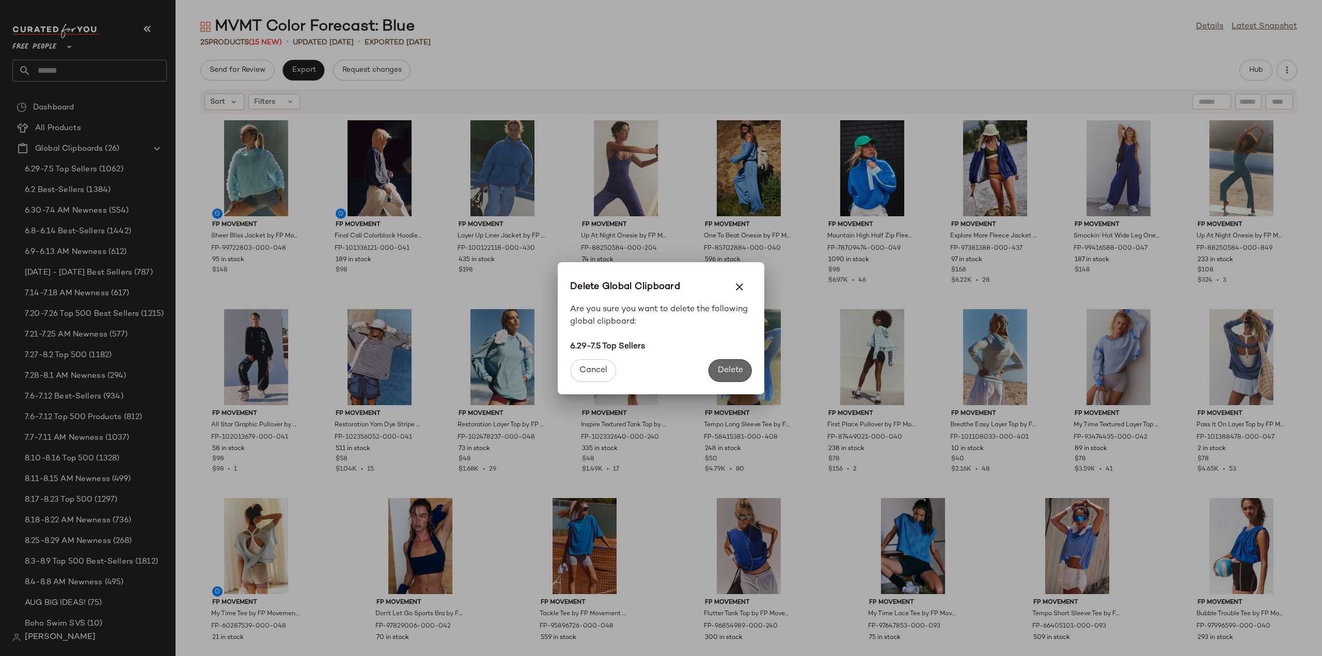
click at [734, 375] on span "Delete" at bounding box center [730, 371] width 26 height 10
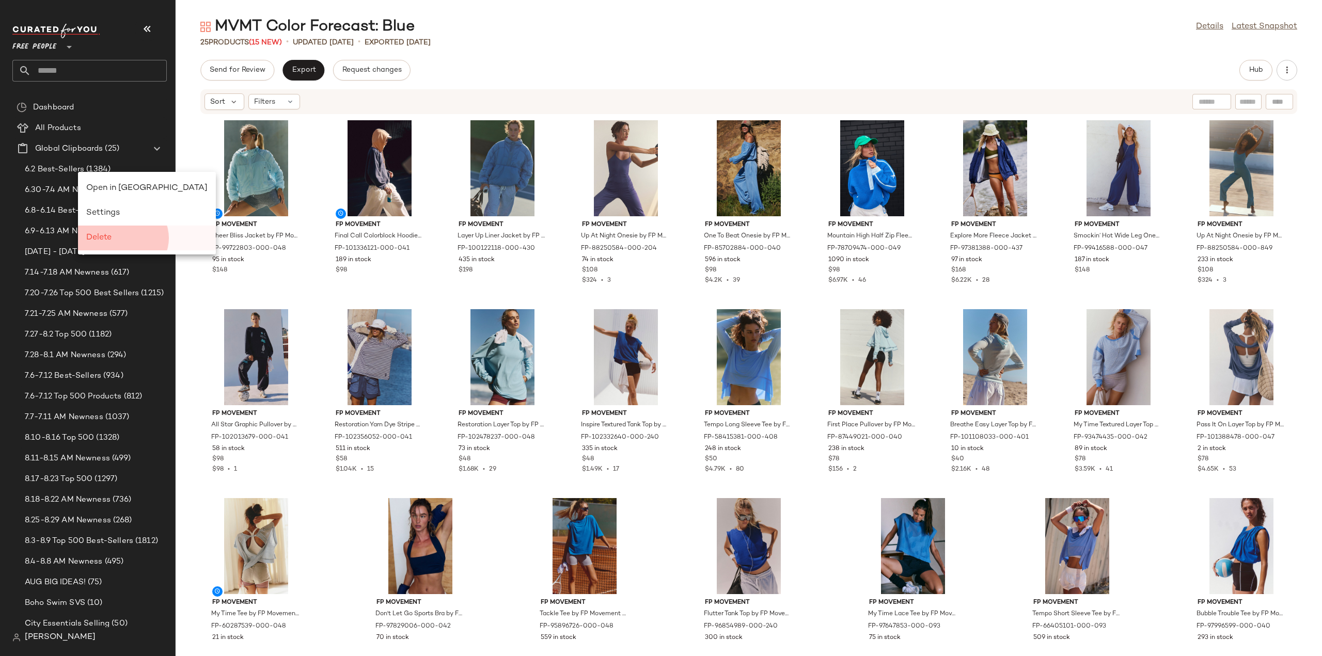
click at [103, 242] on span "Delete" at bounding box center [98, 237] width 25 height 9
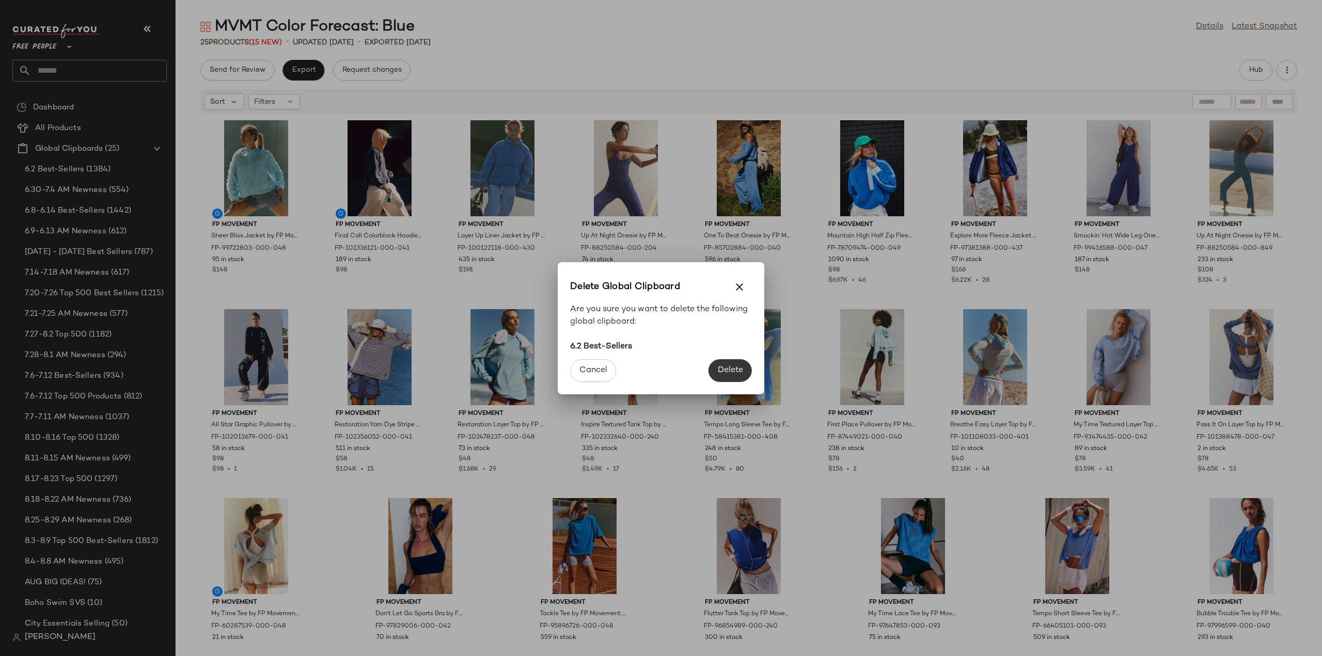
click at [719, 364] on button "Delete" at bounding box center [729, 370] width 43 height 23
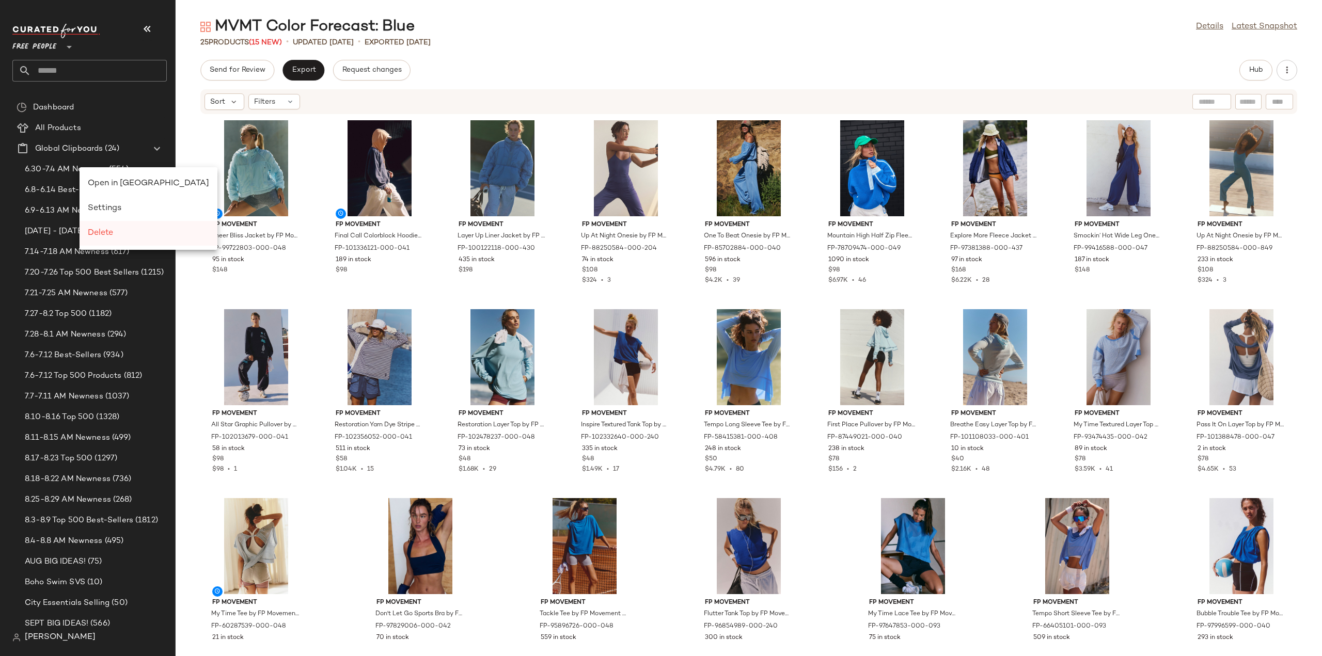
click at [103, 231] on span "Delete" at bounding box center [100, 233] width 25 height 9
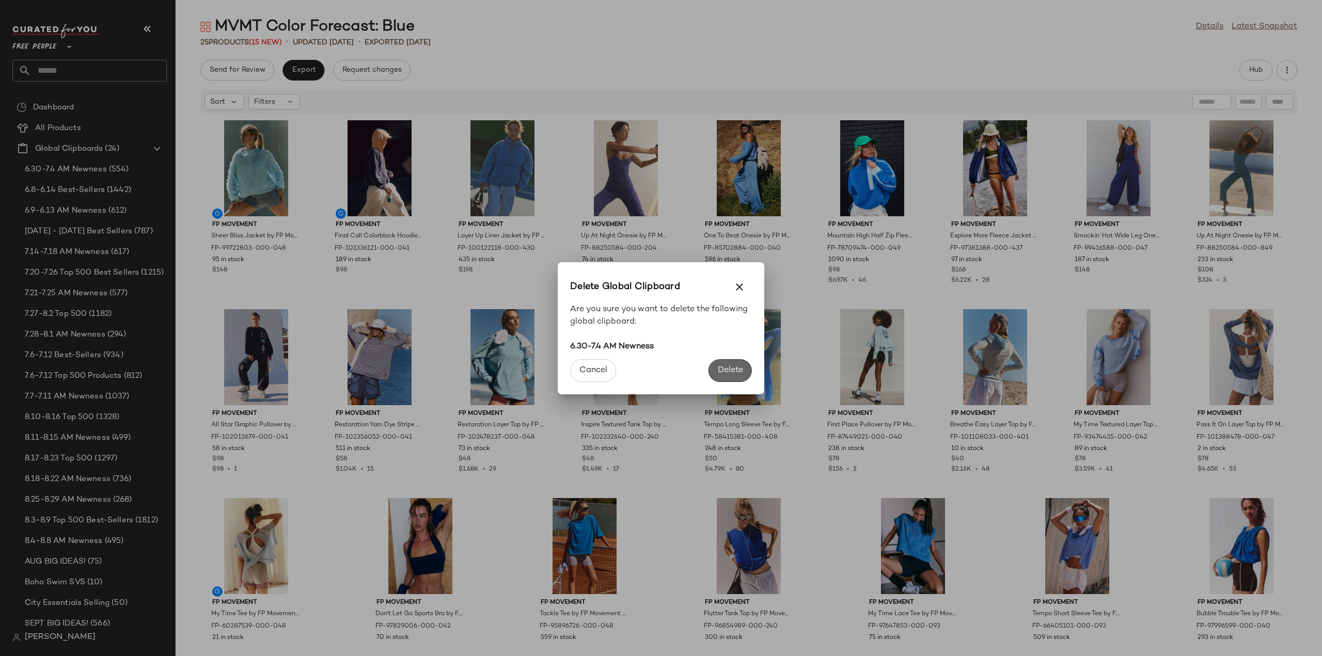
click at [731, 374] on span "Delete" at bounding box center [730, 371] width 26 height 10
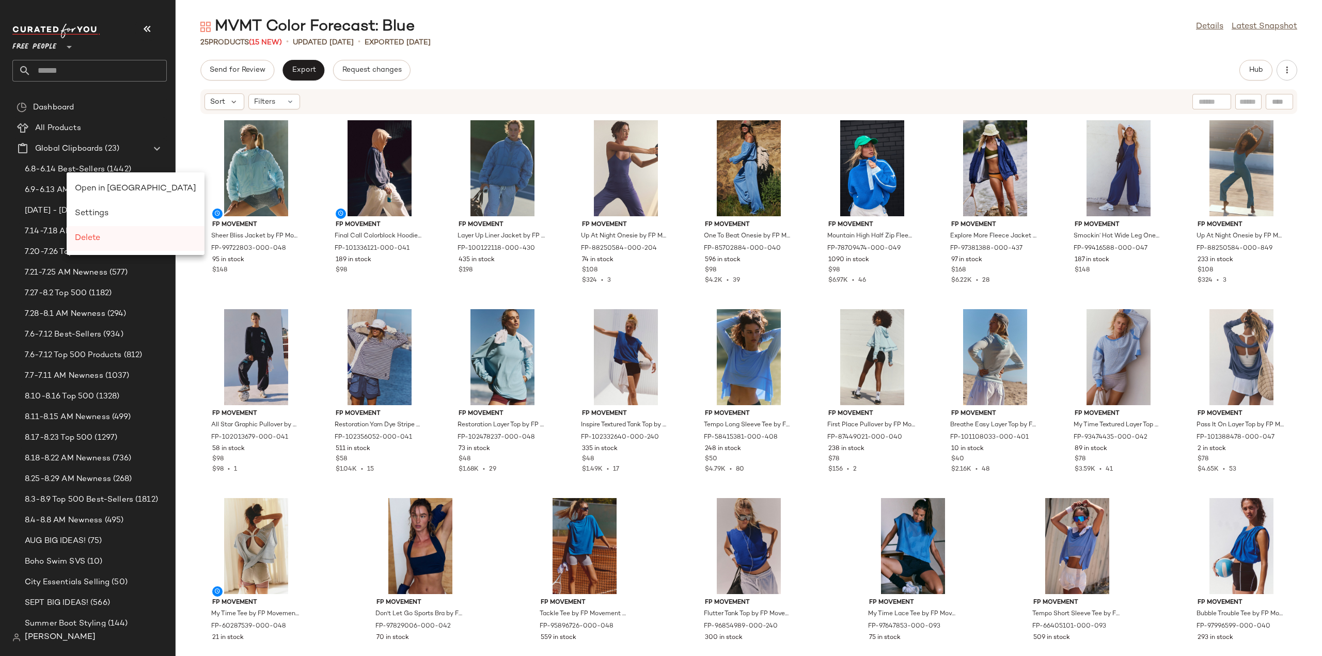
click at [97, 238] on span "Delete" at bounding box center [87, 238] width 25 height 9
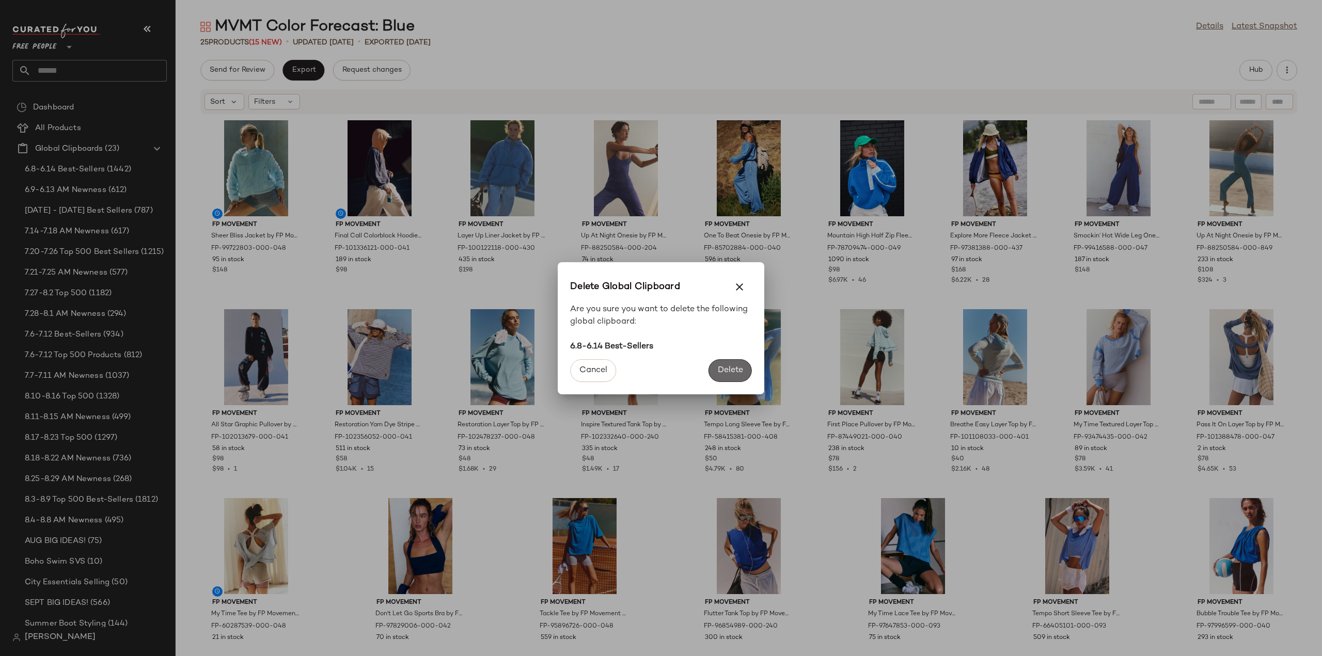
click at [723, 367] on span "Delete" at bounding box center [730, 371] width 26 height 10
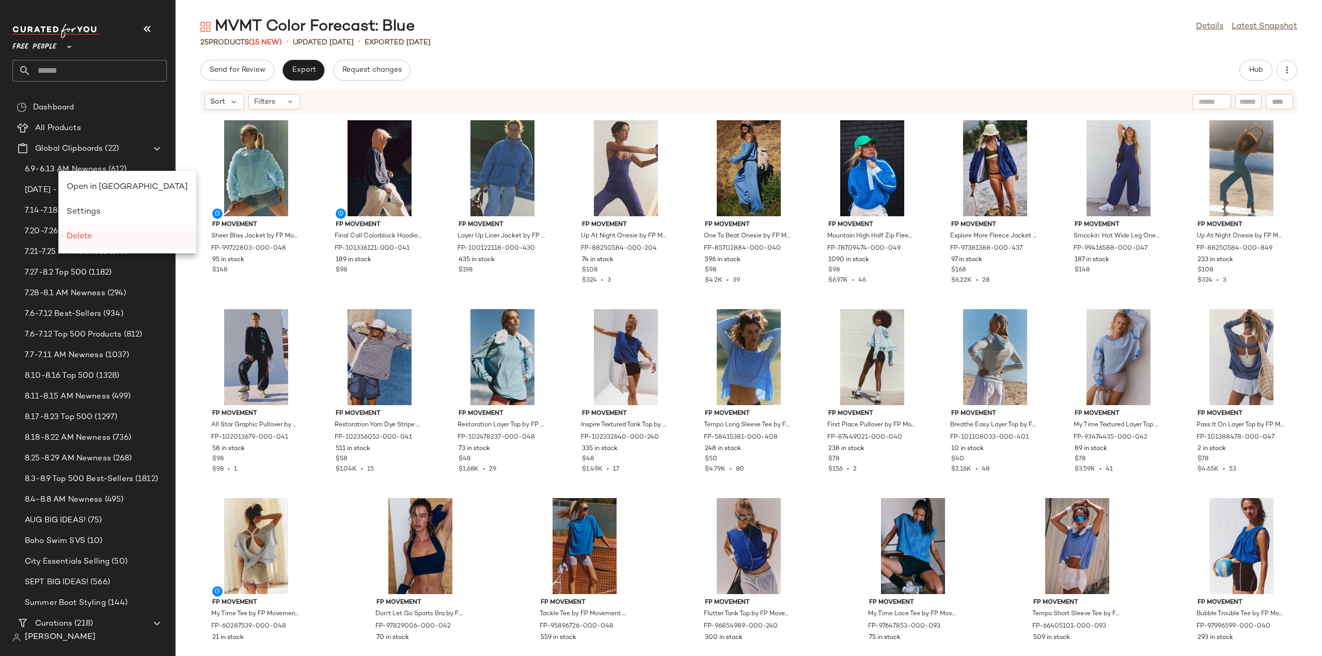
click at [96, 240] on div "Delete" at bounding box center [127, 237] width 121 height 12
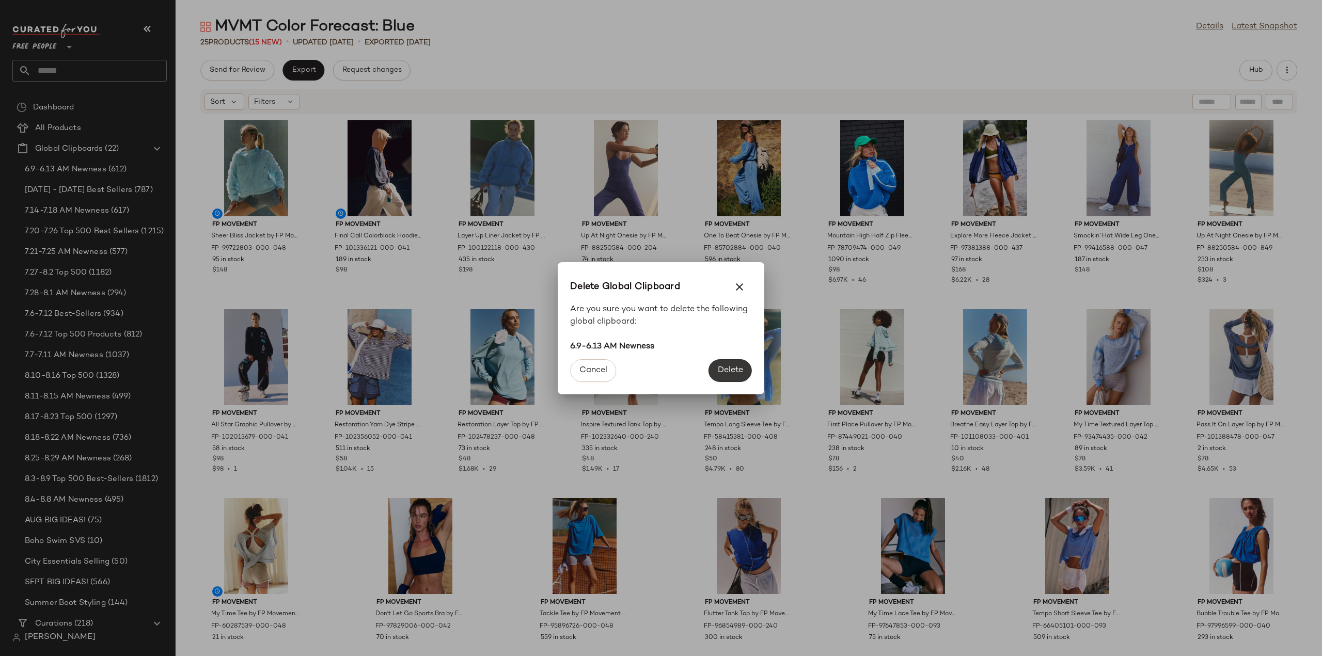
click at [735, 373] on span "Delete" at bounding box center [730, 371] width 26 height 10
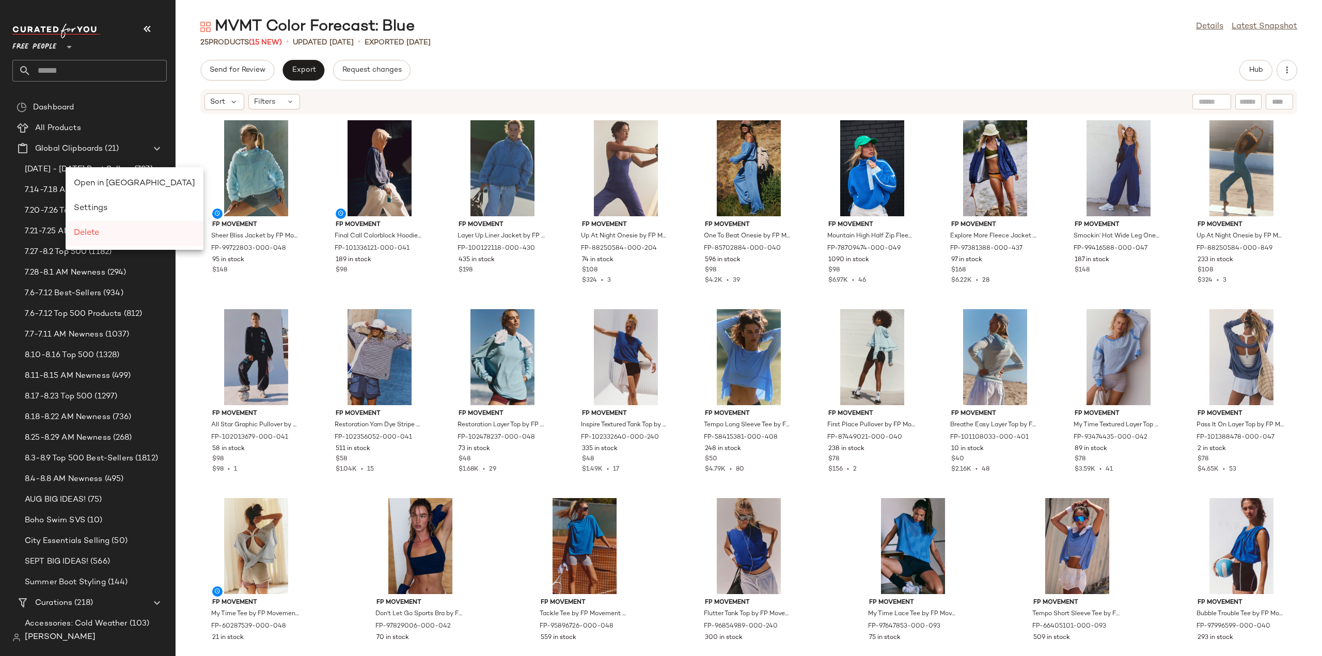
click at [83, 238] on span "Delete" at bounding box center [86, 233] width 25 height 9
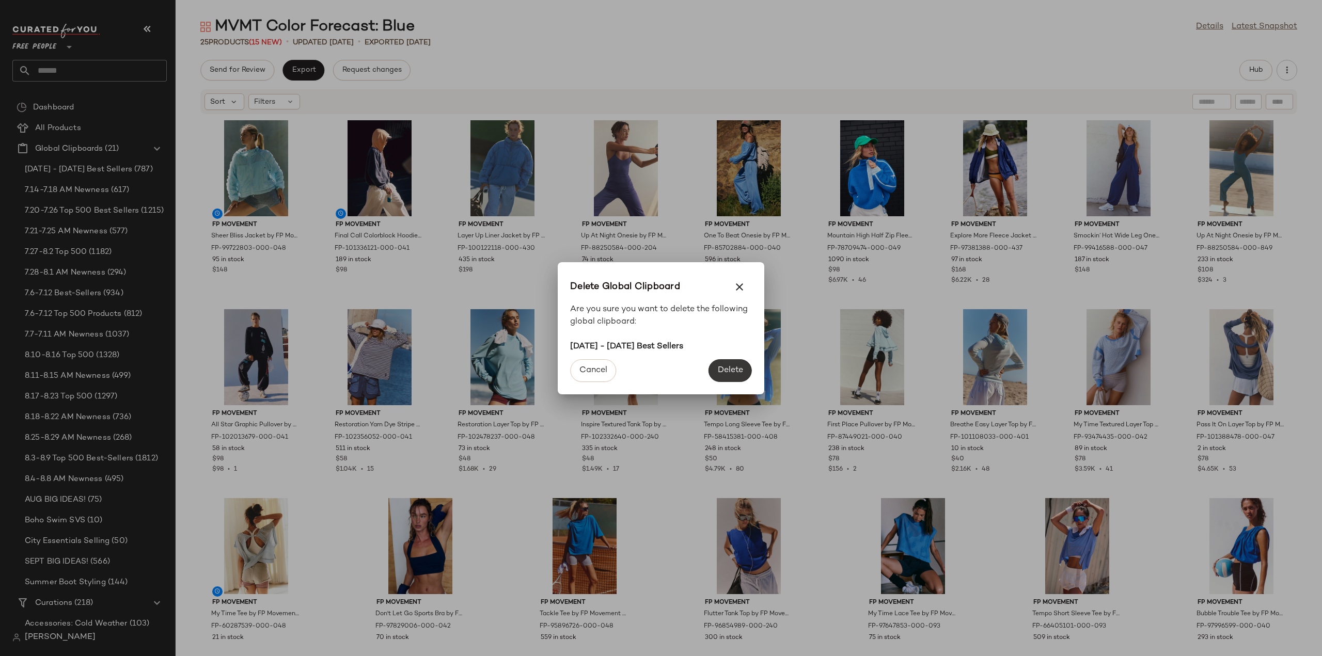
click at [728, 371] on span "Delete" at bounding box center [730, 371] width 26 height 10
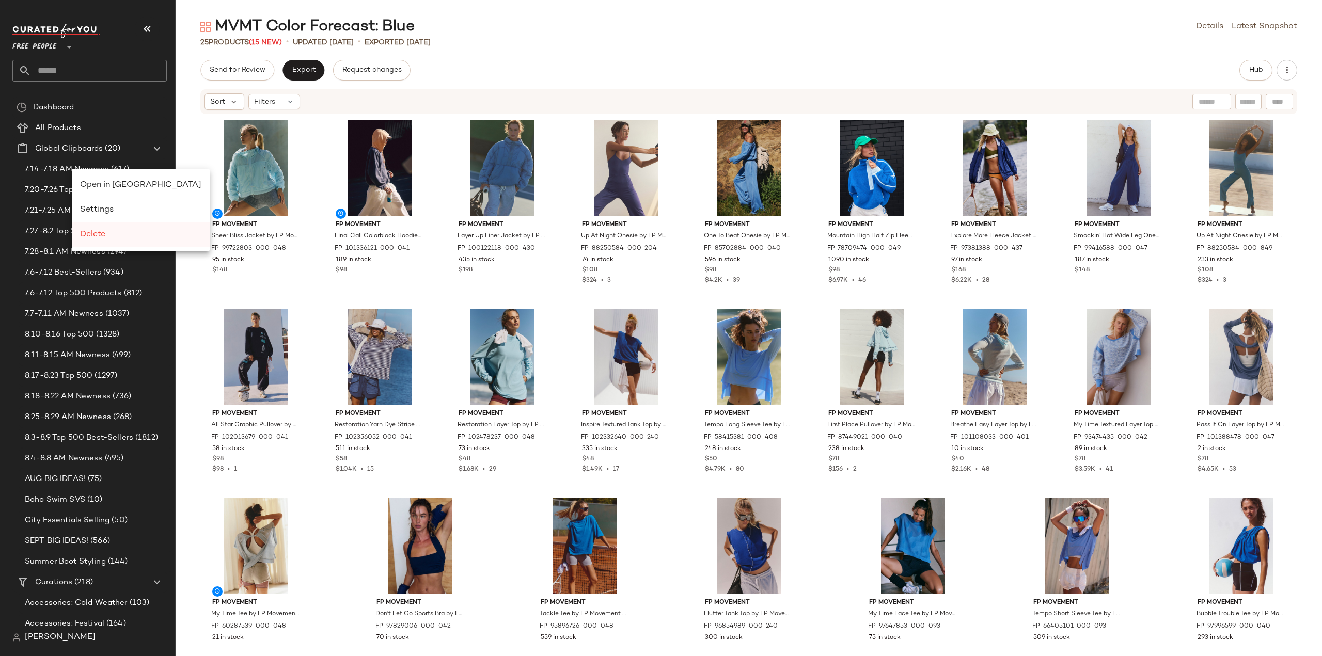
click at [94, 235] on span "Delete" at bounding box center [92, 234] width 25 height 9
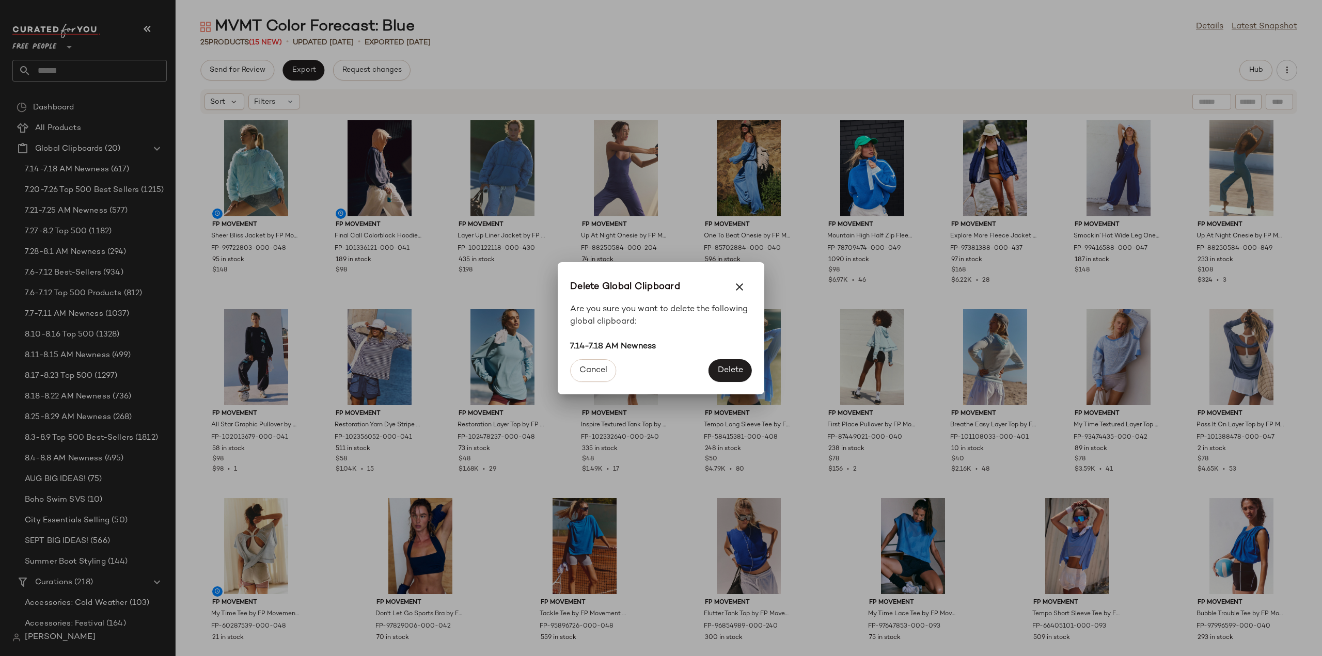
drag, startPoint x: 731, startPoint y: 367, endPoint x: 712, endPoint y: 363, distance: 20.1
click at [731, 367] on span "Delete" at bounding box center [730, 371] width 26 height 10
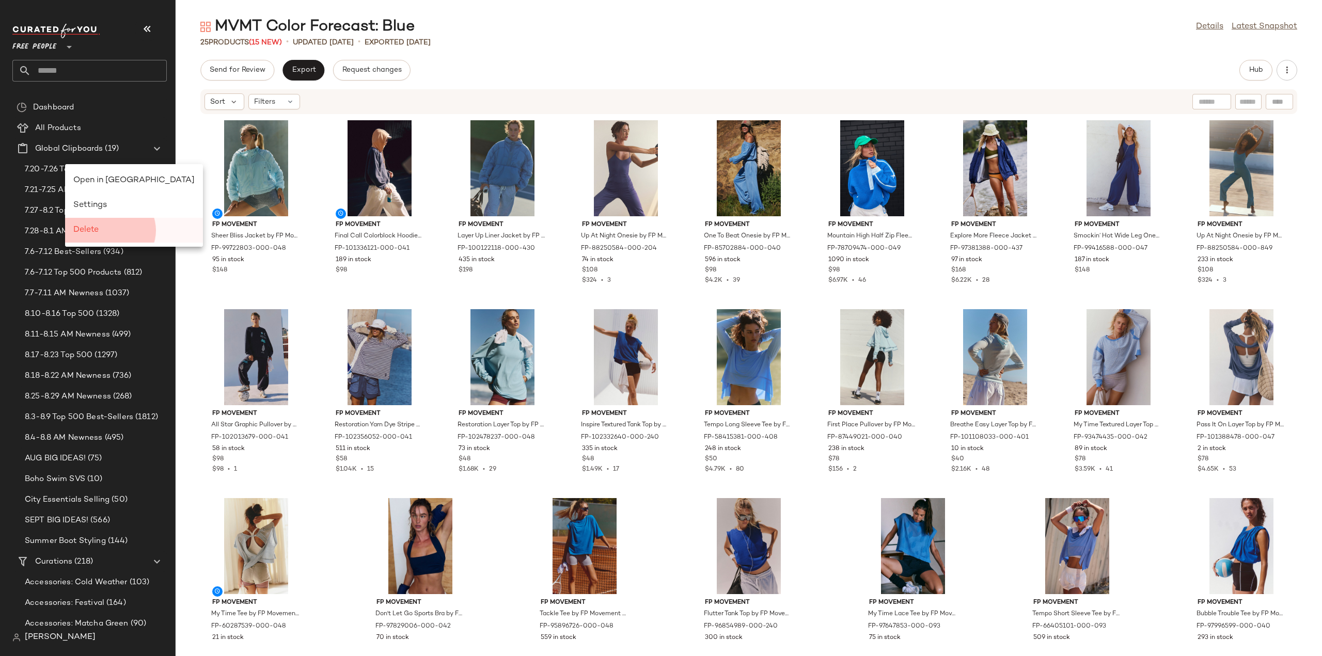
click at [96, 228] on span "Delete" at bounding box center [85, 230] width 25 height 9
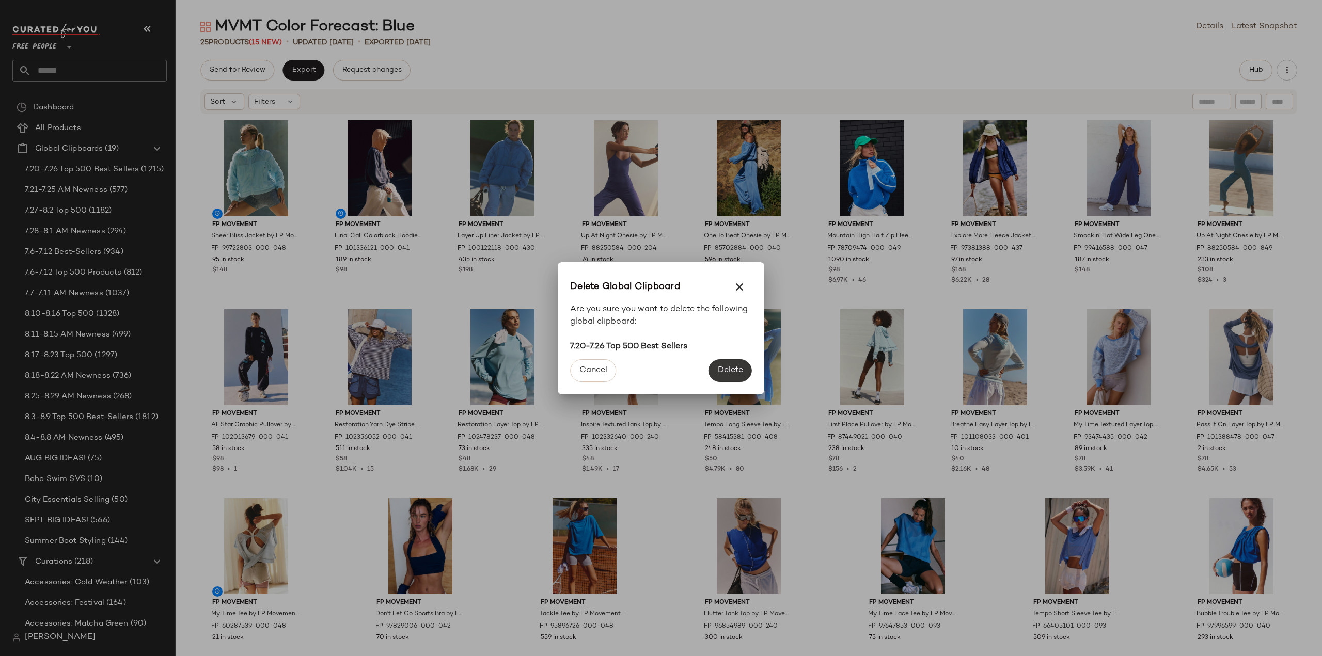
click at [722, 368] on span "Delete" at bounding box center [730, 371] width 26 height 10
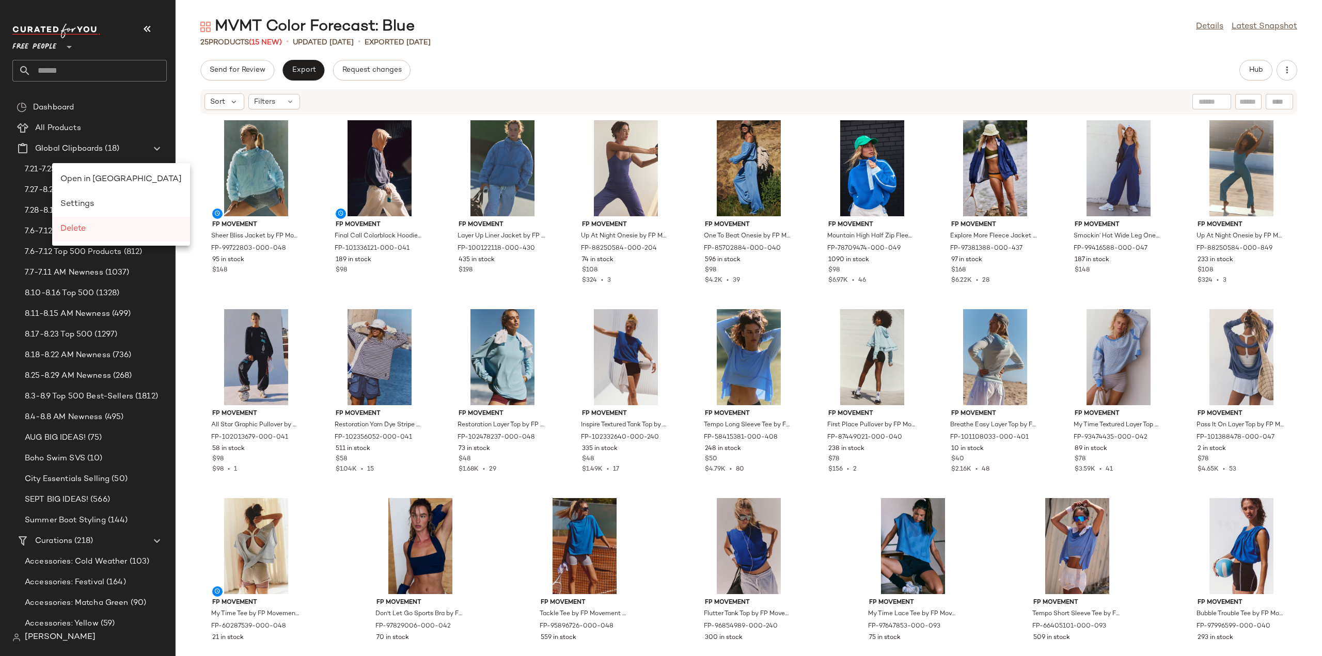
click at [80, 222] on div "Delete" at bounding box center [121, 229] width 138 height 25
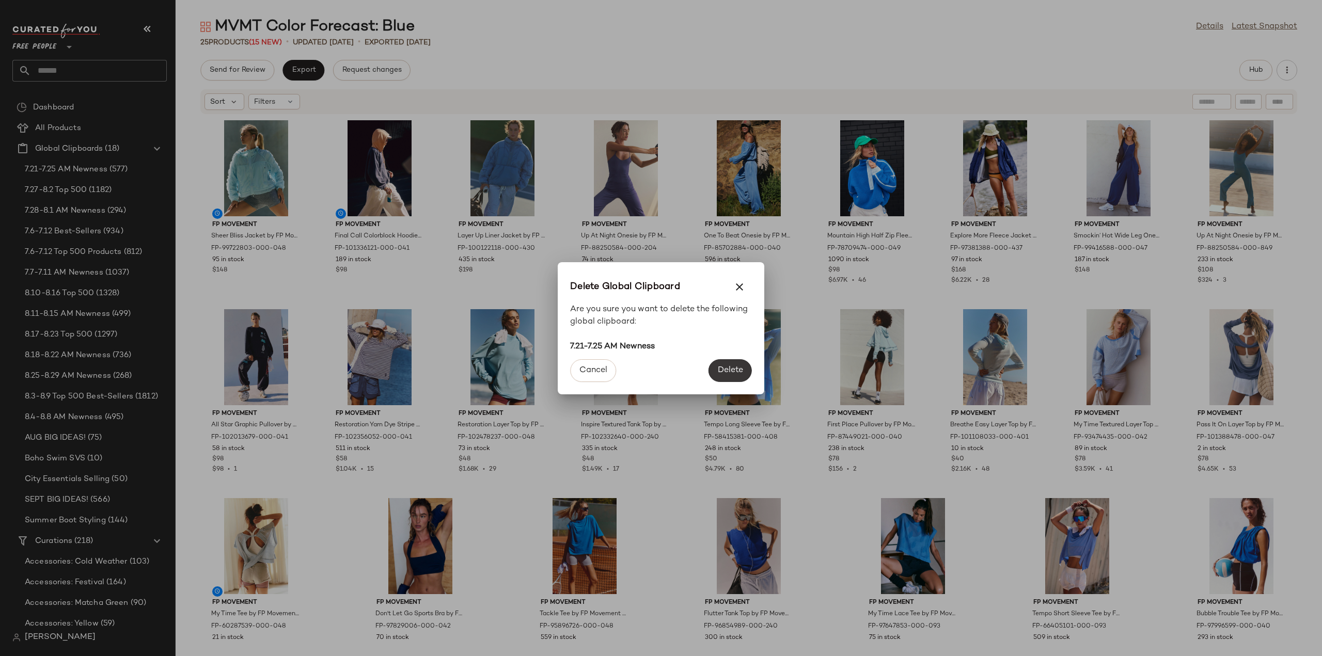
click at [729, 367] on span "Delete" at bounding box center [730, 371] width 26 height 10
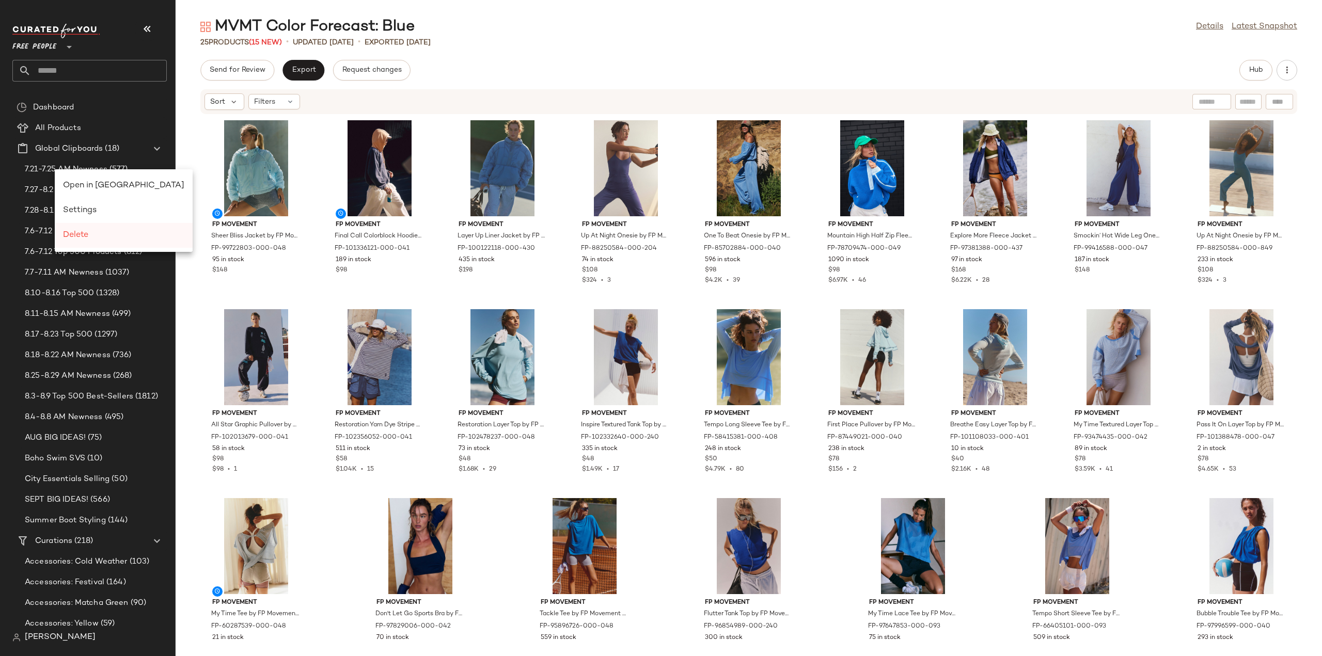
click at [75, 231] on span "Delete" at bounding box center [75, 235] width 25 height 9
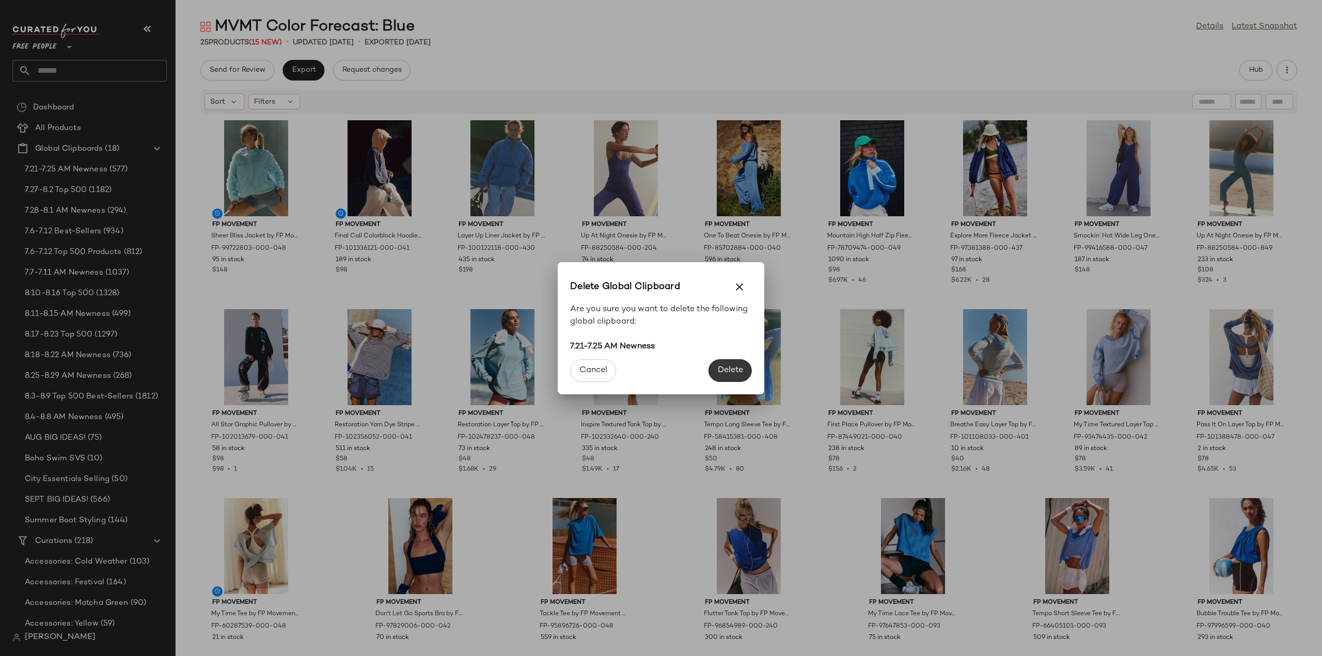
click at [728, 372] on span "Delete" at bounding box center [730, 371] width 26 height 10
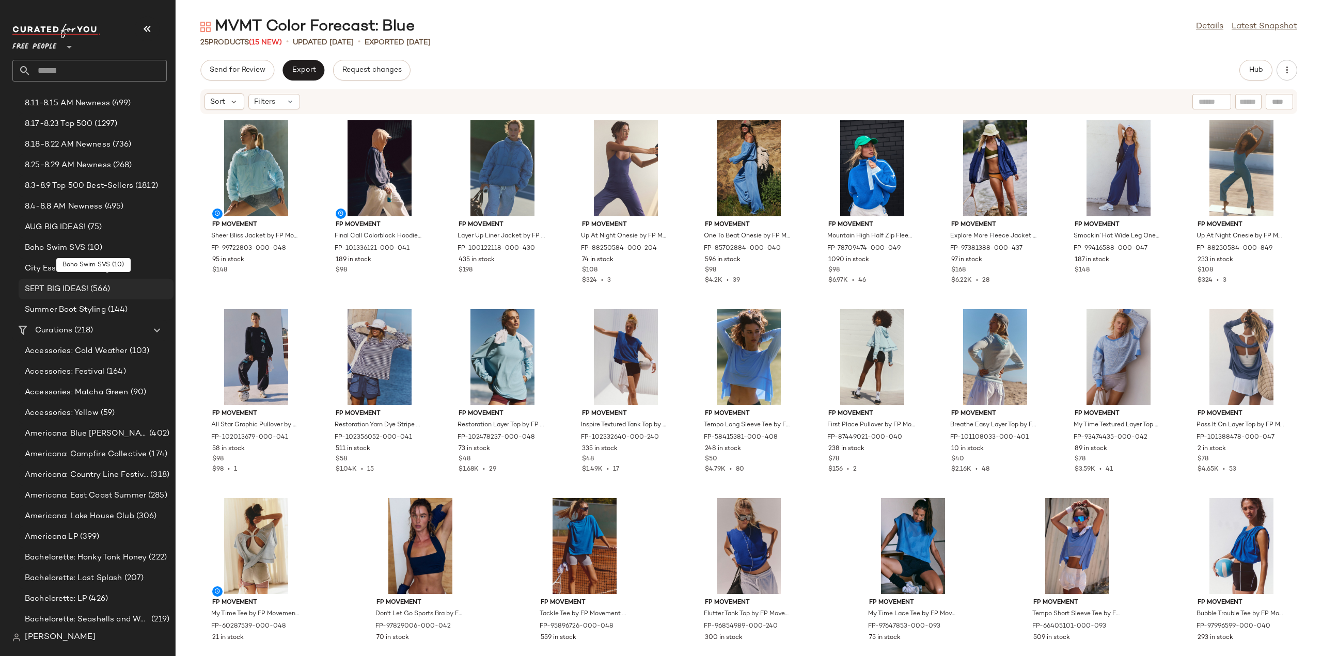
scroll to position [207, 0]
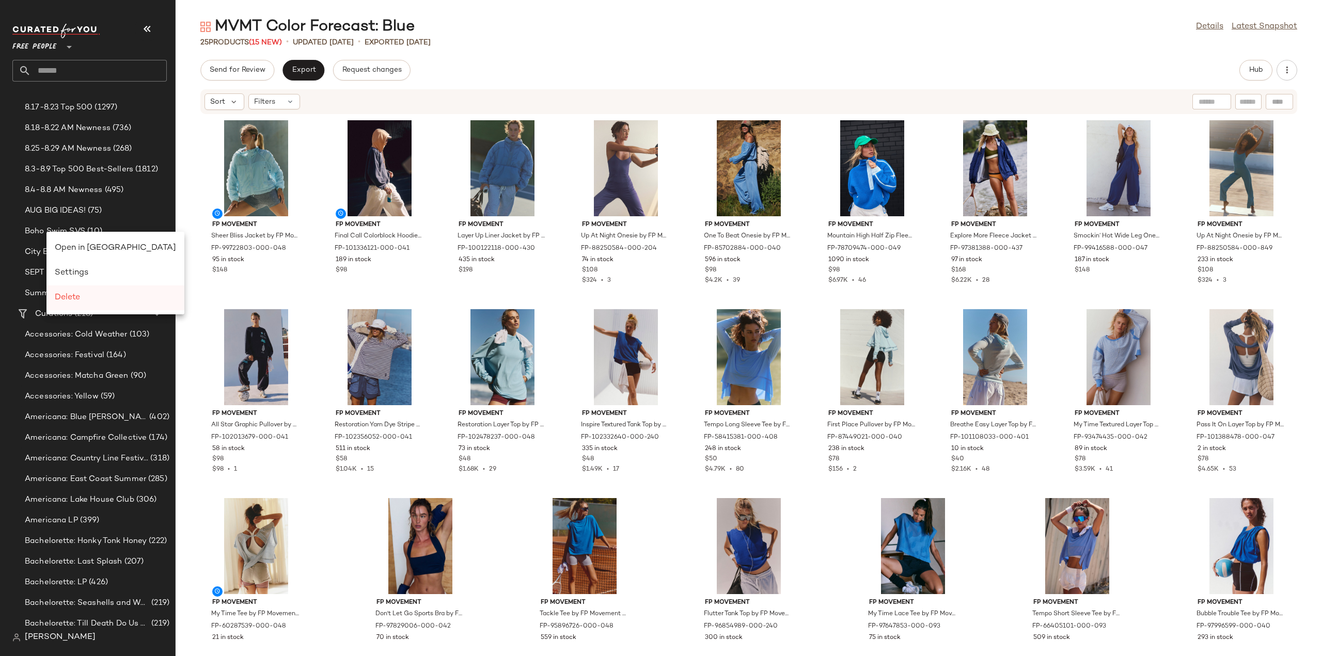
click at [69, 298] on span "Delete" at bounding box center [67, 297] width 25 height 9
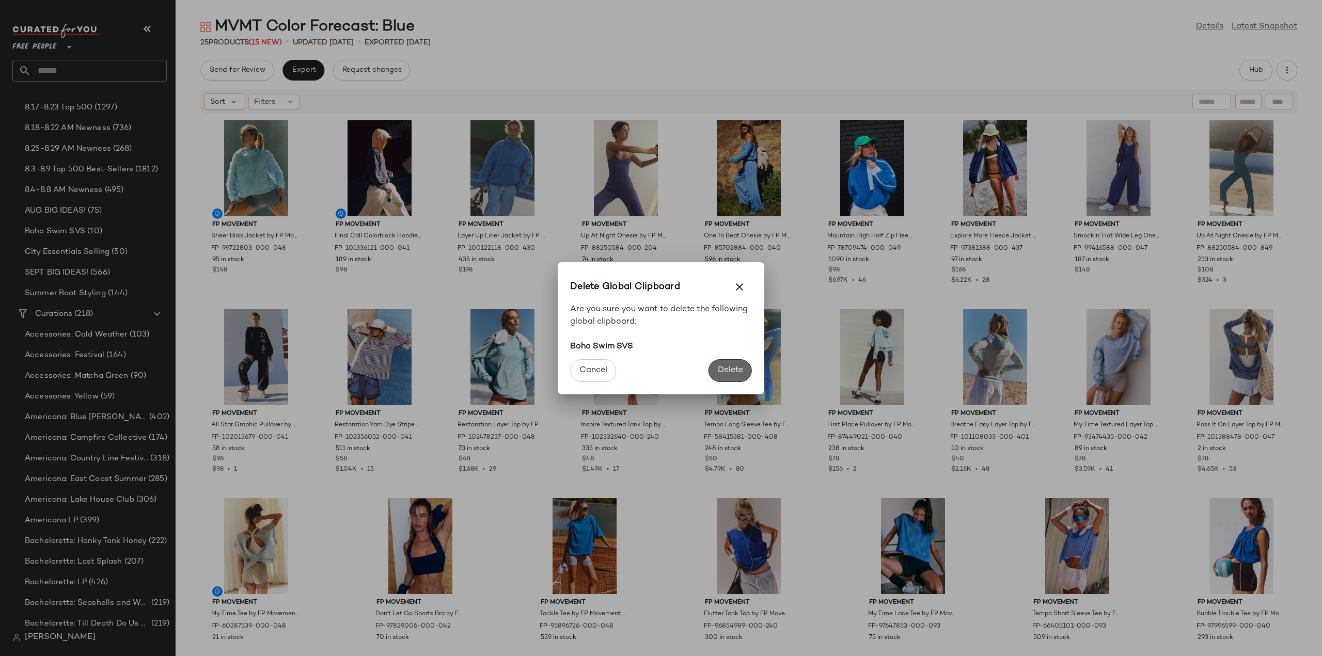
click at [717, 371] on span "Delete" at bounding box center [730, 371] width 26 height 10
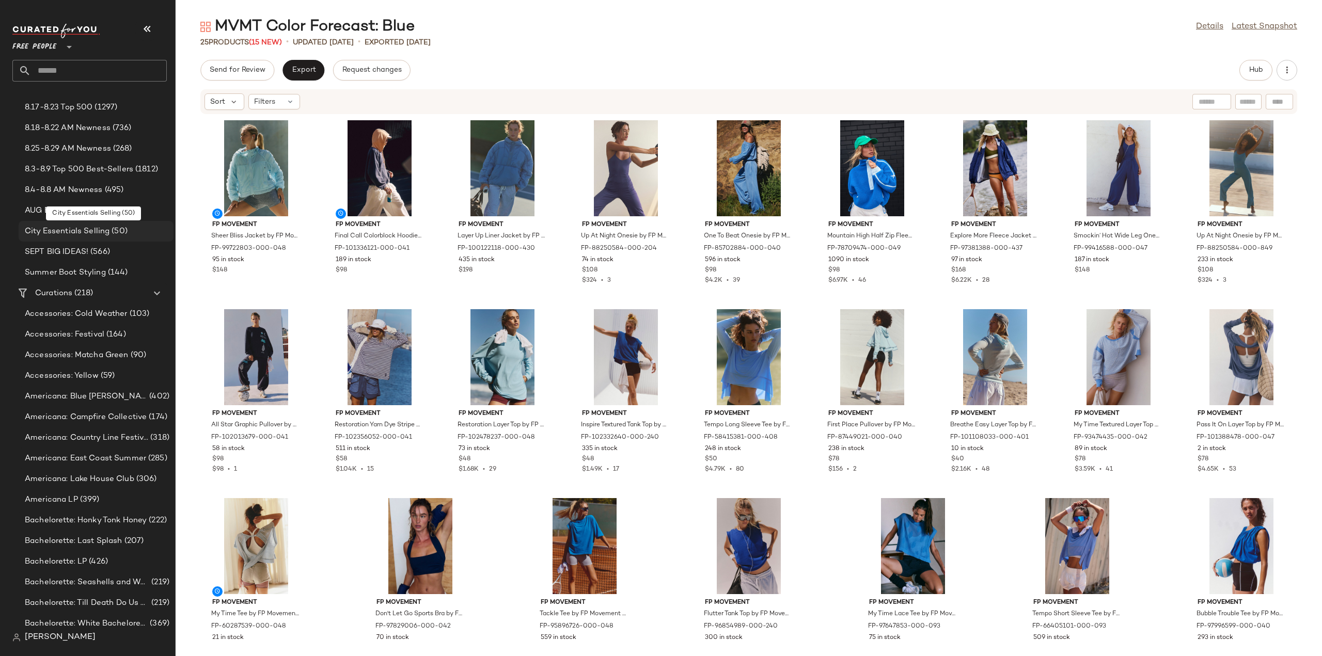
click at [70, 231] on span "City Essentials Selling" at bounding box center [67, 232] width 85 height 12
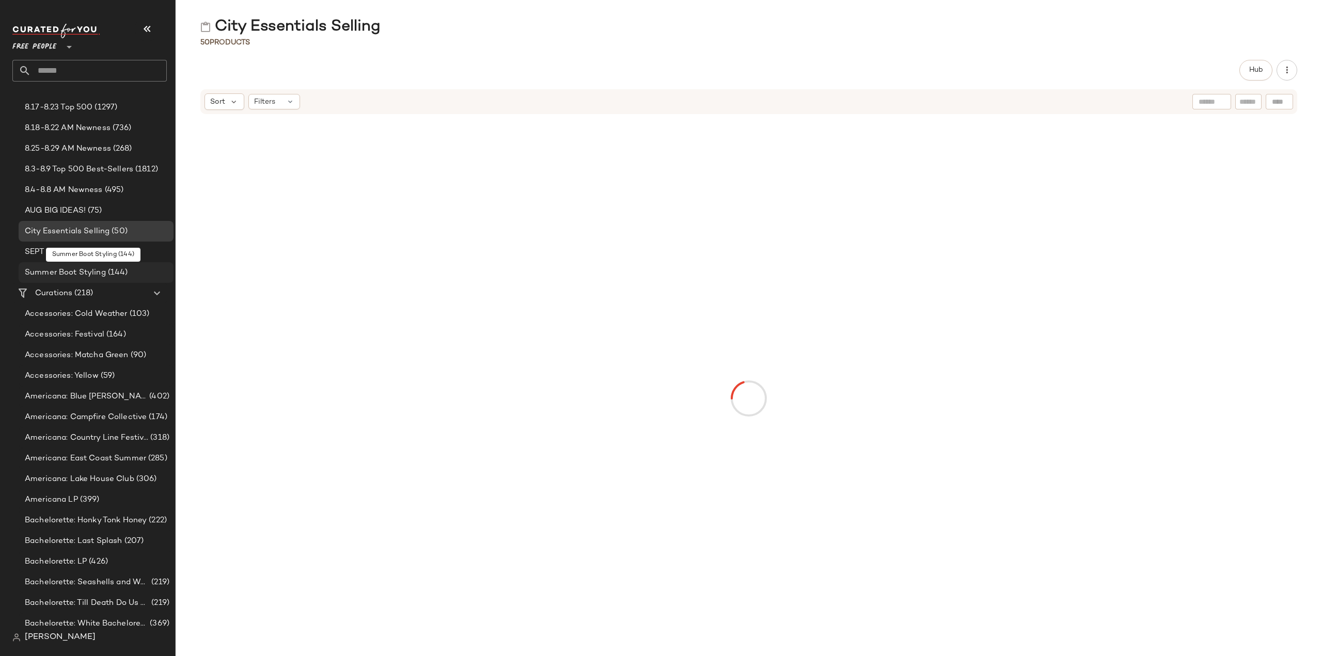
click at [40, 273] on span "Summer Boot Styling" at bounding box center [65, 273] width 81 height 12
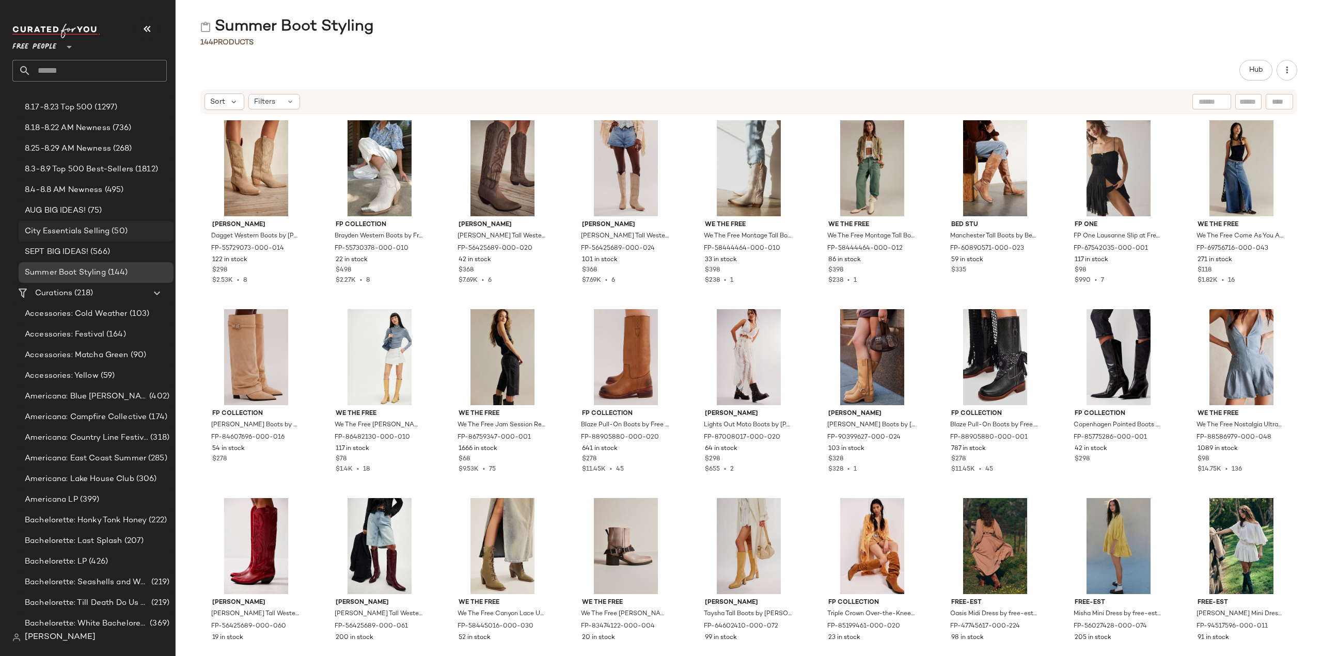
click at [33, 232] on span "City Essentials Selling" at bounding box center [67, 232] width 85 height 12
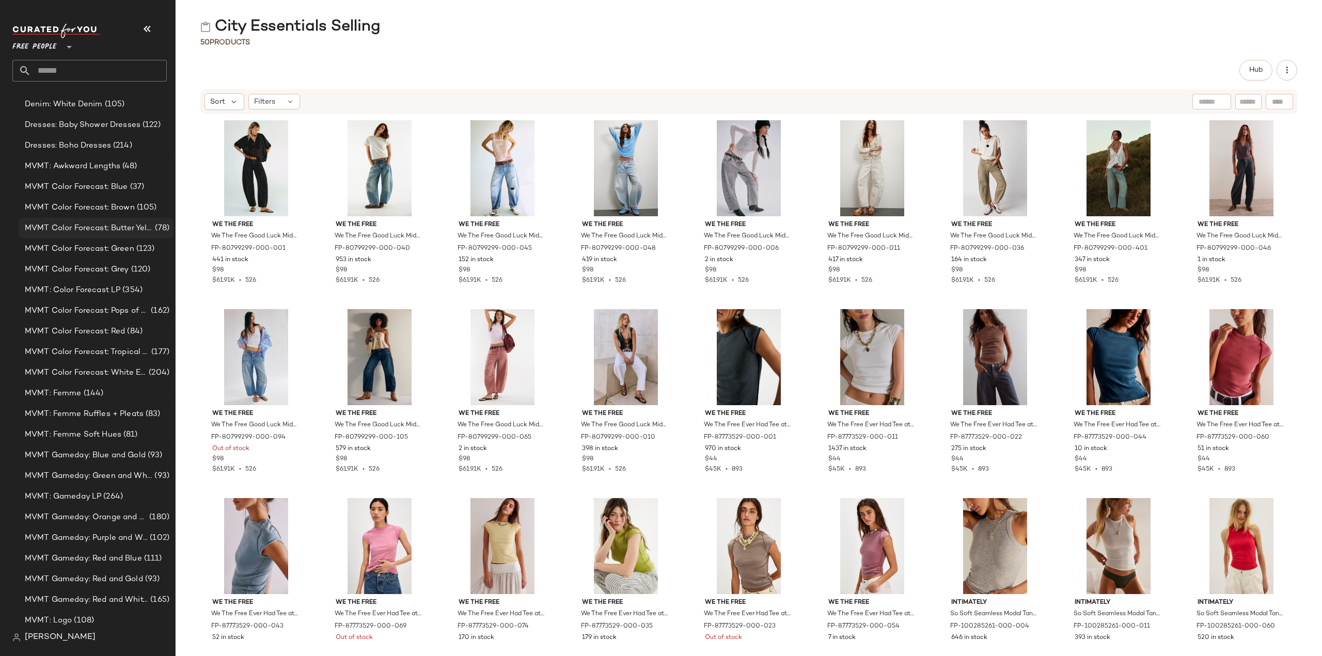
scroll to position [1384, 0]
click at [53, 208] on span "MVMT Color Forecast: Brown" at bounding box center [80, 211] width 110 height 12
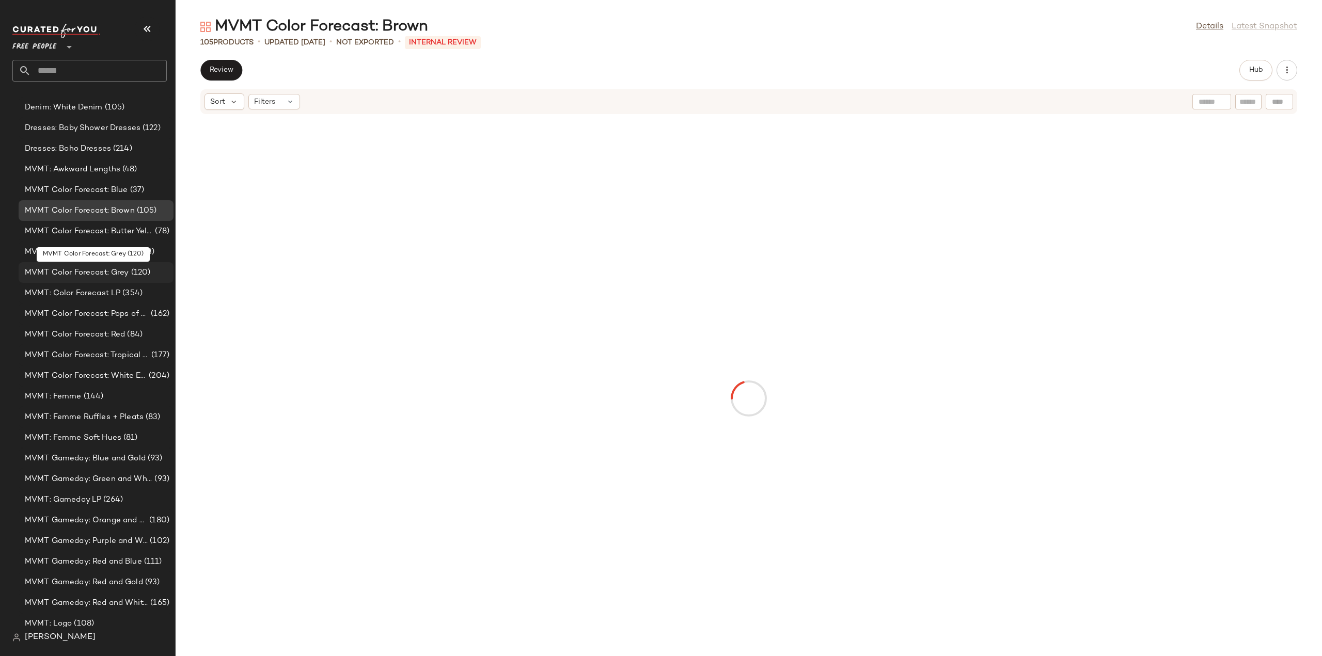
click at [46, 272] on span "MVMT Color Forecast: Grey" at bounding box center [77, 273] width 104 height 12
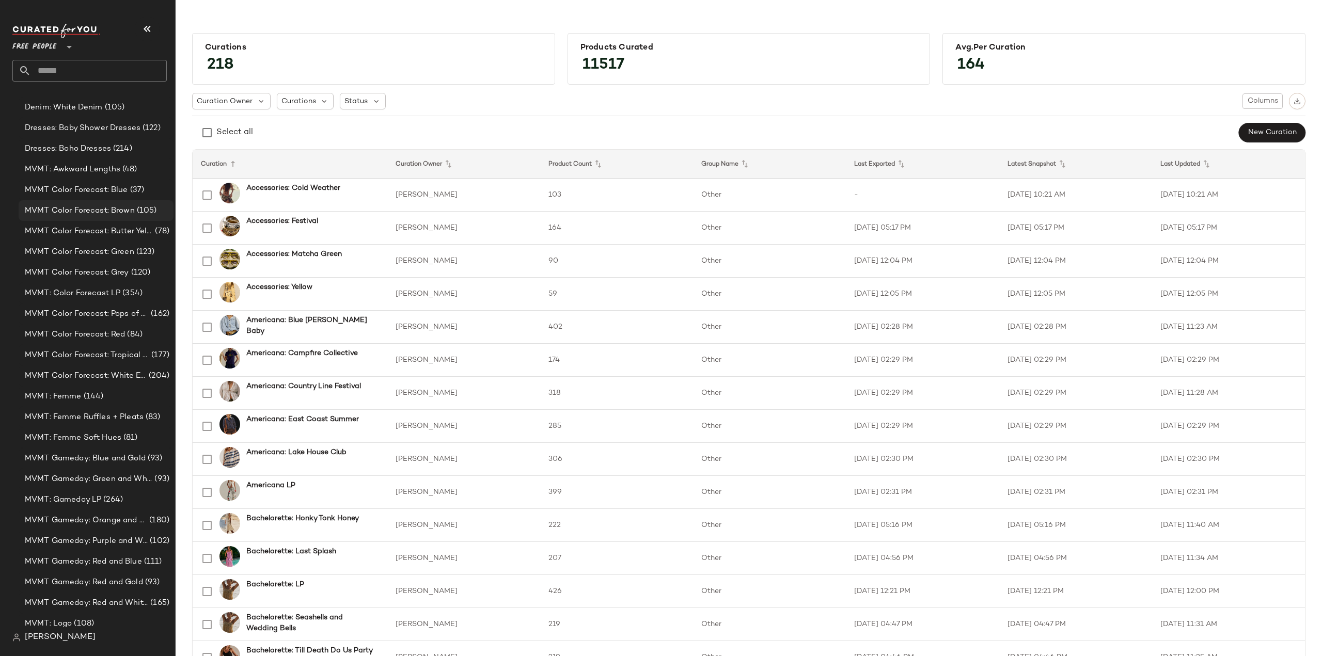
click at [93, 210] on span "MVMT Color Forecast: Brown" at bounding box center [80, 211] width 110 height 12
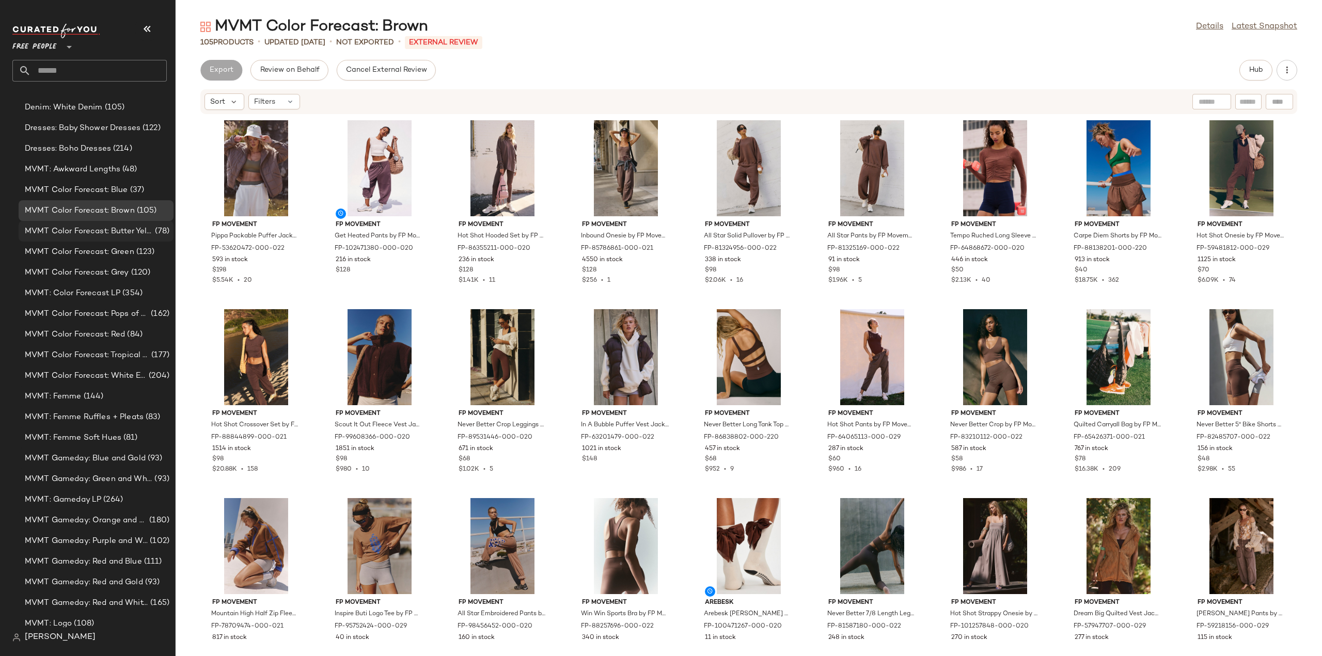
drag, startPoint x: 72, startPoint y: 273, endPoint x: 136, endPoint y: 228, distance: 78.9
click at [72, 273] on span "MVMT Color Forecast: Grey" at bounding box center [77, 273] width 104 height 12
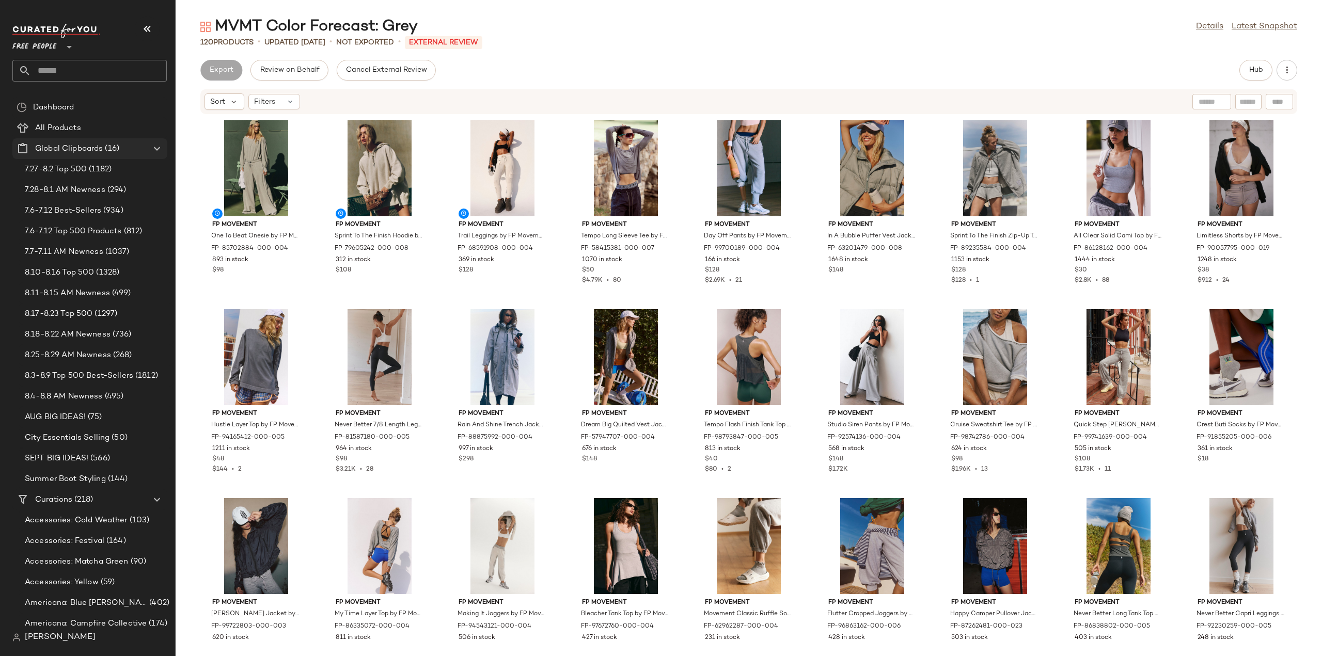
click at [157, 148] on icon at bounding box center [157, 149] width 12 height 12
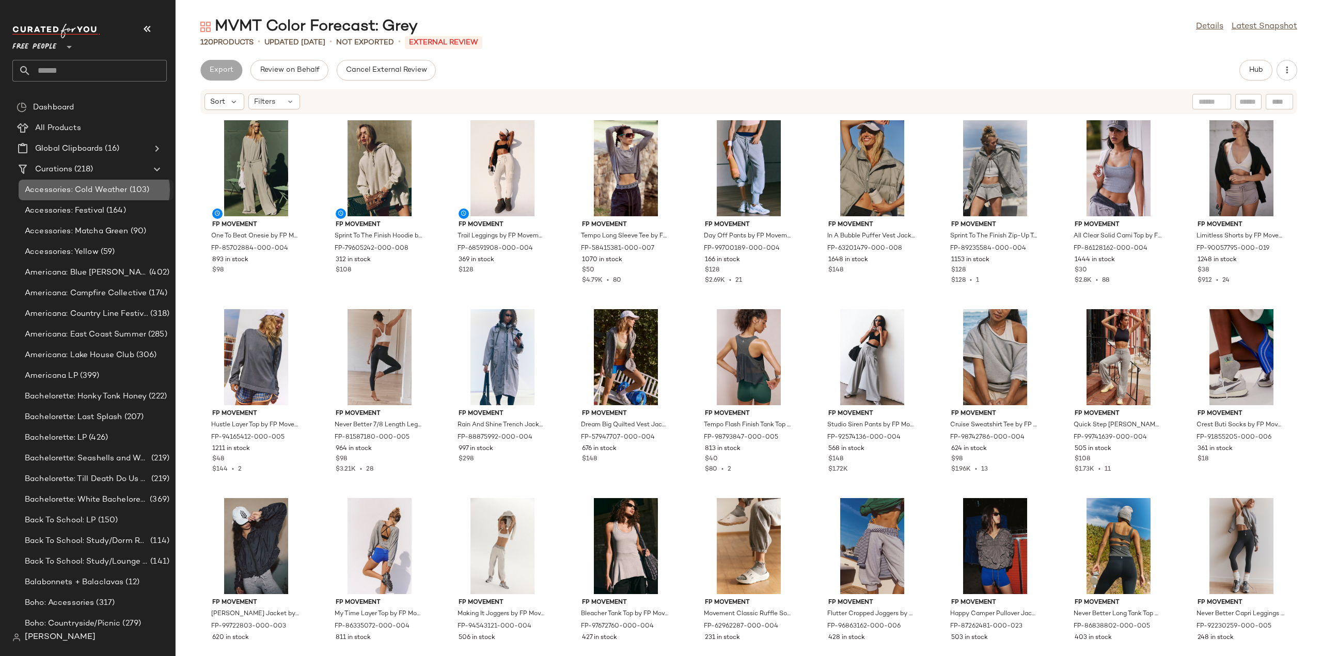
click at [62, 192] on span "Accessories: Cold Weather" at bounding box center [76, 190] width 103 height 12
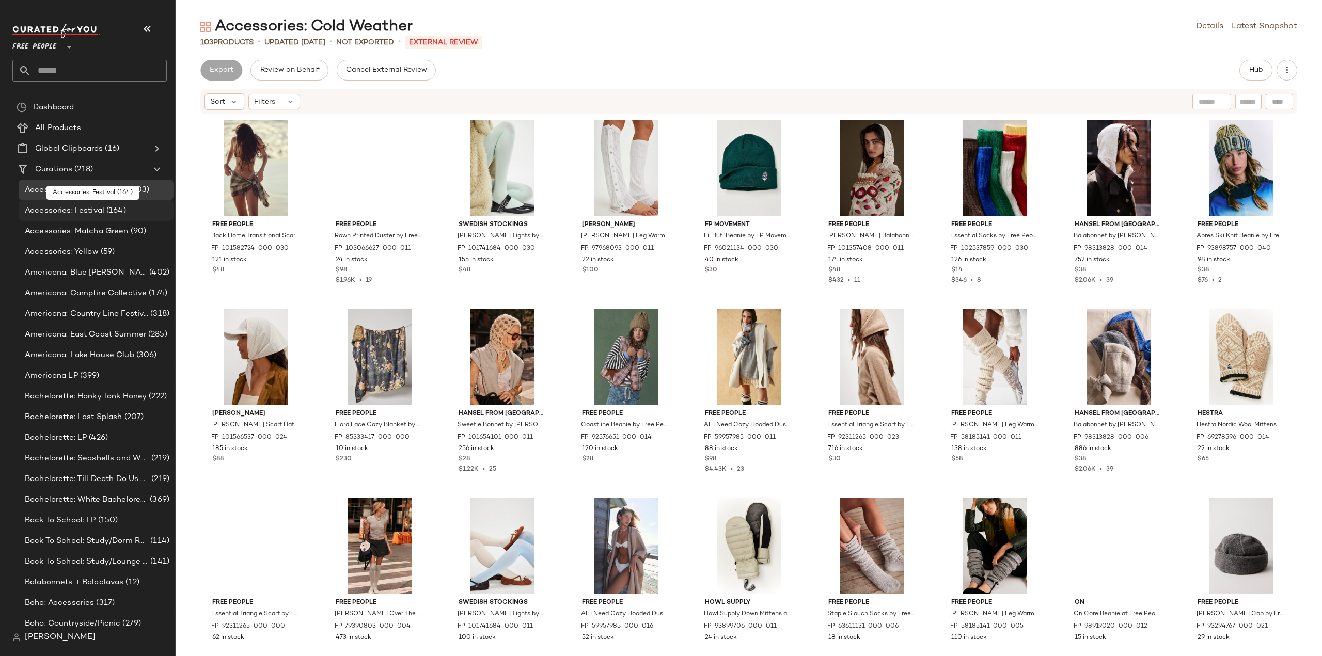
click at [59, 209] on span "Accessories: Festival" at bounding box center [65, 211] width 80 height 12
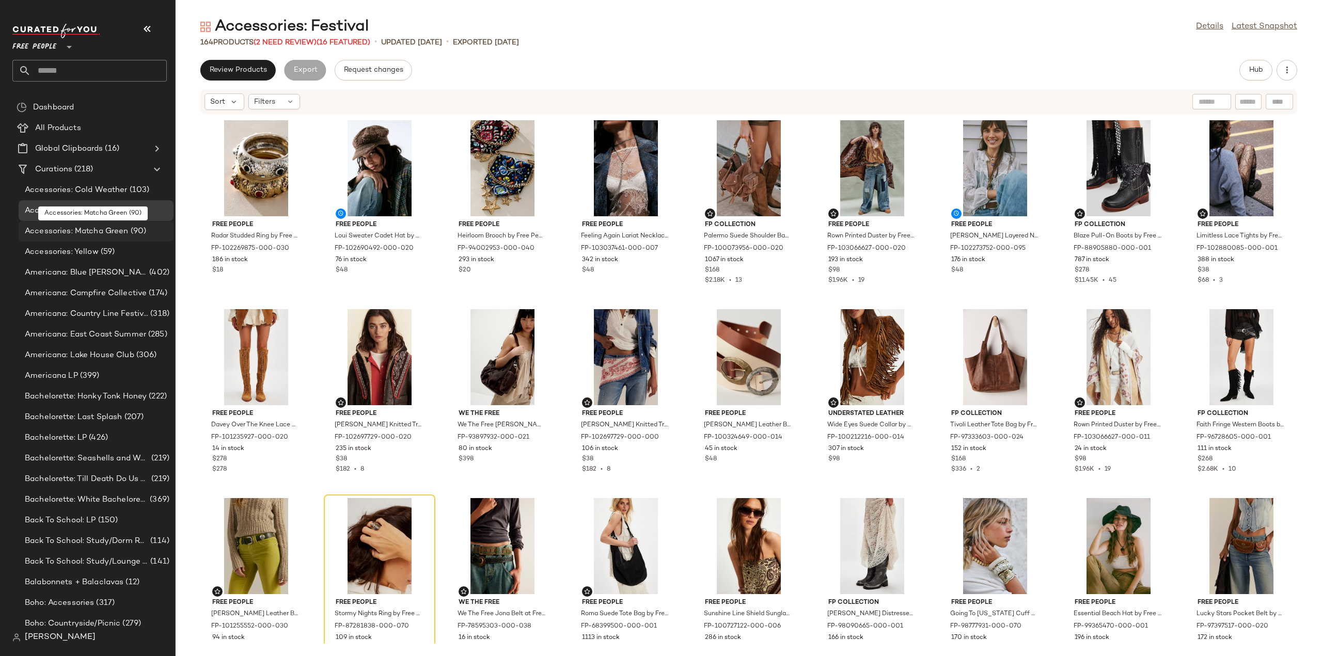
click at [59, 235] on span "Accessories: Matcha Green" at bounding box center [77, 232] width 104 height 12
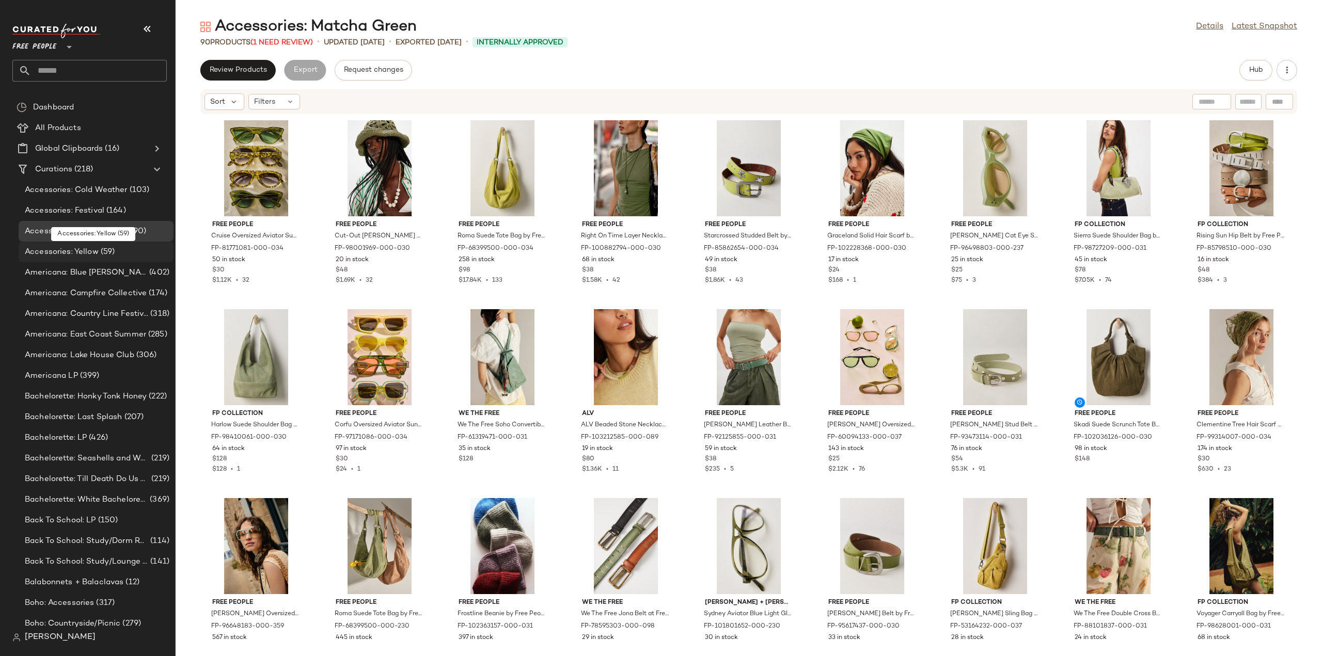
click at [61, 251] on span "Accessories: Yellow" at bounding box center [62, 252] width 74 height 12
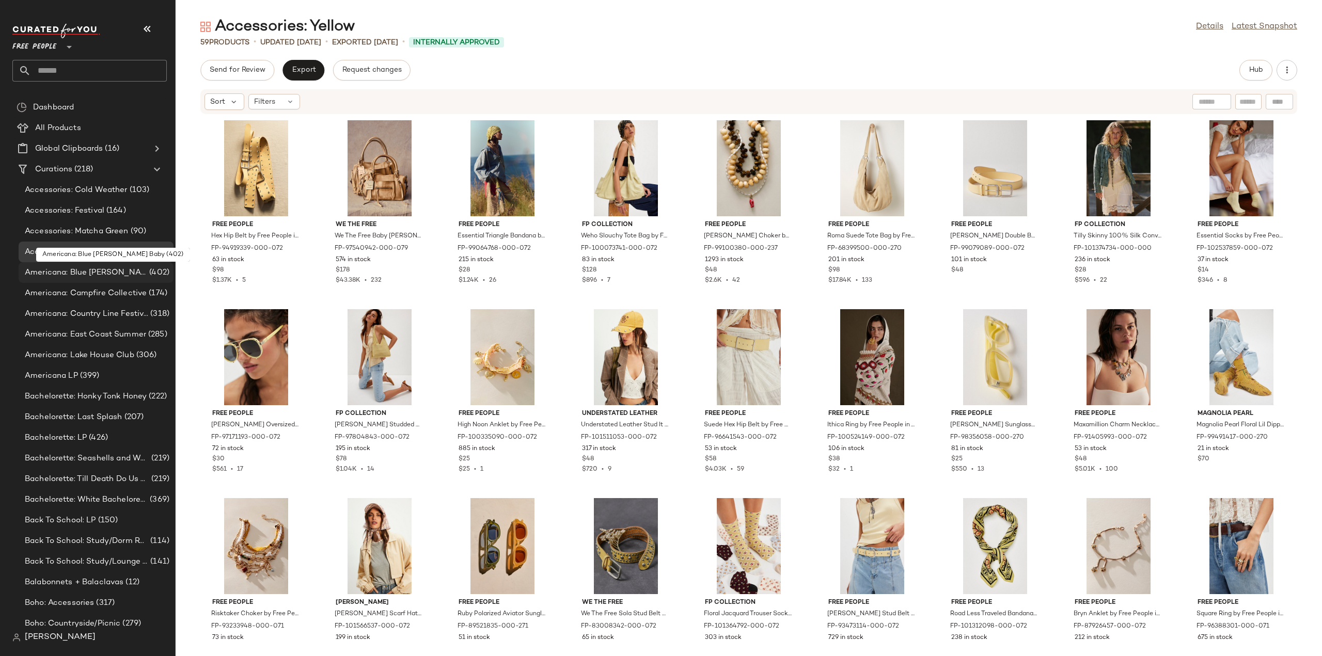
click at [66, 272] on span "Americana: Blue Jean Baby" at bounding box center [86, 273] width 122 height 12
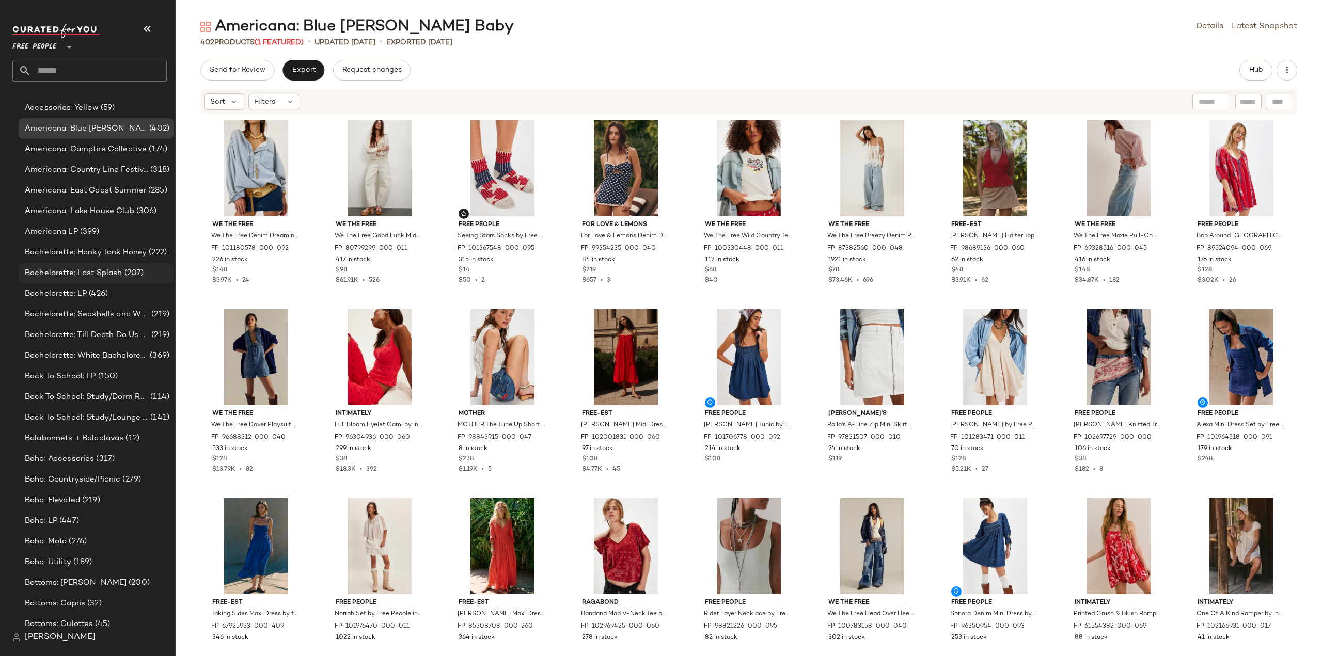
scroll to position [207, 0]
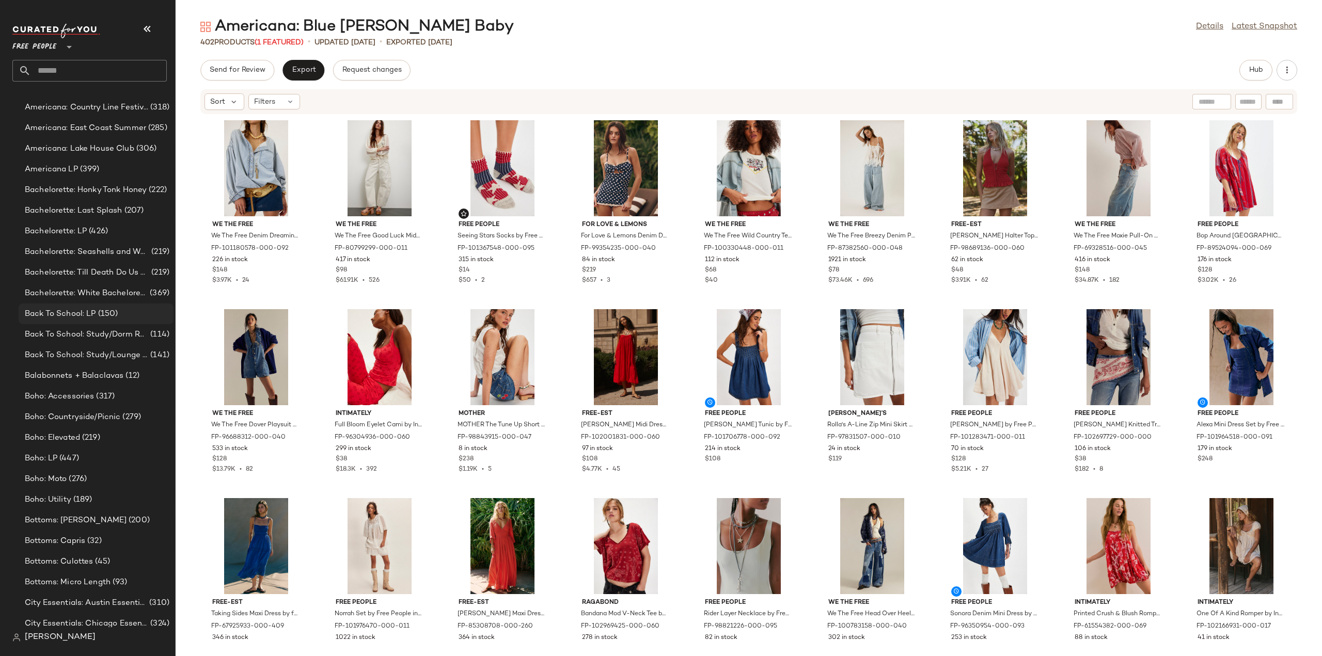
click at [57, 313] on span "Back To School: LP" at bounding box center [60, 314] width 71 height 12
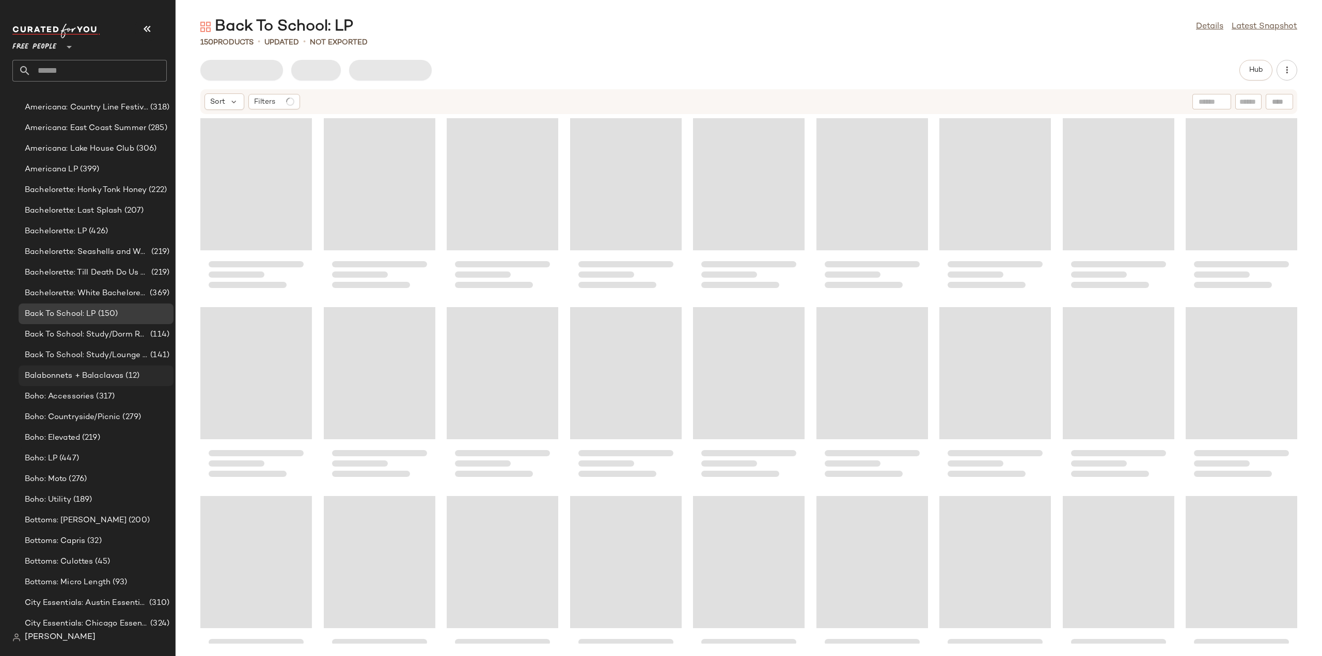
click at [55, 376] on span "Balabonnets + Balaclavas" at bounding box center [74, 376] width 99 height 12
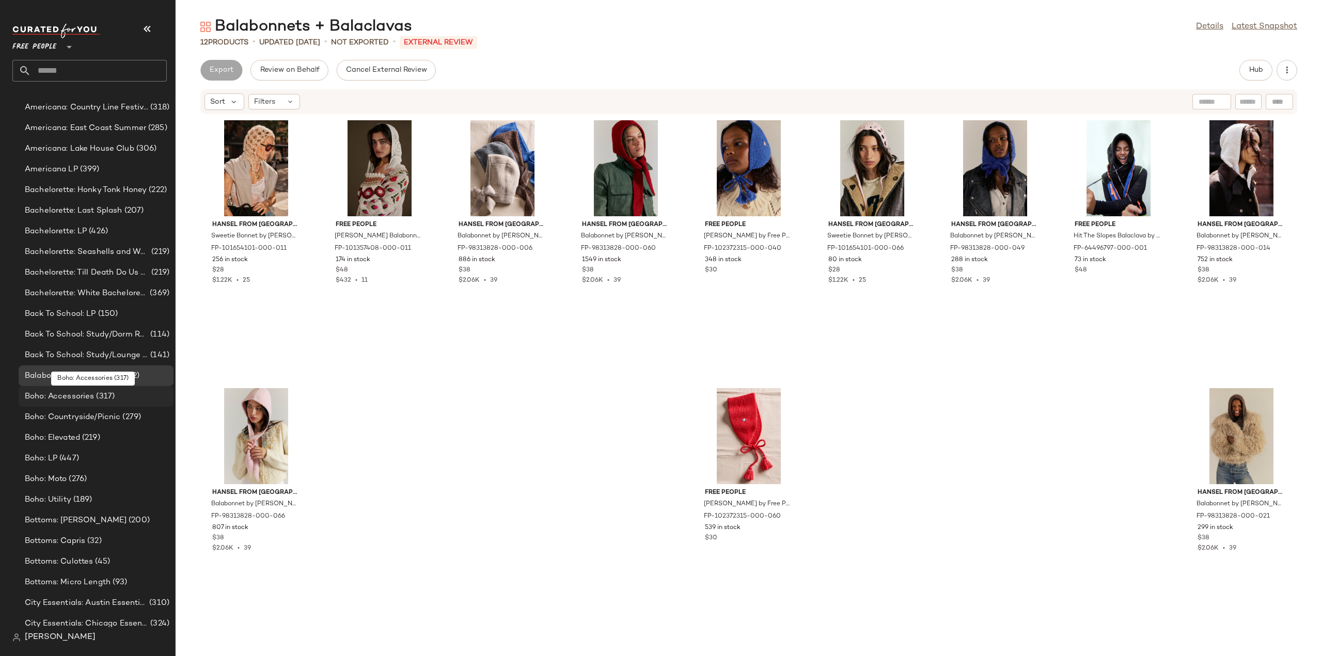
click at [55, 398] on span "Boho: Accessories" at bounding box center [59, 397] width 69 height 12
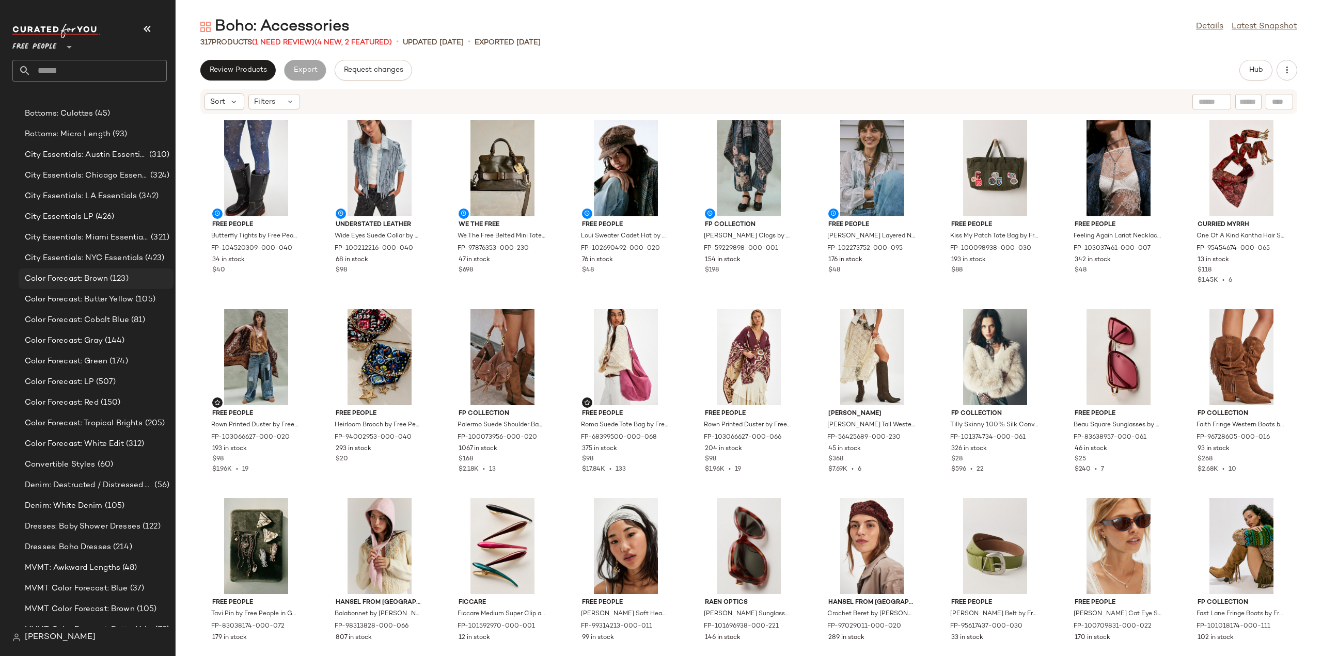
scroll to position [671, 0]
click at [73, 262] on span "Color Forecast: Brown" at bounding box center [66, 263] width 83 height 12
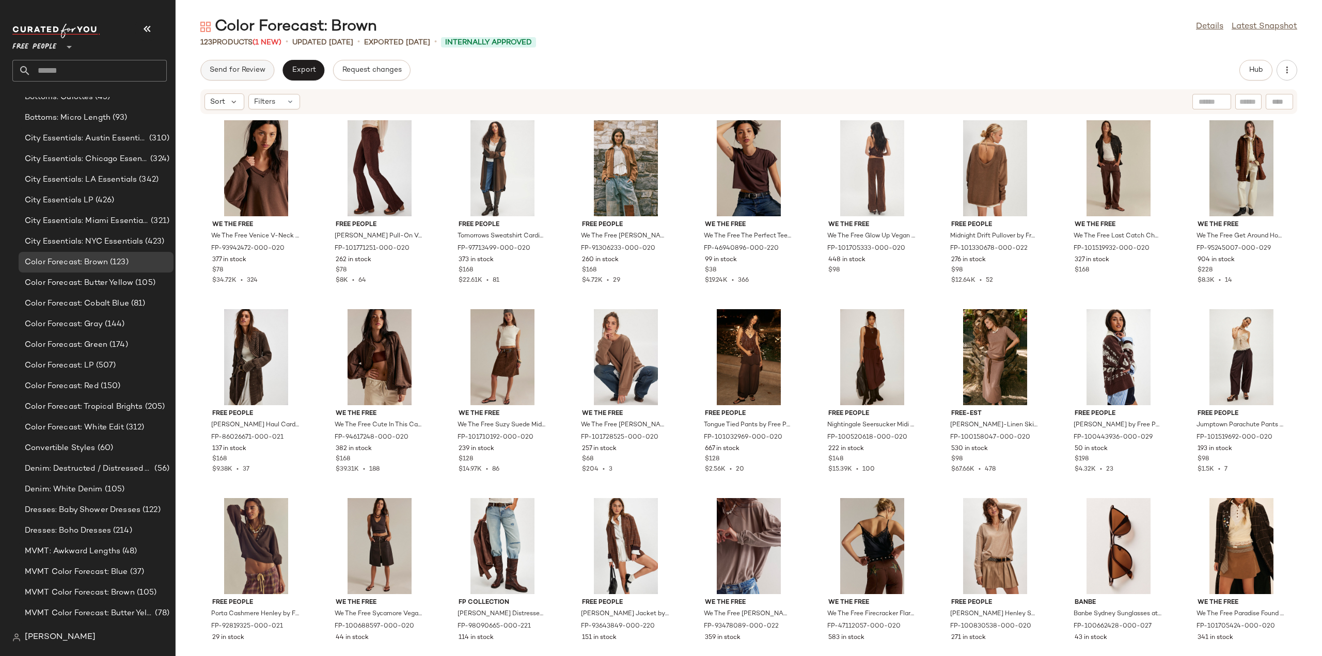
click at [226, 73] on span "Send for Review" at bounding box center [237, 70] width 56 height 8
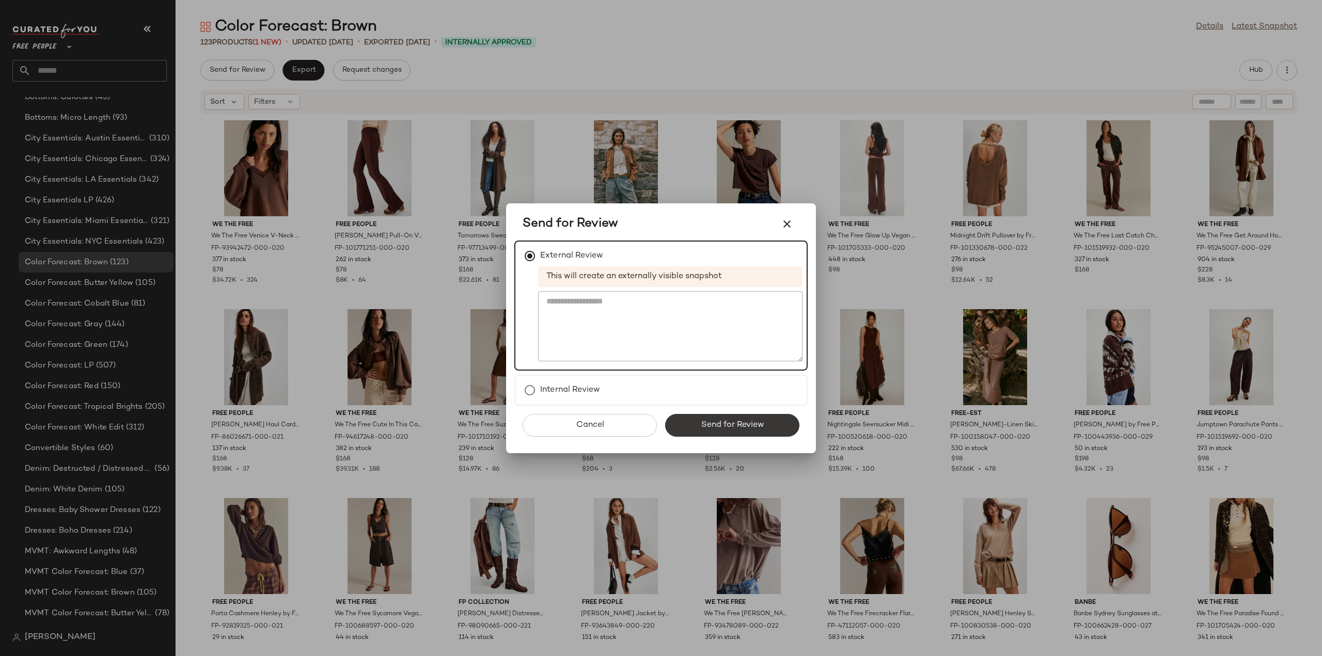
click at [727, 428] on span "Send for Review" at bounding box center [732, 425] width 64 height 10
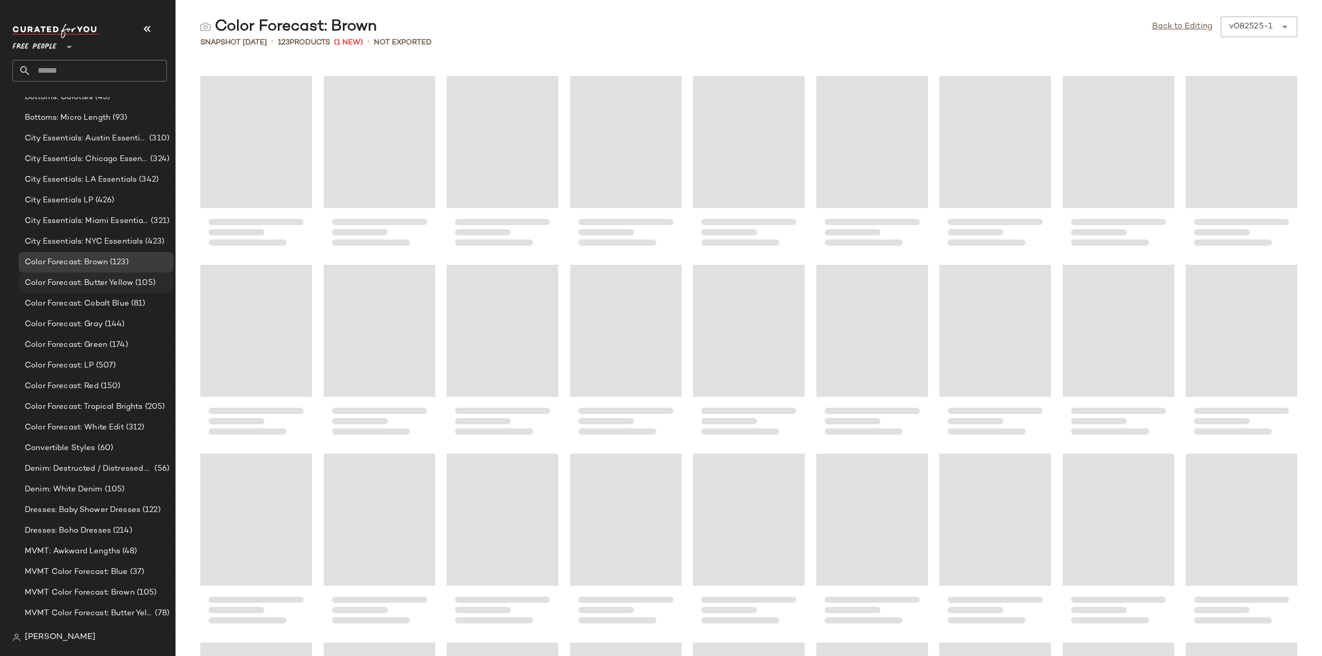
click at [75, 288] on span "Color Forecast: Butter Yellow" at bounding box center [79, 283] width 108 height 12
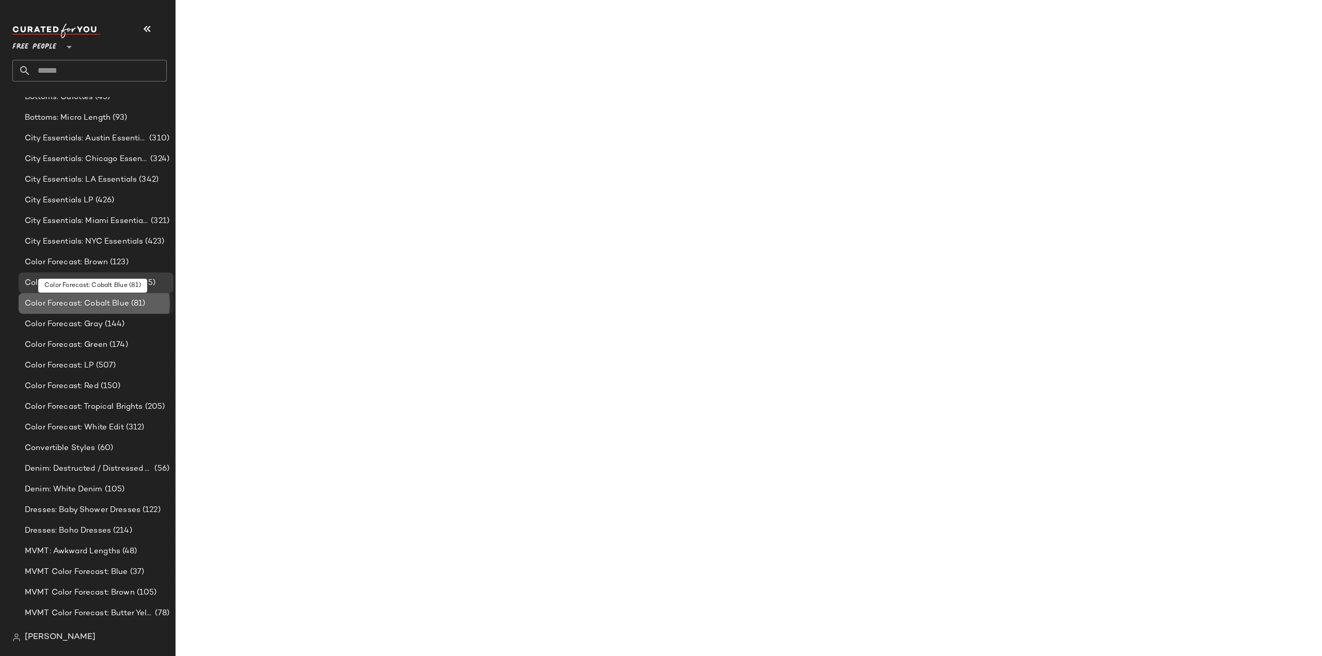
click at [67, 305] on span "Color Forecast: Cobalt Blue" at bounding box center [77, 304] width 104 height 12
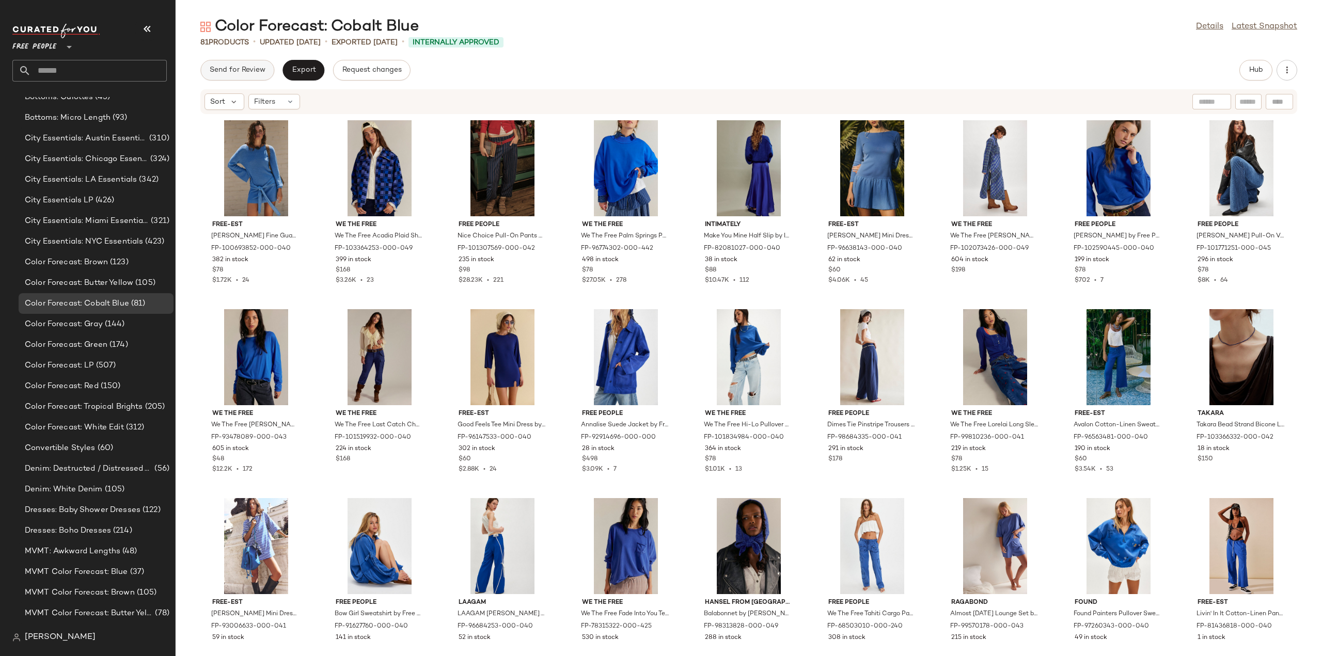
click at [233, 69] on span "Send for Review" at bounding box center [237, 70] width 56 height 8
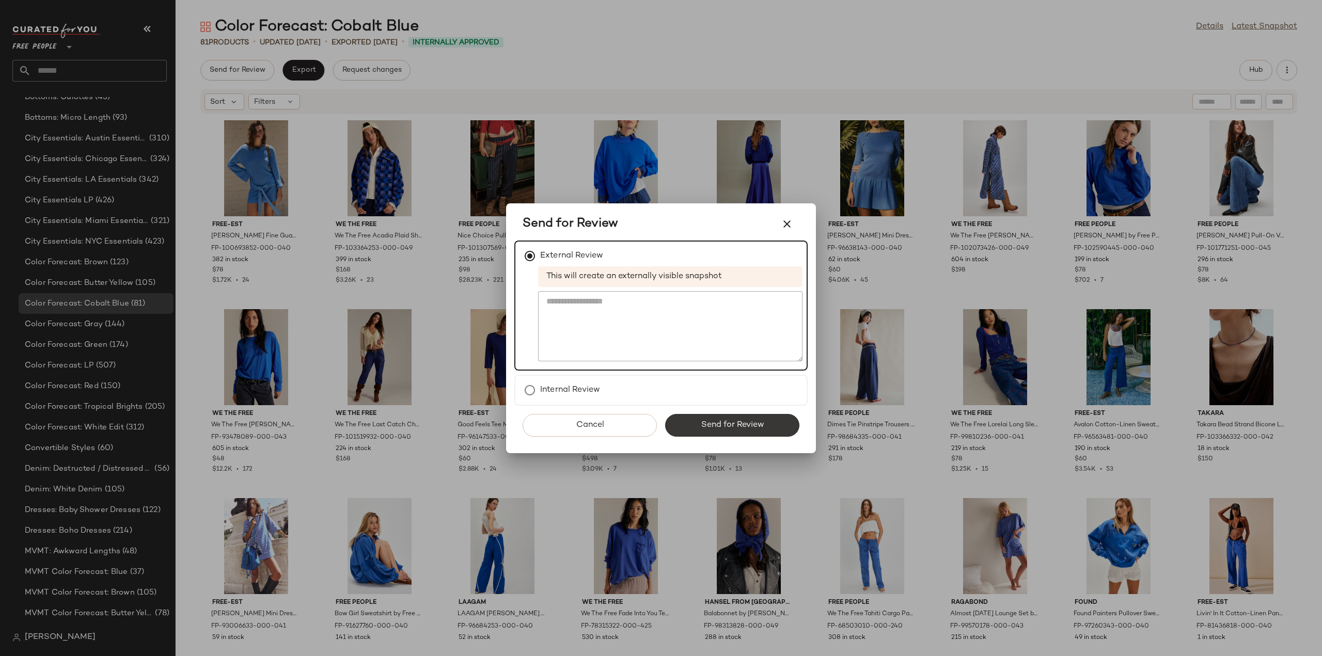
click at [729, 424] on span "Send for Review" at bounding box center [732, 425] width 64 height 10
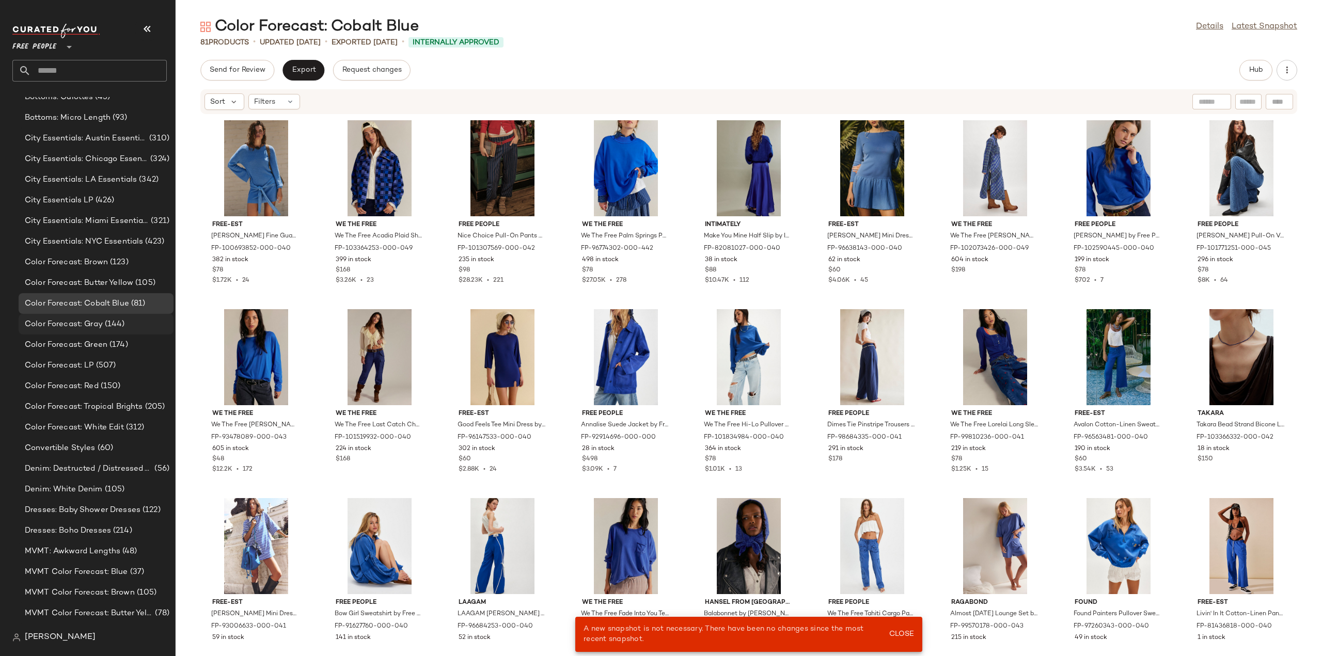
click at [60, 320] on span "Color Forecast: Gray" at bounding box center [64, 325] width 78 height 12
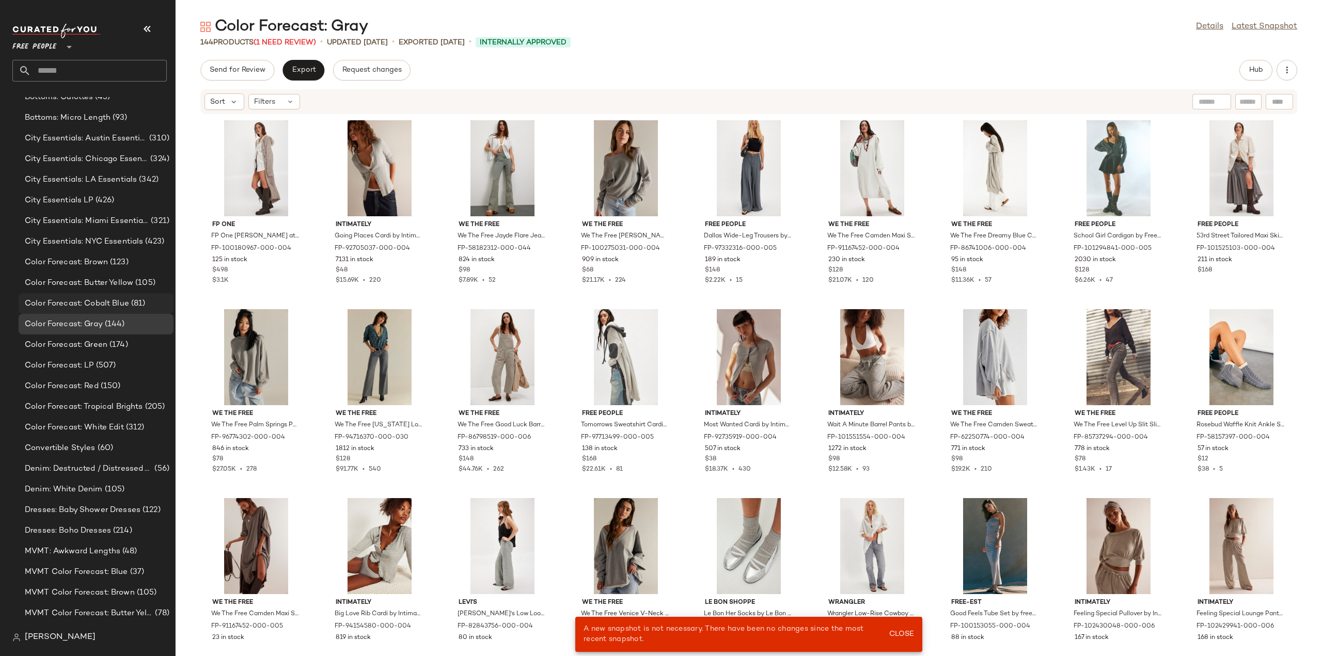
click at [73, 304] on span "Color Forecast: Cobalt Blue" at bounding box center [77, 304] width 104 height 12
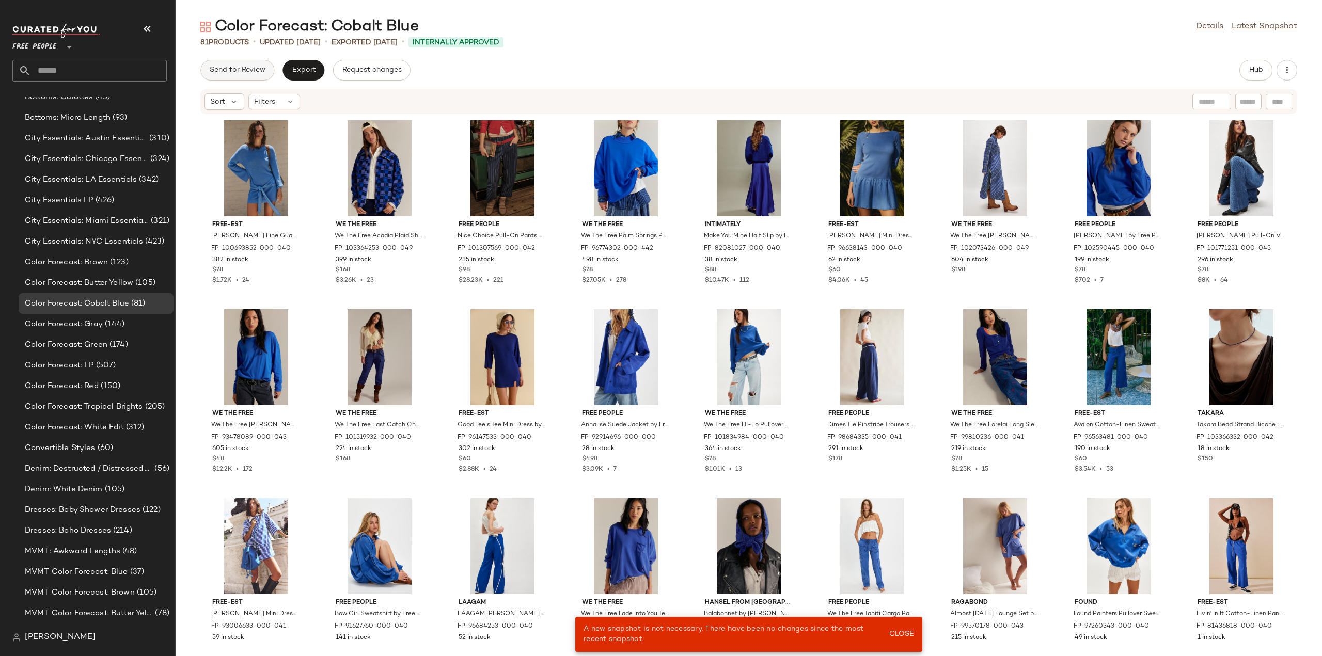
click at [241, 69] on span "Send for Review" at bounding box center [237, 70] width 56 height 8
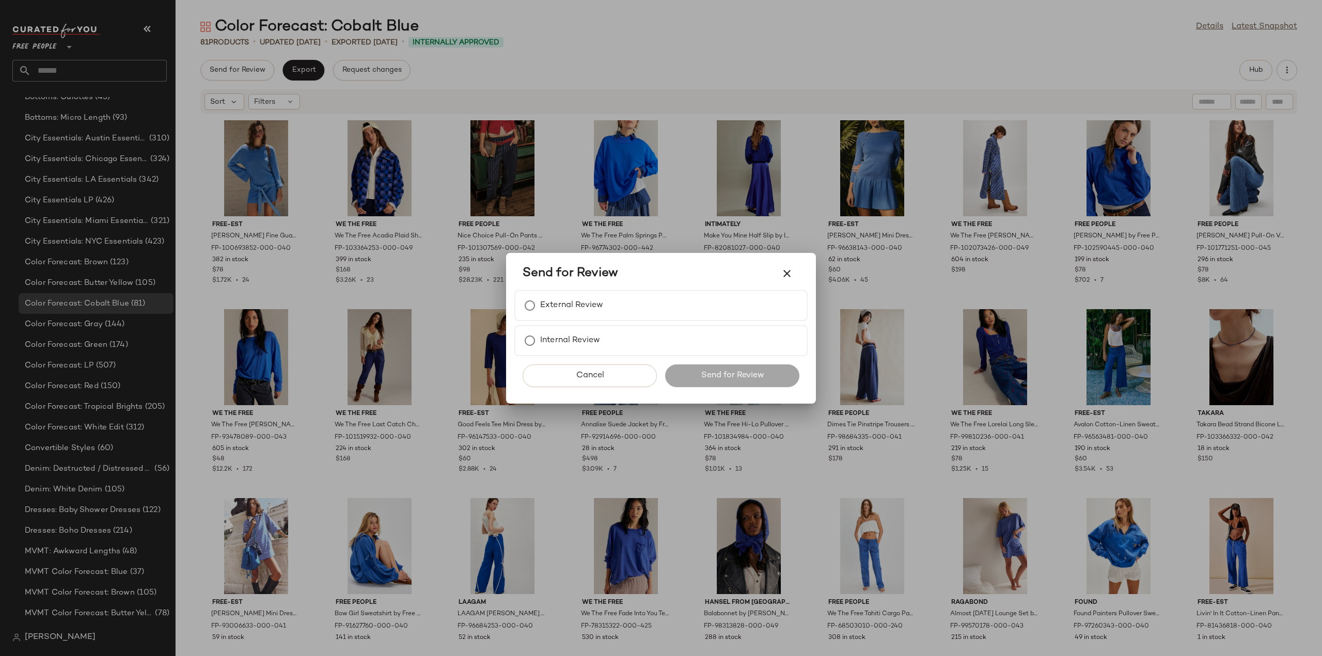
click at [789, 269] on icon "button" at bounding box center [787, 273] width 12 height 12
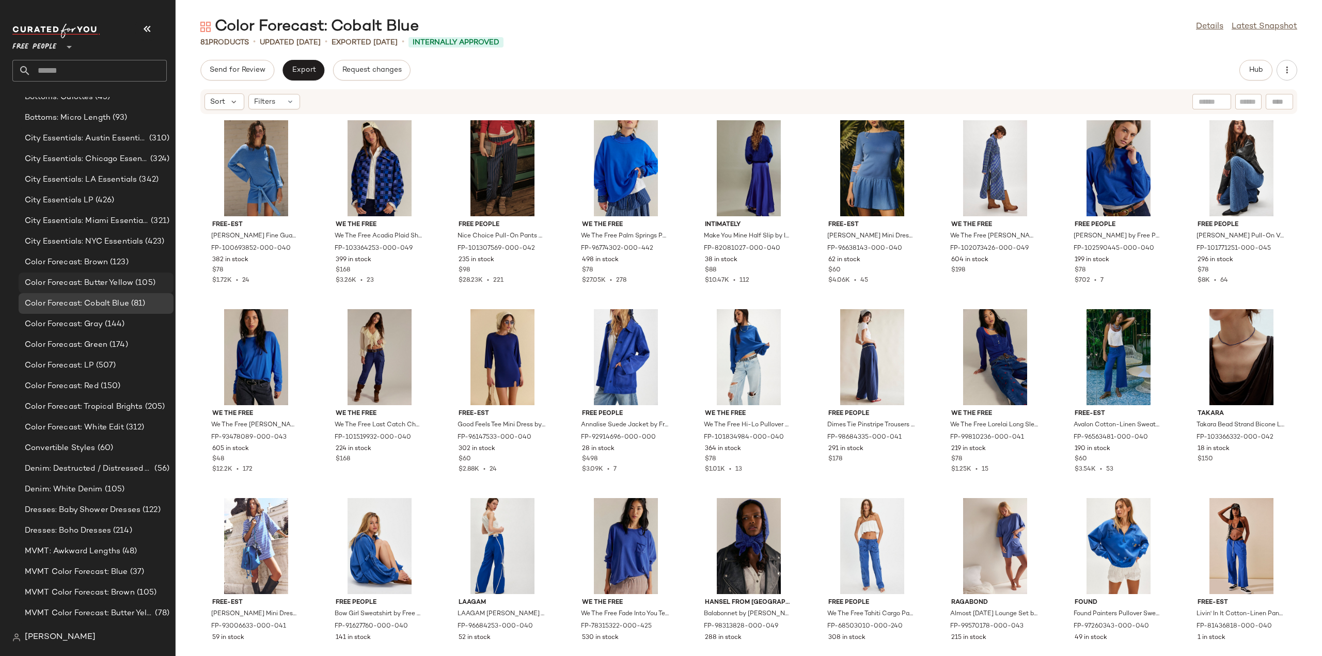
click at [79, 287] on span "Color Forecast: Butter Yellow" at bounding box center [79, 283] width 108 height 12
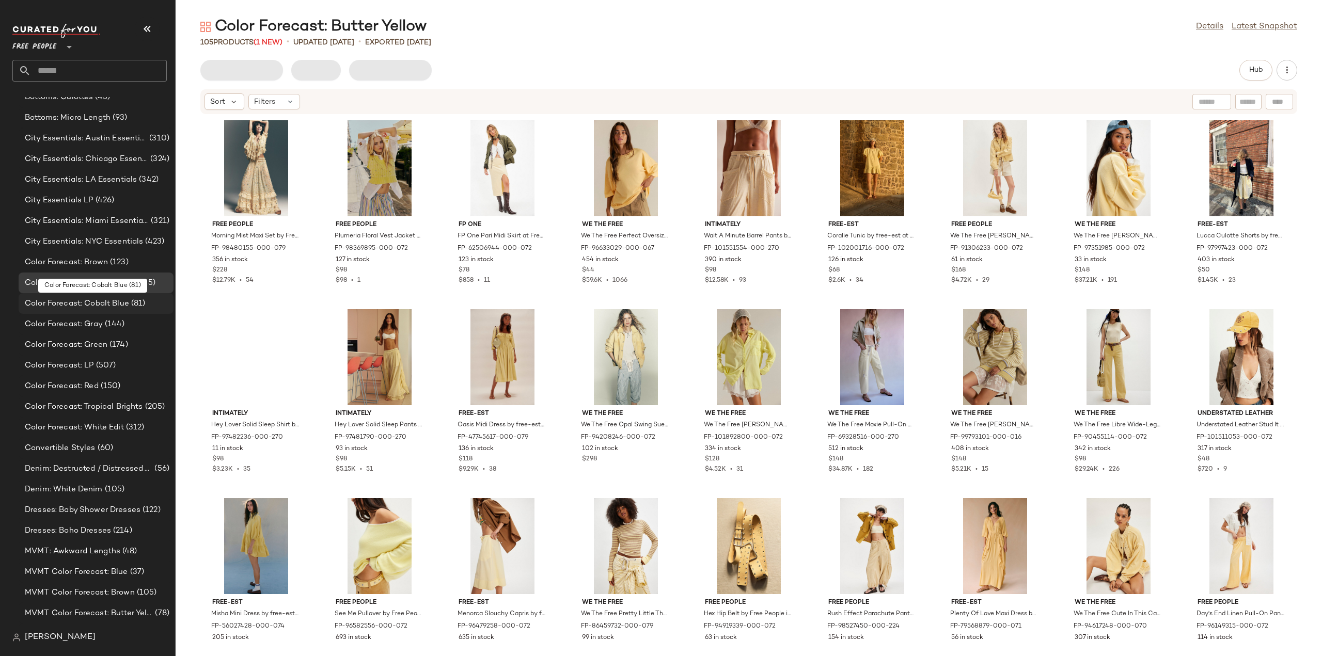
click at [69, 301] on span "Color Forecast: Cobalt Blue" at bounding box center [77, 304] width 104 height 12
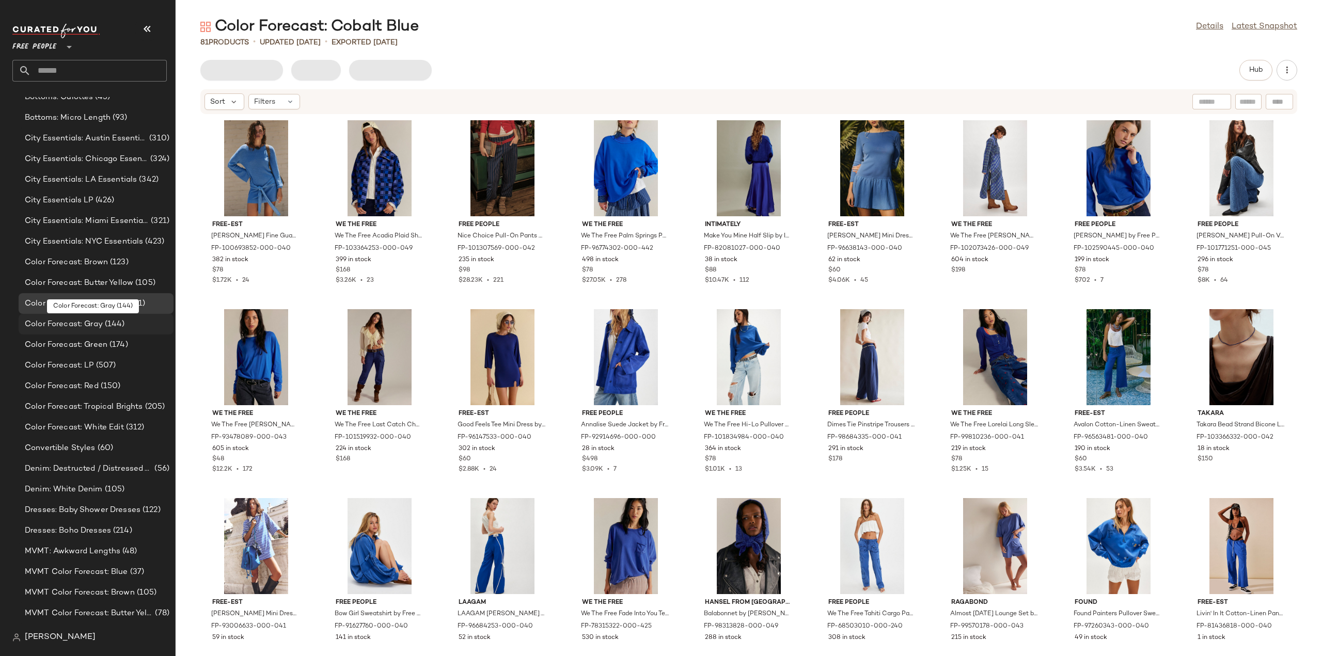
click at [66, 325] on span "Color Forecast: Gray" at bounding box center [64, 325] width 78 height 12
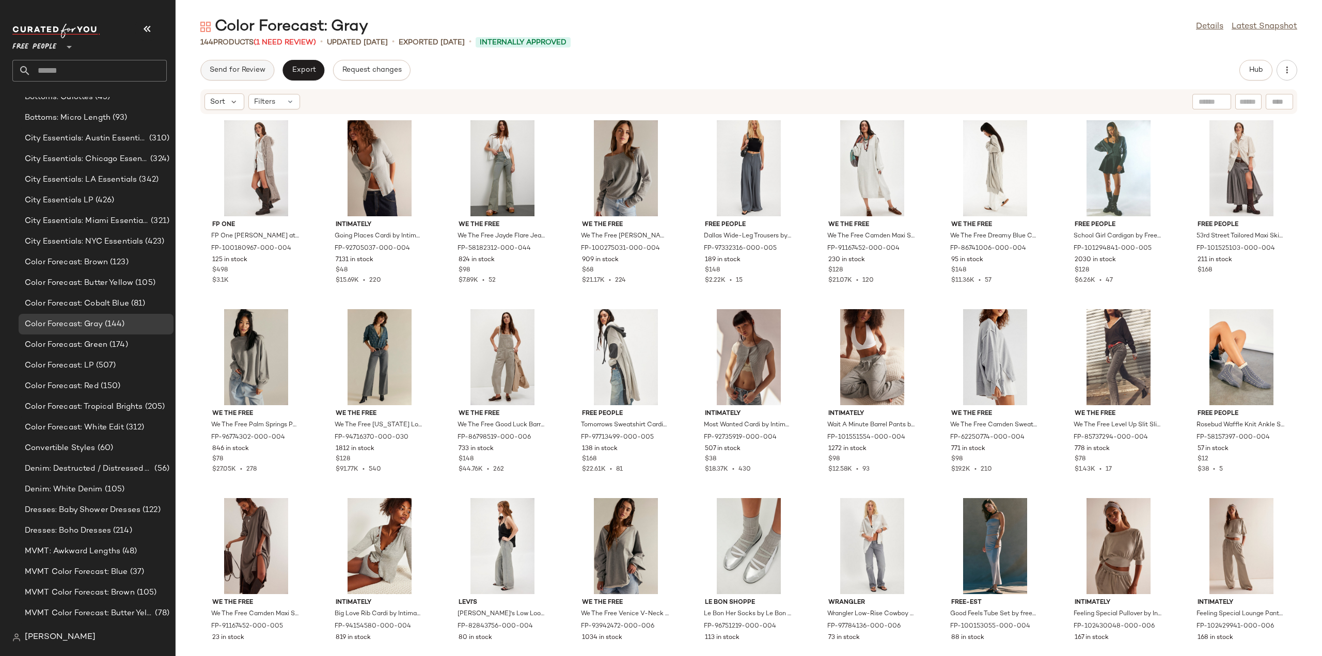
click at [235, 71] on span "Send for Review" at bounding box center [237, 70] width 56 height 8
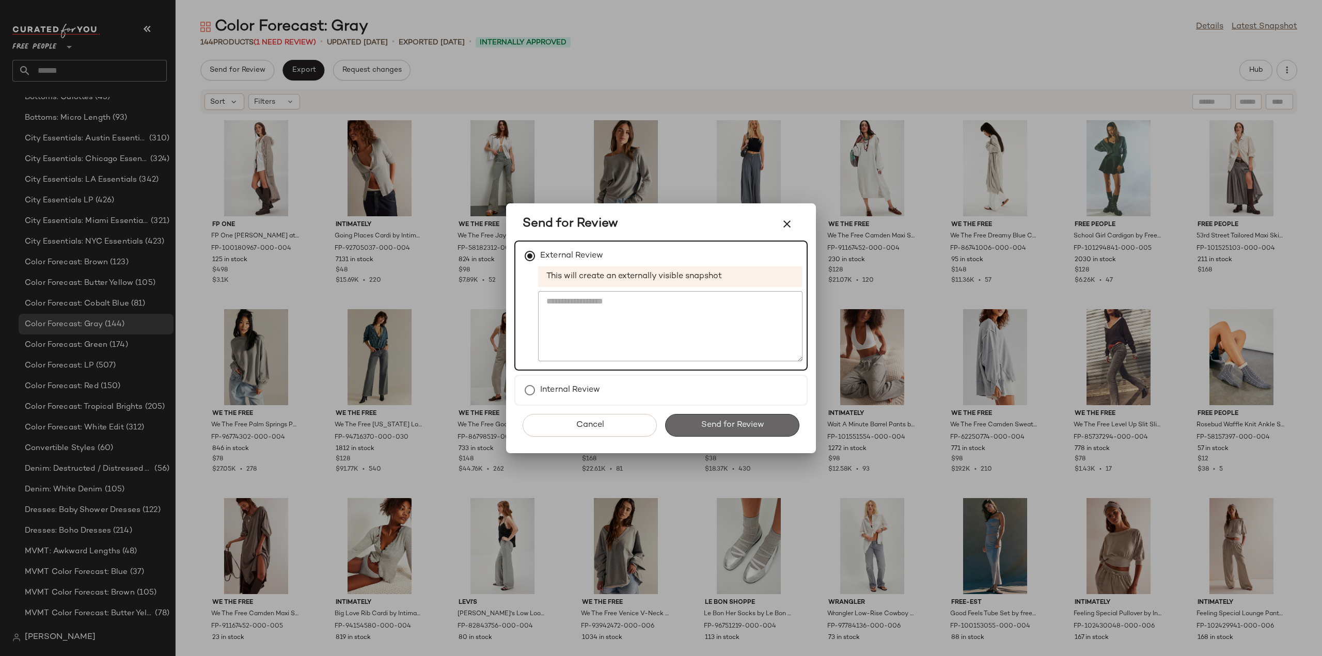
click at [731, 424] on span "Send for Review" at bounding box center [732, 425] width 64 height 10
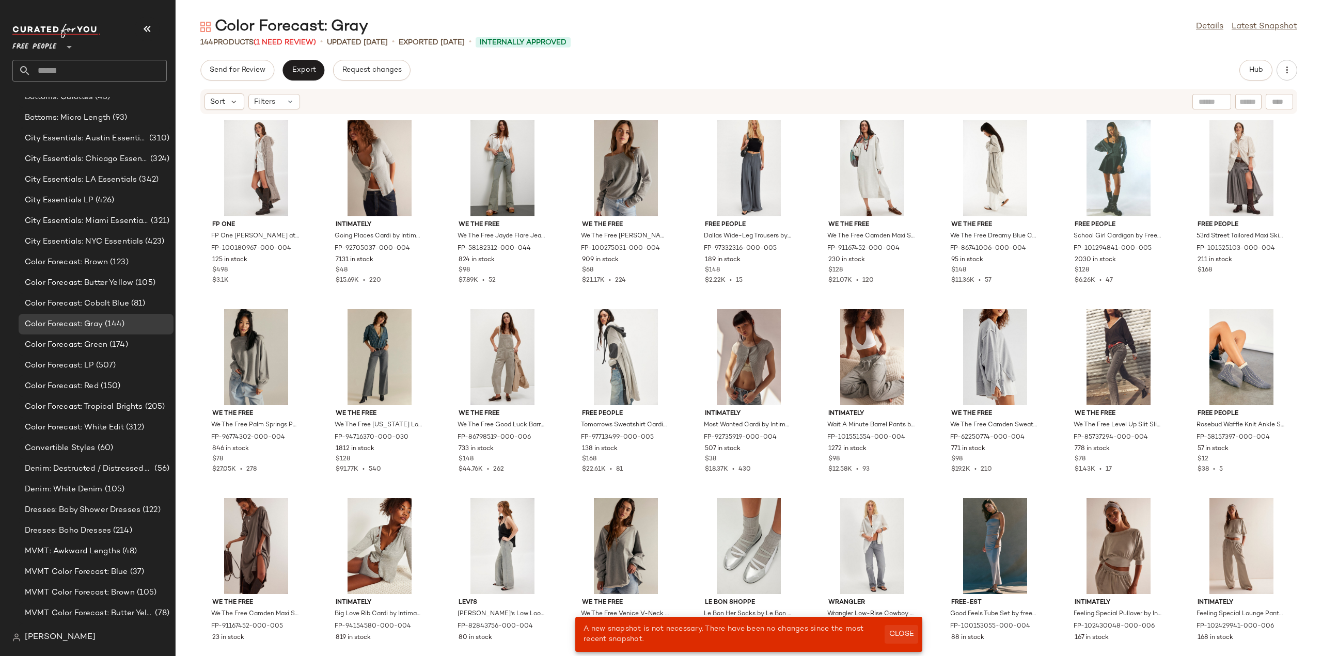
click at [902, 636] on span "Close" at bounding box center [901, 634] width 25 height 8
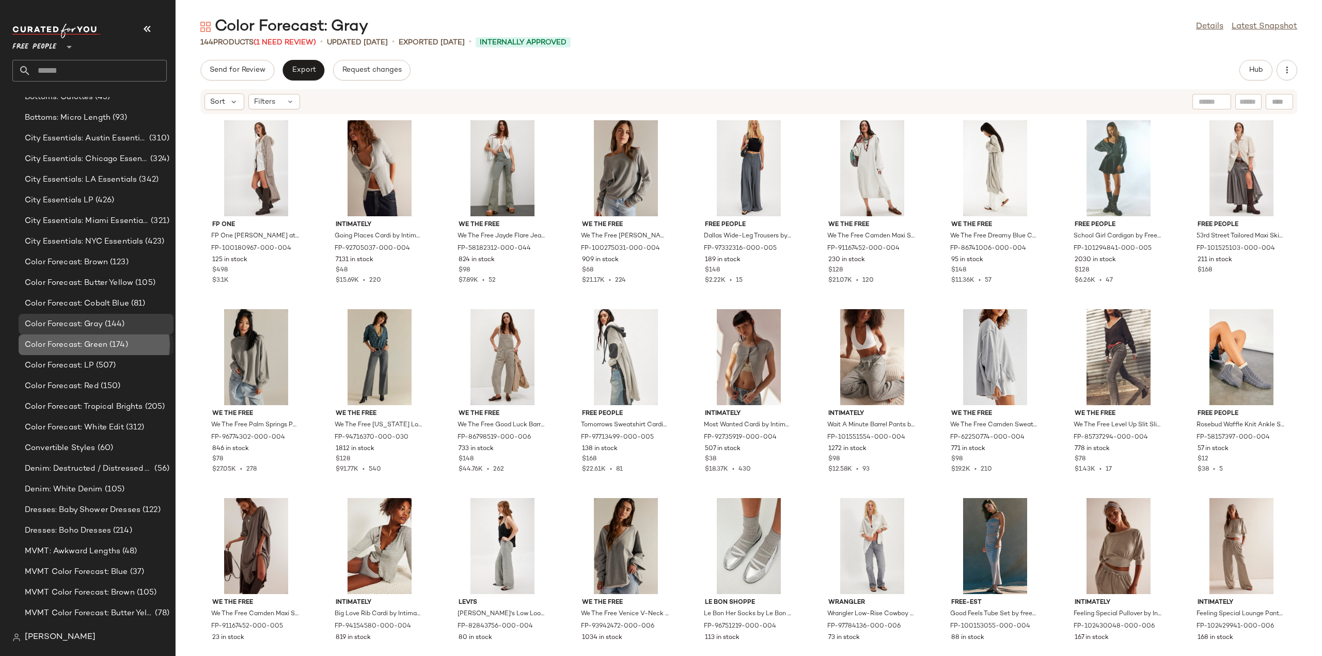
click at [58, 343] on span "Color Forecast: Green" at bounding box center [66, 345] width 83 height 12
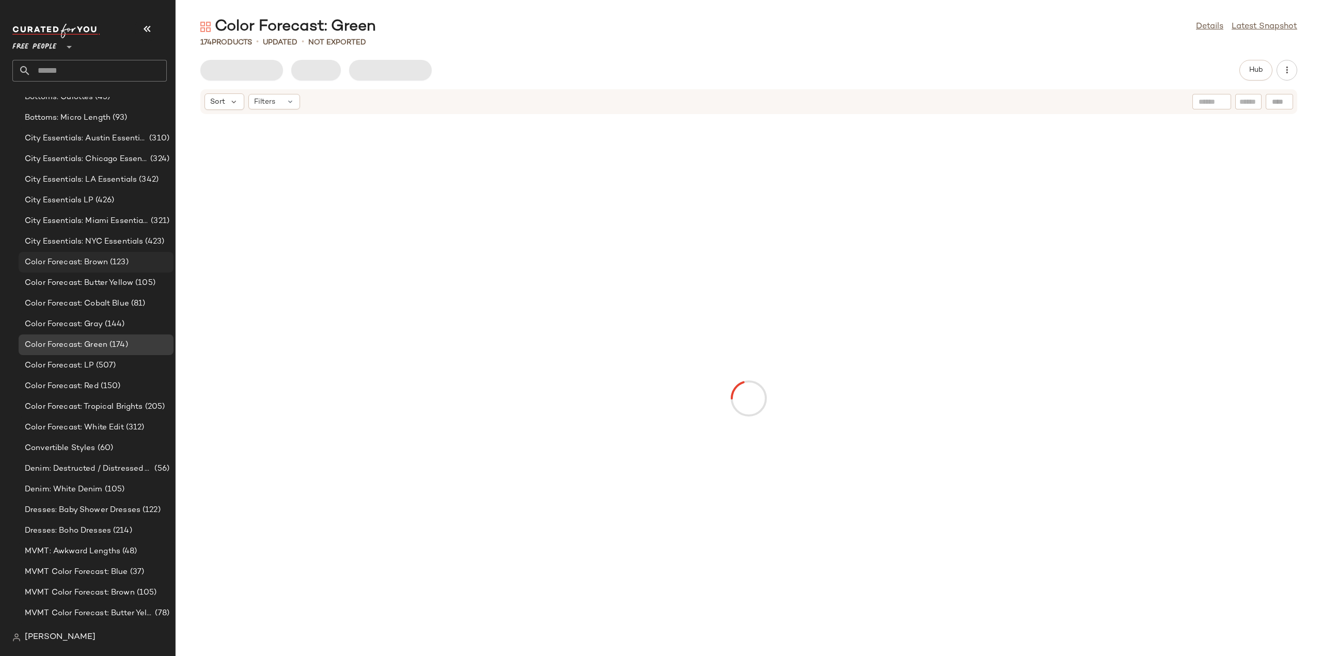
click at [73, 265] on span "Color Forecast: Brown" at bounding box center [66, 263] width 83 height 12
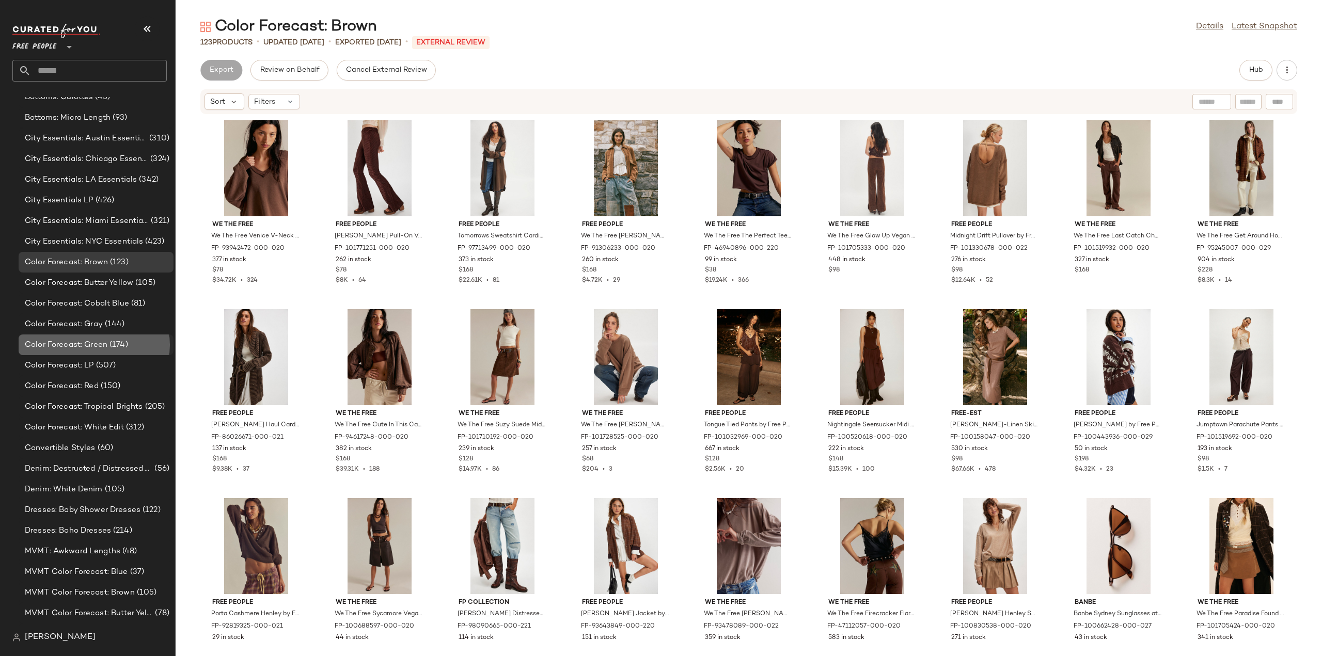
click at [63, 344] on span "Color Forecast: Green" at bounding box center [66, 345] width 83 height 12
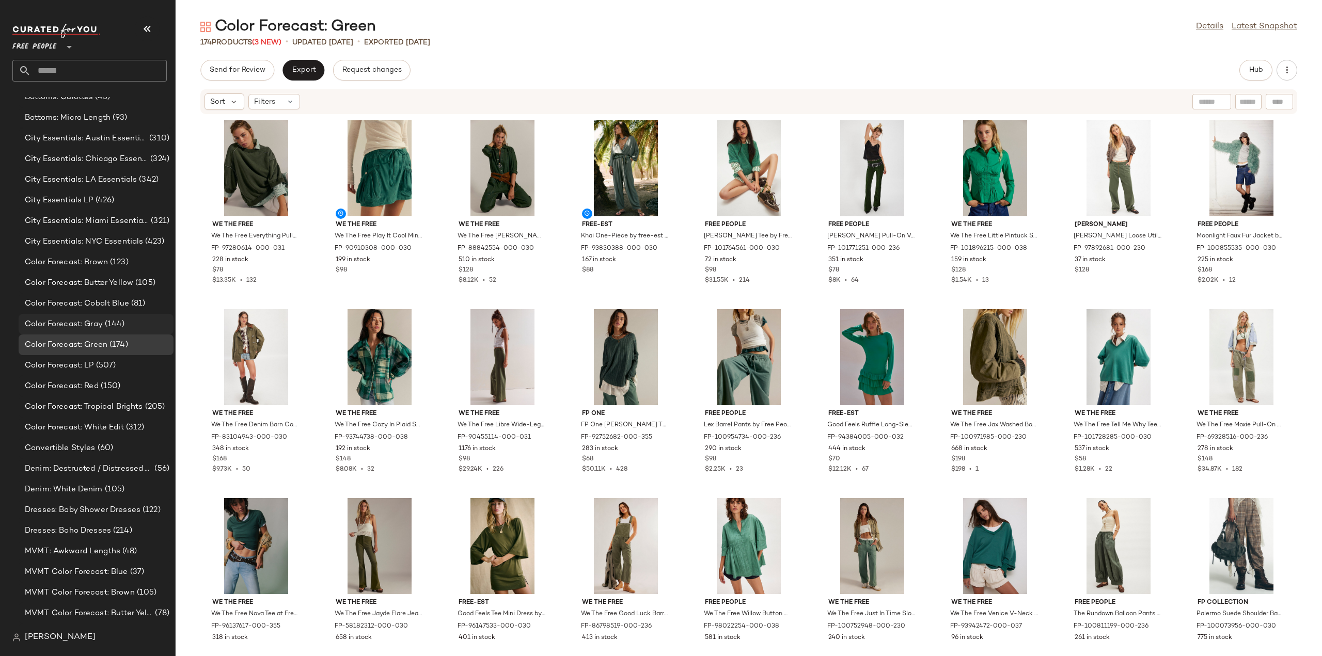
click at [68, 322] on span "Color Forecast: Gray" at bounding box center [64, 325] width 78 height 12
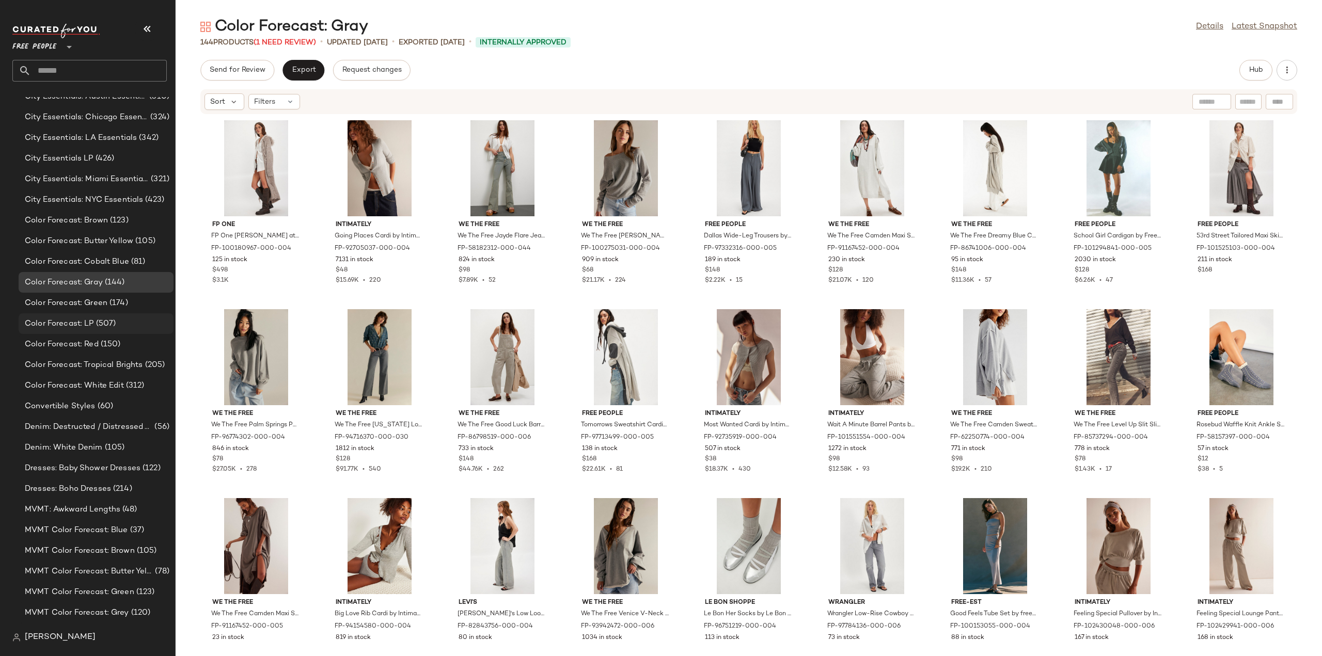
scroll to position [723, 0]
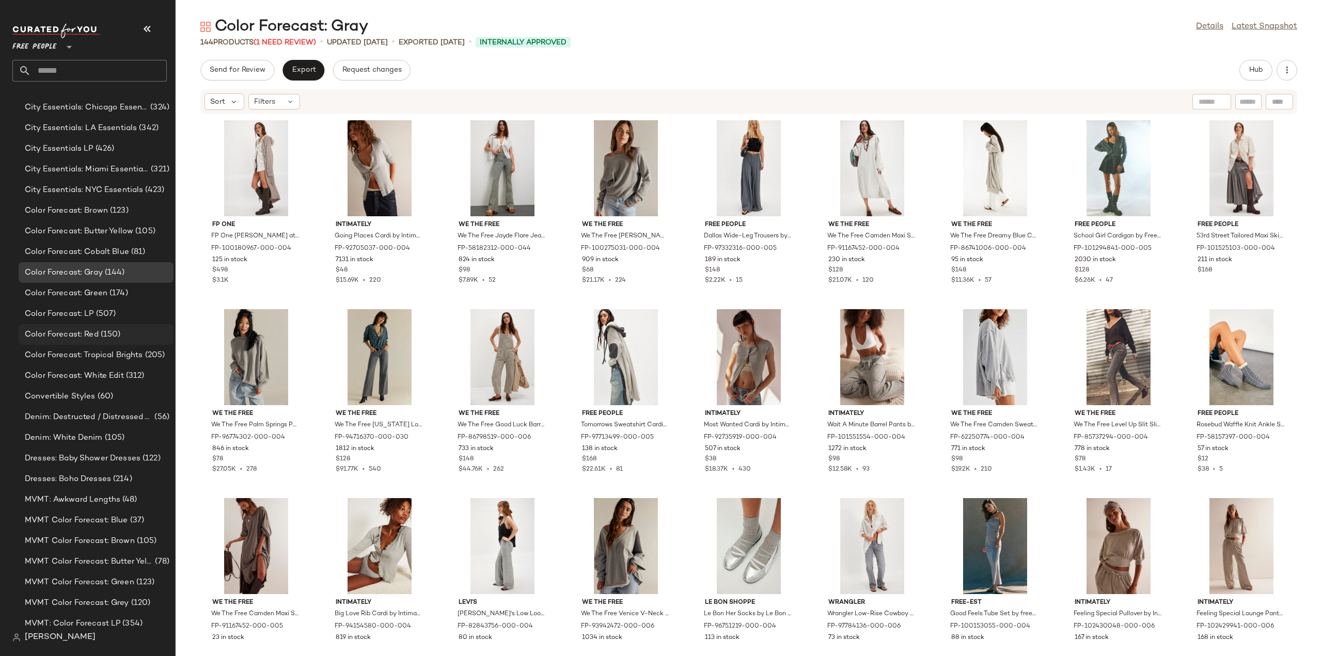
click at [73, 335] on span "Color Forecast: Red" at bounding box center [62, 335] width 74 height 12
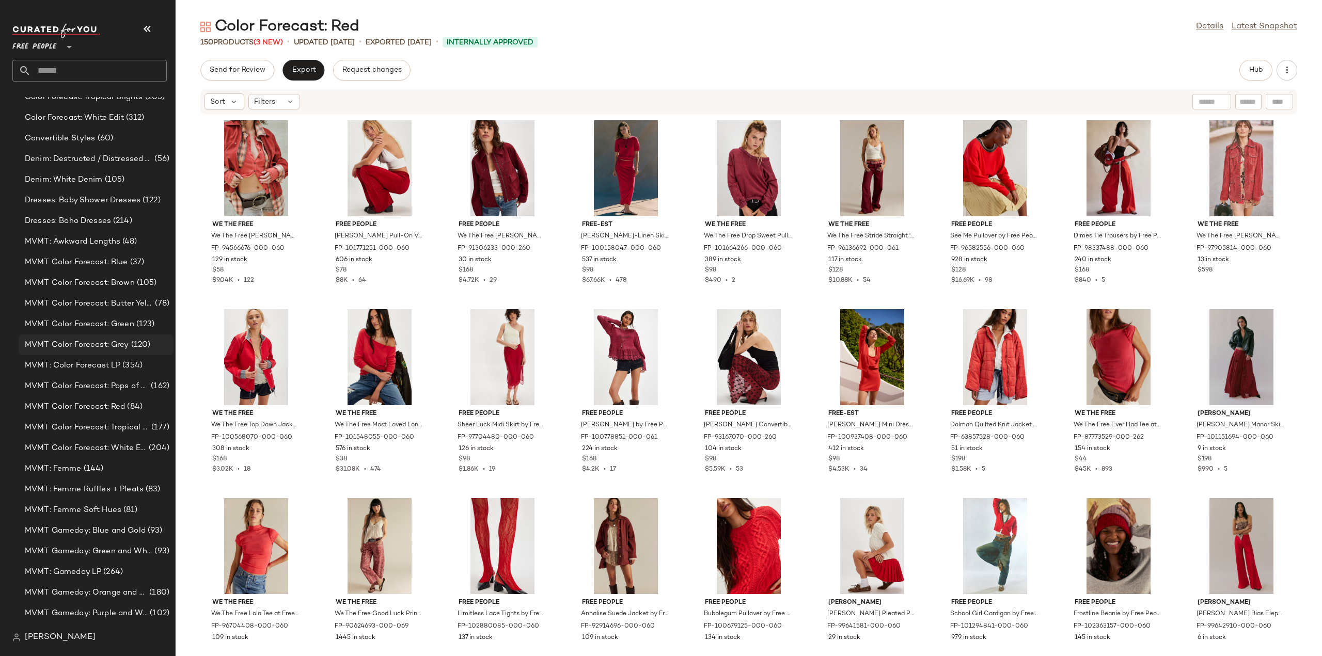
scroll to position [1033, 0]
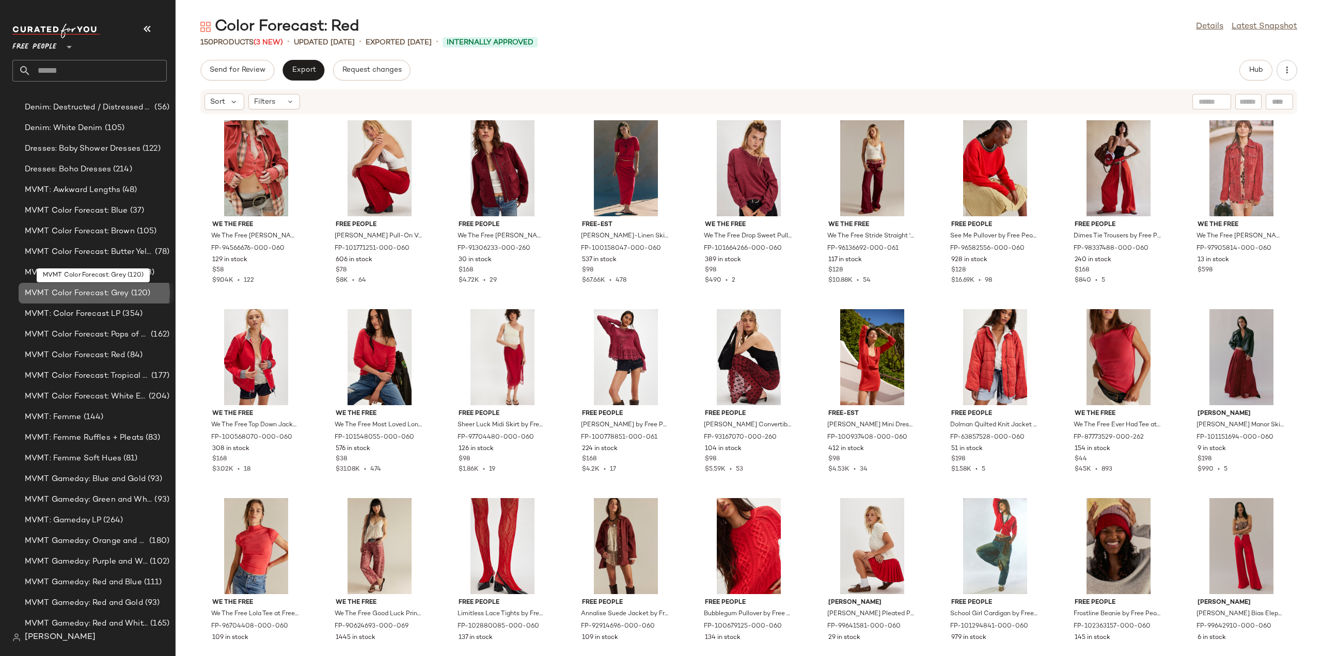
click at [73, 297] on span "MVMT Color Forecast: Grey" at bounding box center [77, 294] width 104 height 12
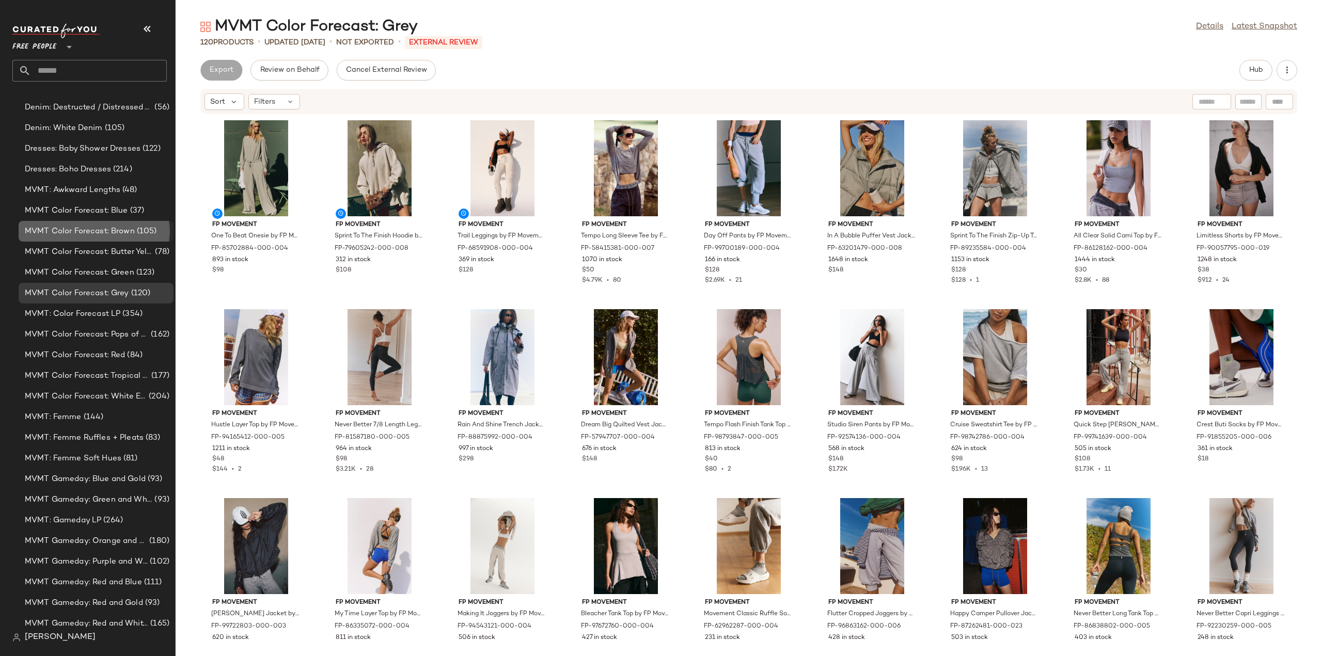
click at [75, 238] on div "MVMT Color Forecast: Brown (105)" at bounding box center [96, 231] width 155 height 21
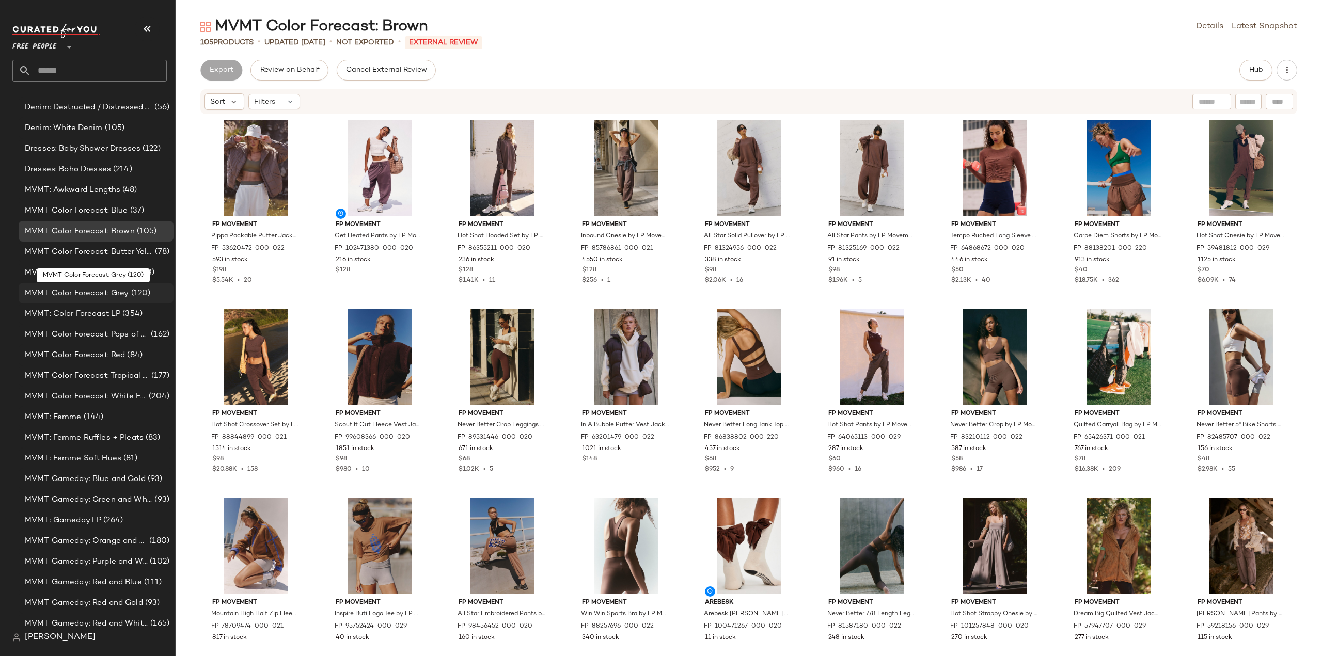
click at [73, 289] on span "MVMT Color Forecast: Grey" at bounding box center [77, 294] width 104 height 12
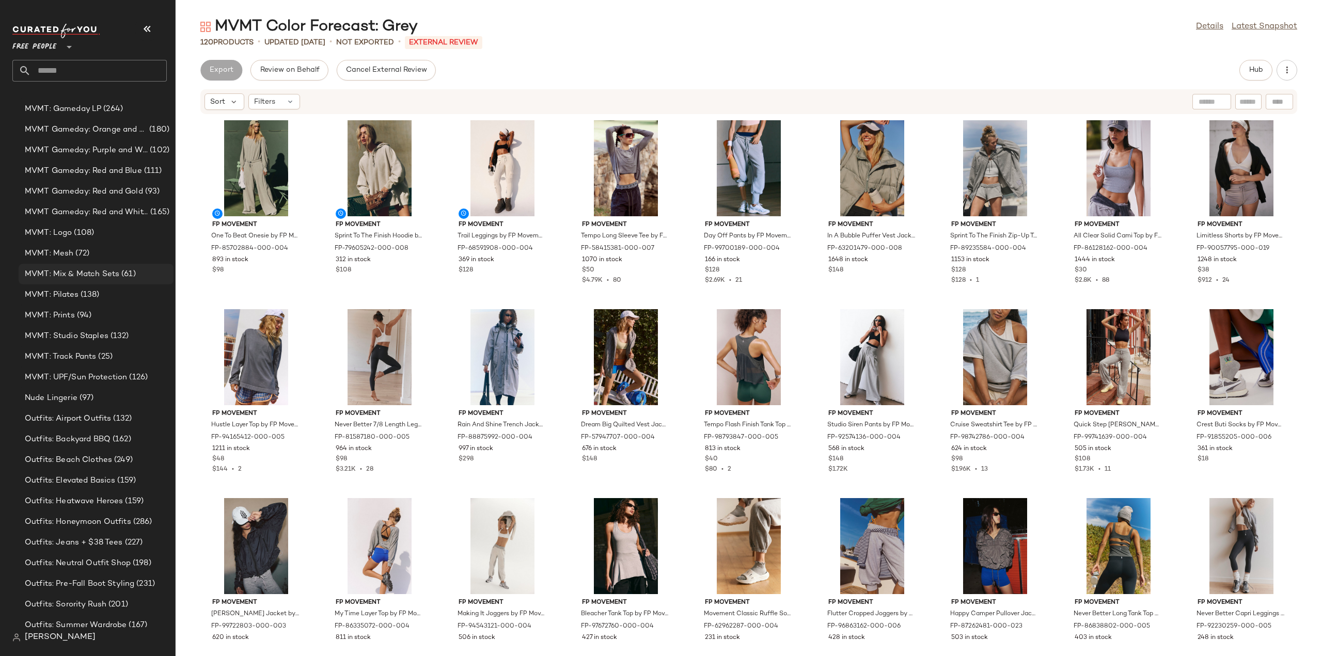
scroll to position [1446, 0]
click at [60, 234] on span "MVMT: Logo" at bounding box center [48, 232] width 47 height 12
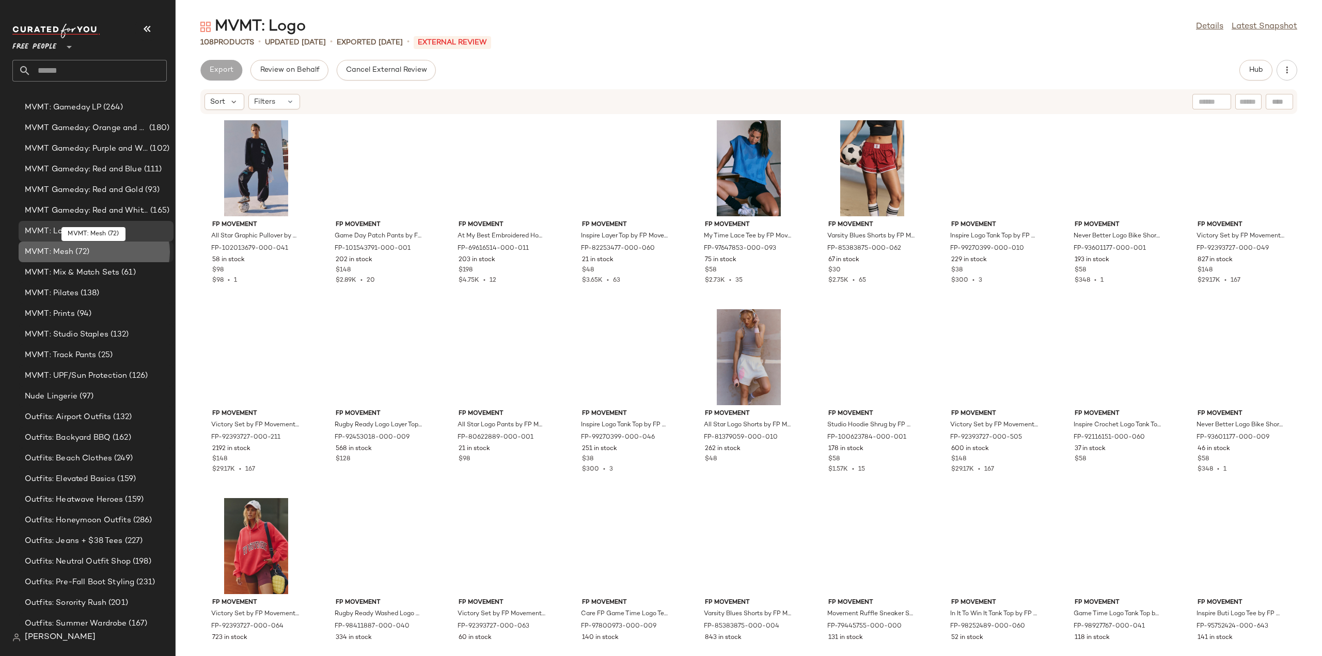
click at [59, 252] on span "MVMT: Mesh" at bounding box center [49, 252] width 49 height 12
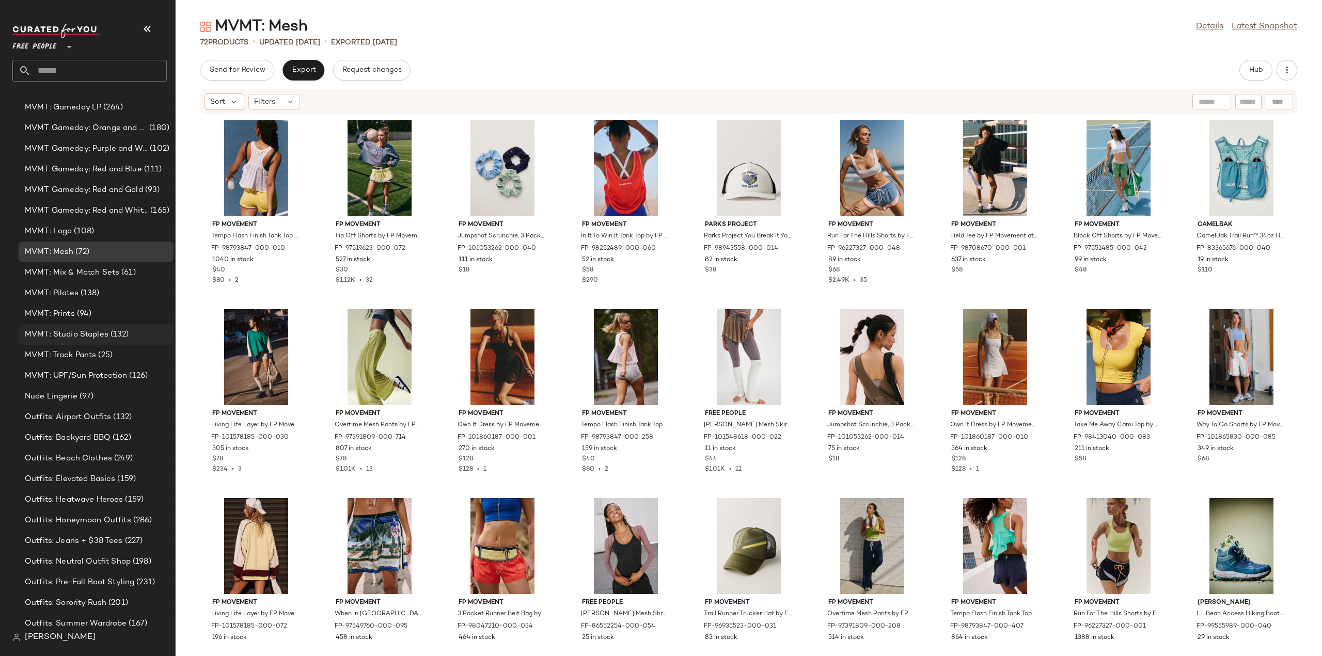
click at [61, 337] on span "MVMT: Studio Staples" at bounding box center [67, 335] width 84 height 12
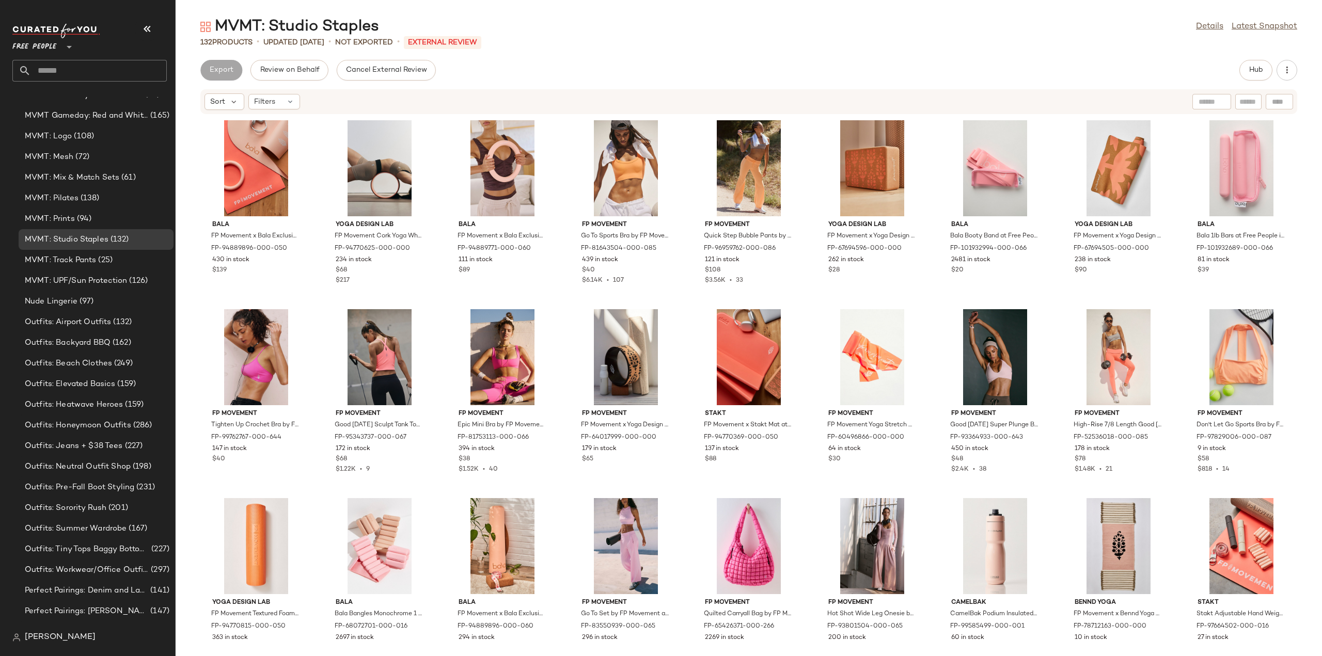
scroll to position [1497, 0]
